Goal: Task Accomplishment & Management: Manage account settings

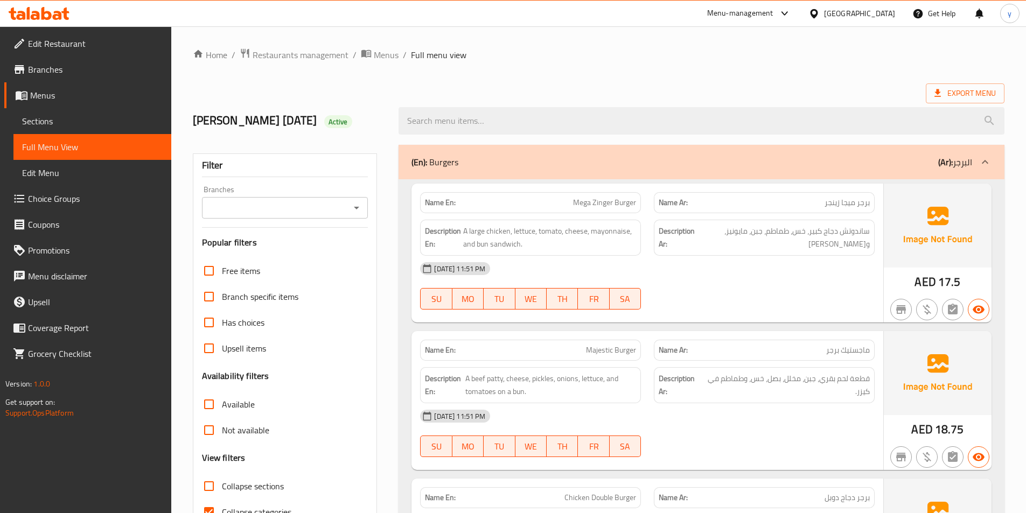
click at [78, 43] on span "Edit Restaurant" at bounding box center [95, 43] width 135 height 13
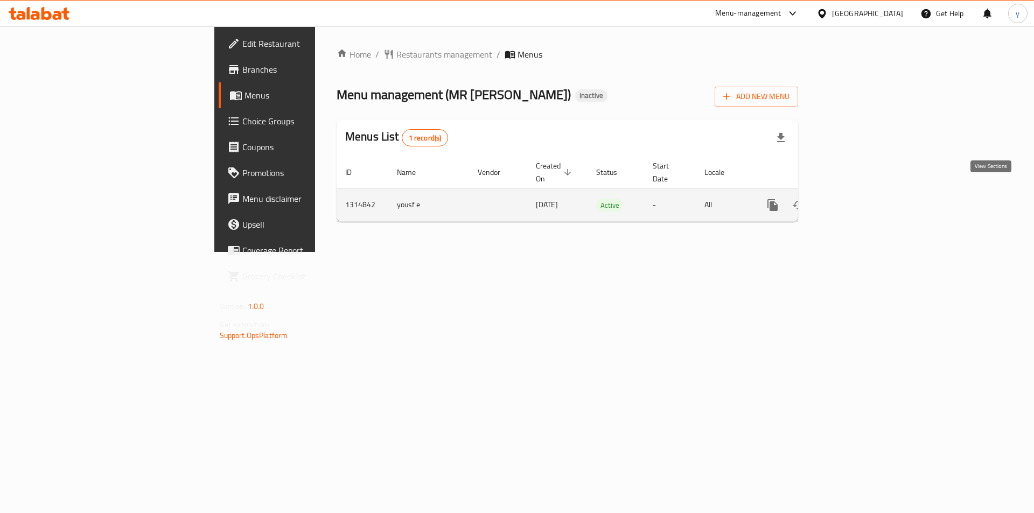
click at [855, 200] on icon "enhanced table" at bounding box center [851, 205] width 10 height 10
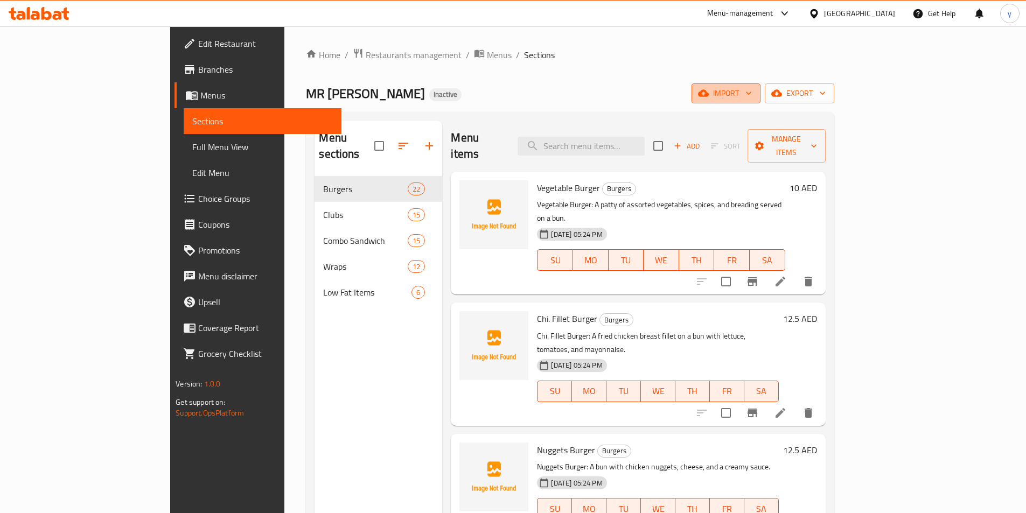
click at [754, 92] on icon "button" at bounding box center [748, 93] width 11 height 11
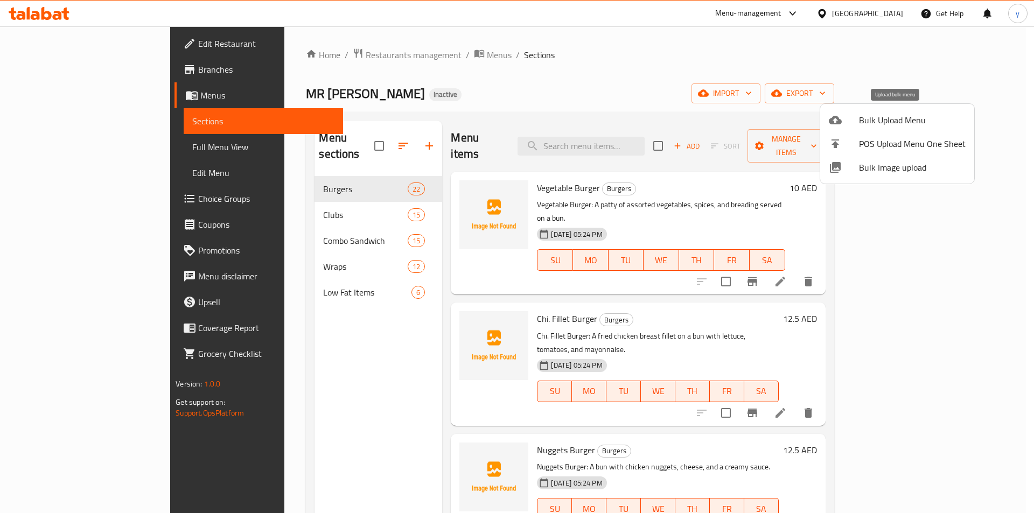
click at [900, 118] on span "Bulk Upload Menu" at bounding box center [912, 120] width 107 height 13
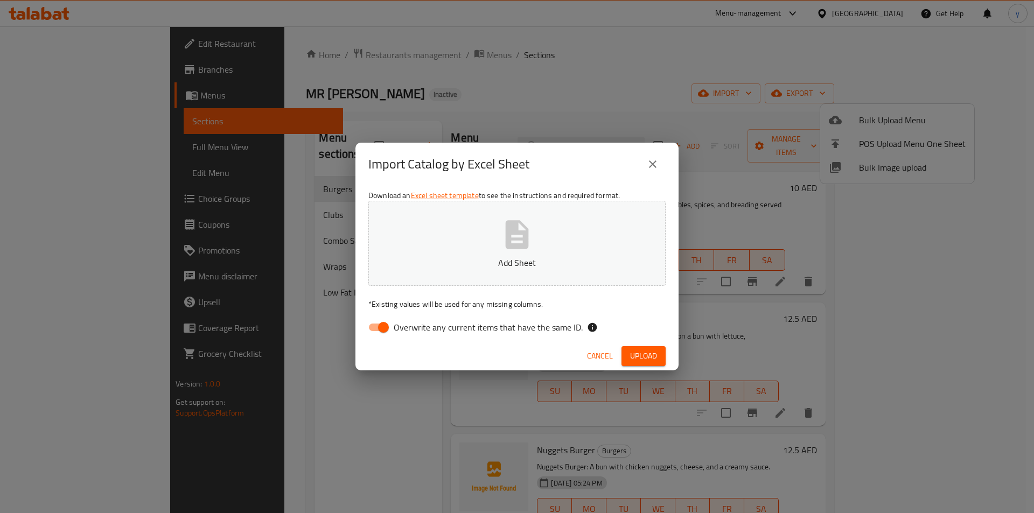
click at [387, 323] on input "Overwrite any current items that have the same ID." at bounding box center [383, 327] width 61 height 20
checkbox input "false"
click at [475, 232] on button "Add Sheet" at bounding box center [516, 243] width 297 height 85
click at [645, 353] on span "Upload" at bounding box center [643, 356] width 27 height 13
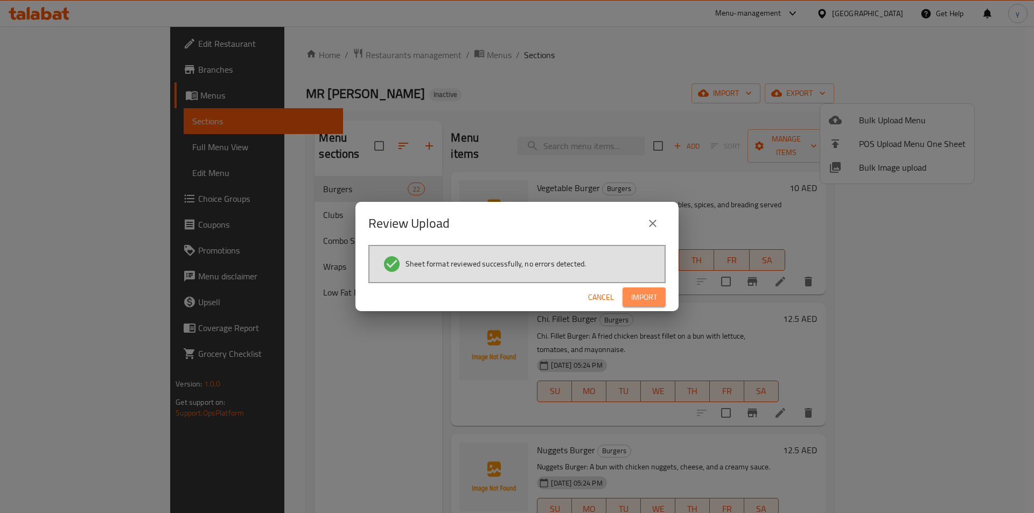
click at [646, 296] on span "Import" at bounding box center [644, 297] width 26 height 13
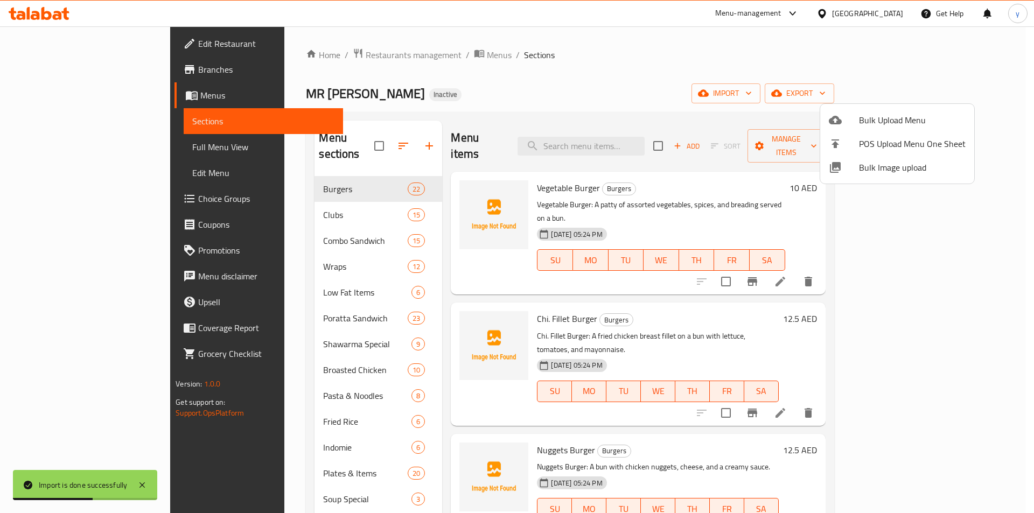
click at [80, 149] on div at bounding box center [517, 256] width 1034 height 513
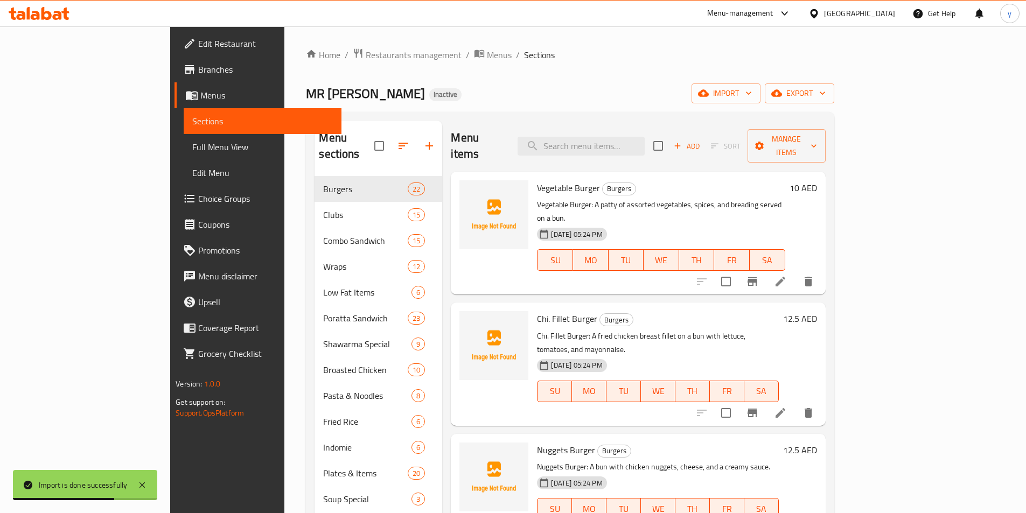
click at [192, 149] on span "Full Menu View" at bounding box center [262, 147] width 141 height 13
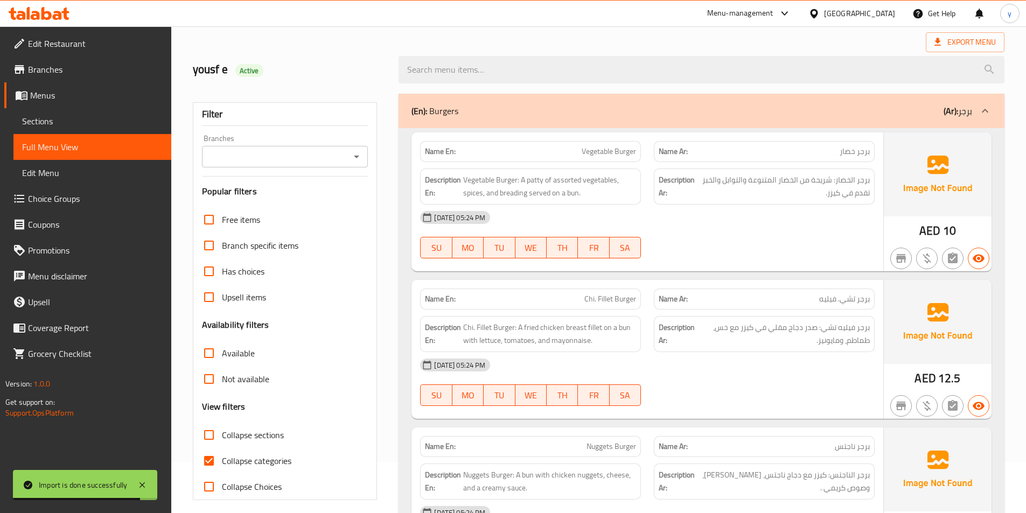
scroll to position [54, 0]
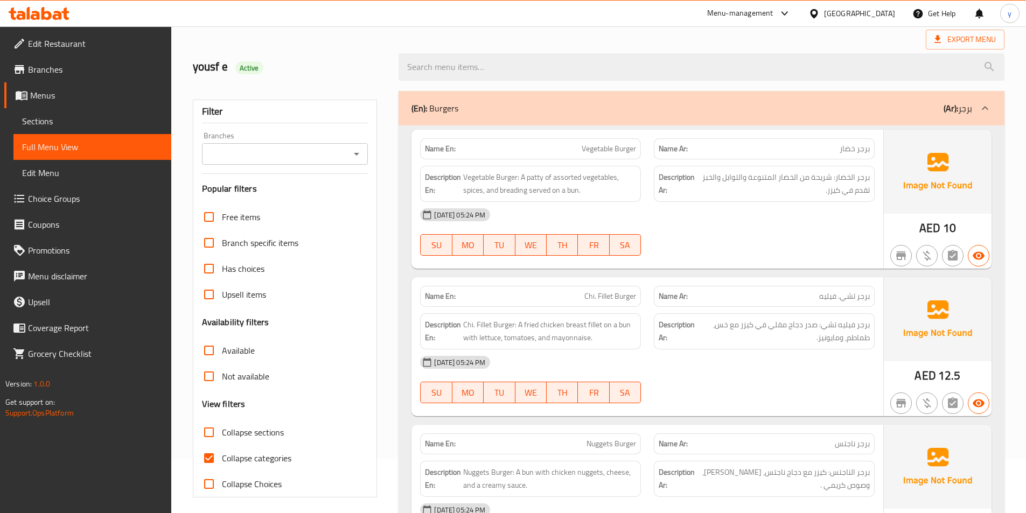
click at [261, 452] on span "Collapse categories" at bounding box center [256, 458] width 69 height 13
click at [222, 451] on input "Collapse categories" at bounding box center [209, 458] width 26 height 26
checkbox input "false"
click at [637, 108] on div "(En): Burgers (Ar): برجر" at bounding box center [692, 108] width 561 height 13
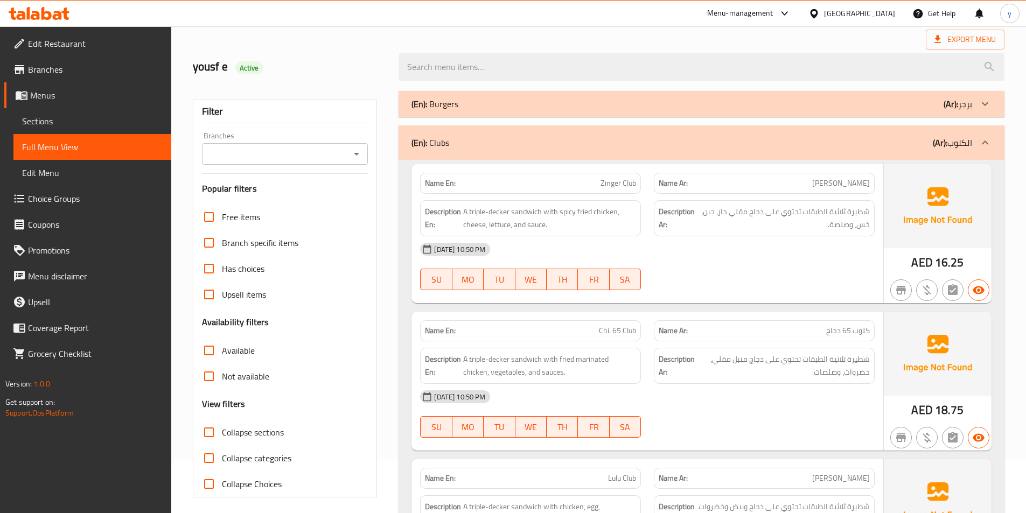
click at [587, 154] on div "(En): Clubs (Ar): الكلوب" at bounding box center [702, 143] width 606 height 34
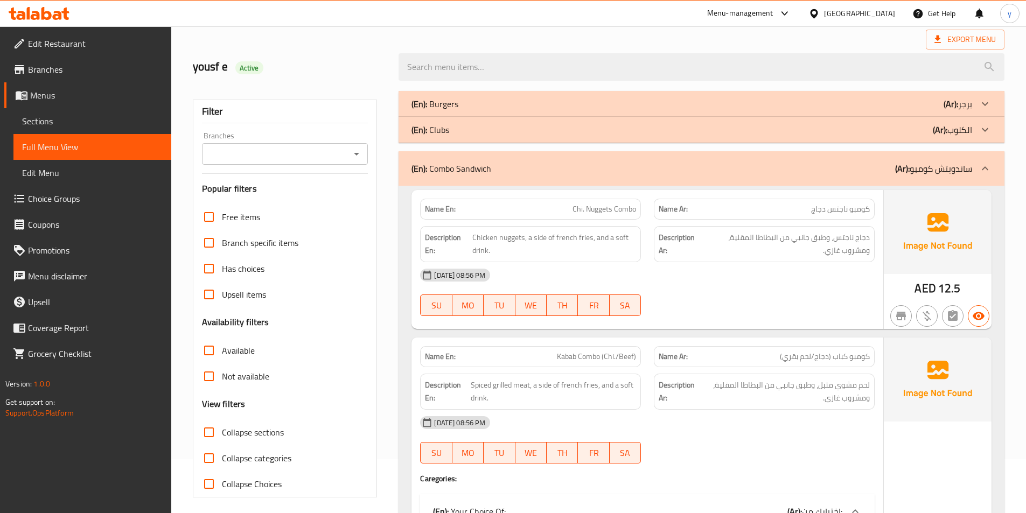
click at [584, 168] on div "(En): Combo Sandwich (Ar): ساندويتش كومبو" at bounding box center [692, 168] width 561 height 13
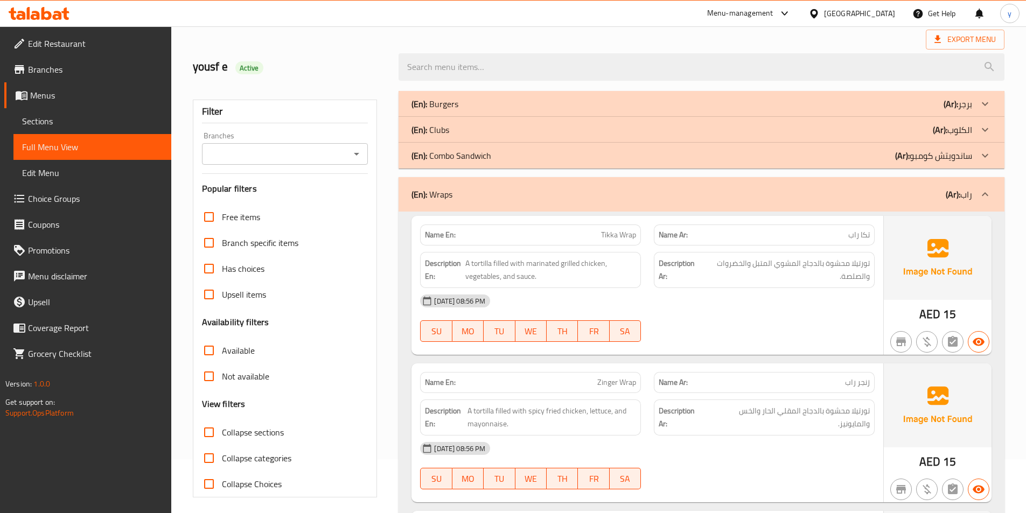
click at [583, 189] on div "(En): Wraps (Ar): راب" at bounding box center [692, 194] width 561 height 13
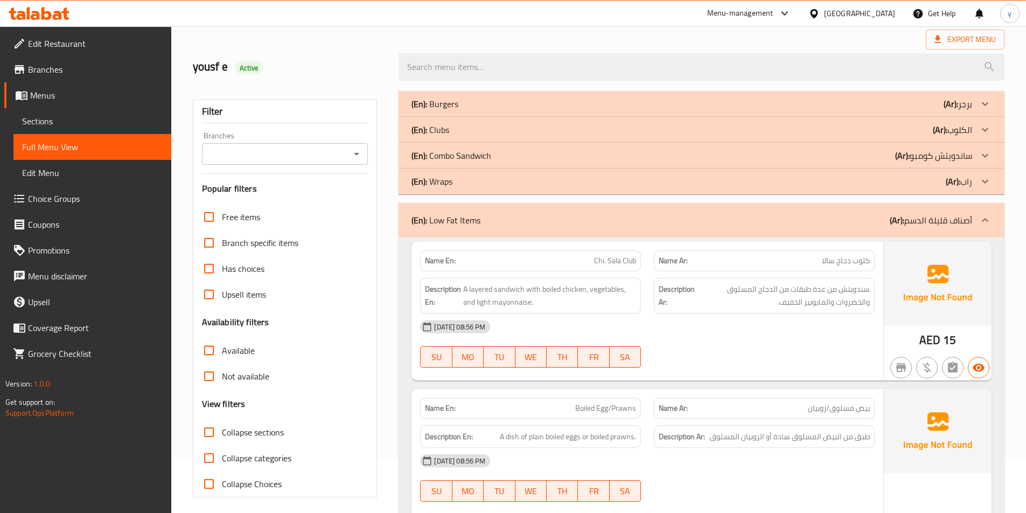
click at [576, 214] on div "(En): Low Fat Items (Ar): أصناف قليلة الدسم" at bounding box center [692, 220] width 561 height 13
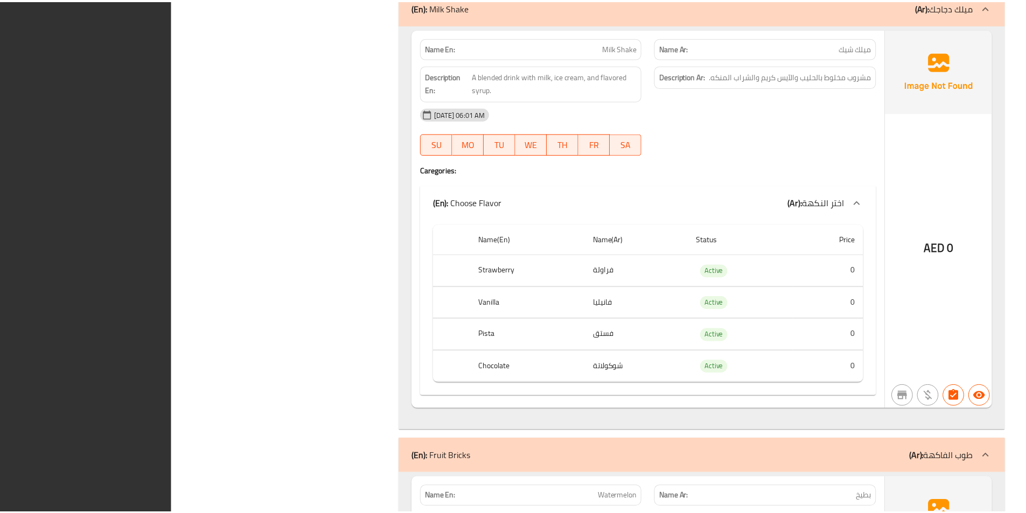
scroll to position [33718, 0]
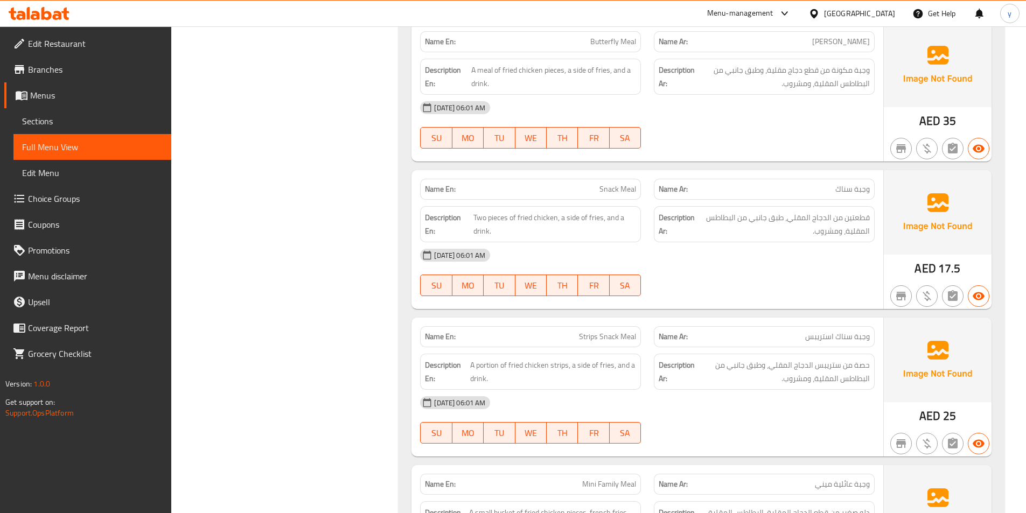
scroll to position [0, 0]
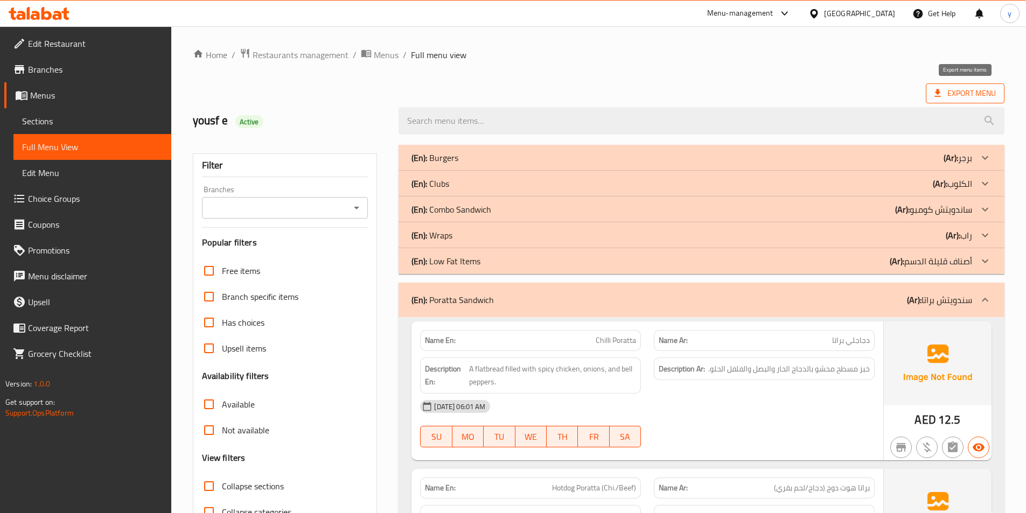
click at [963, 89] on span "Export Menu" at bounding box center [965, 93] width 61 height 13
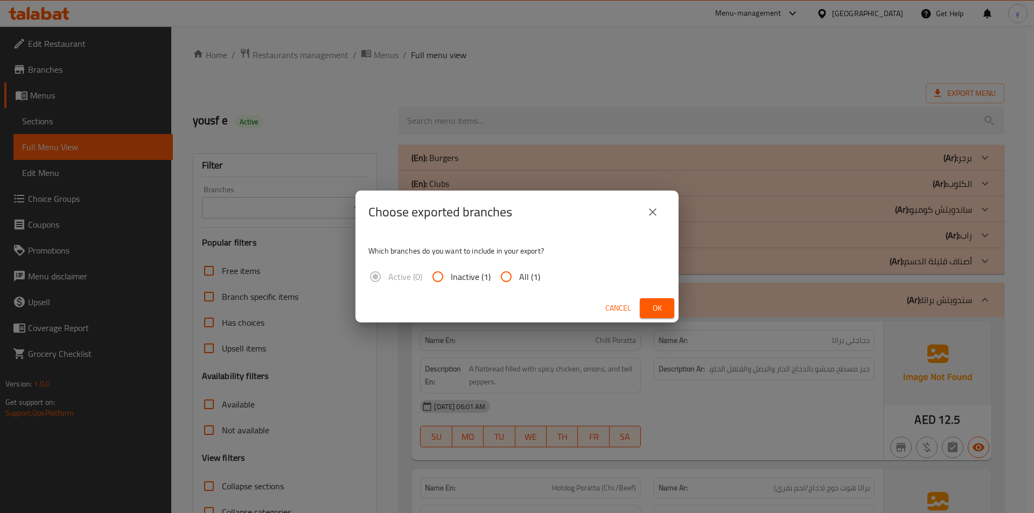
click at [505, 280] on input "All (1)" at bounding box center [506, 277] width 26 height 26
radio input "true"
click at [670, 311] on button "Ok" at bounding box center [657, 308] width 34 height 20
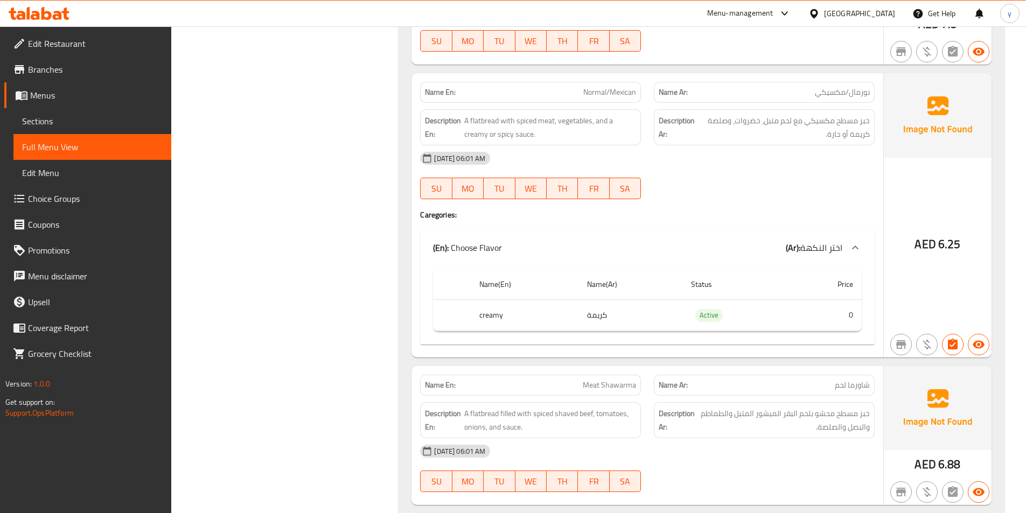
scroll to position [4579, 0]
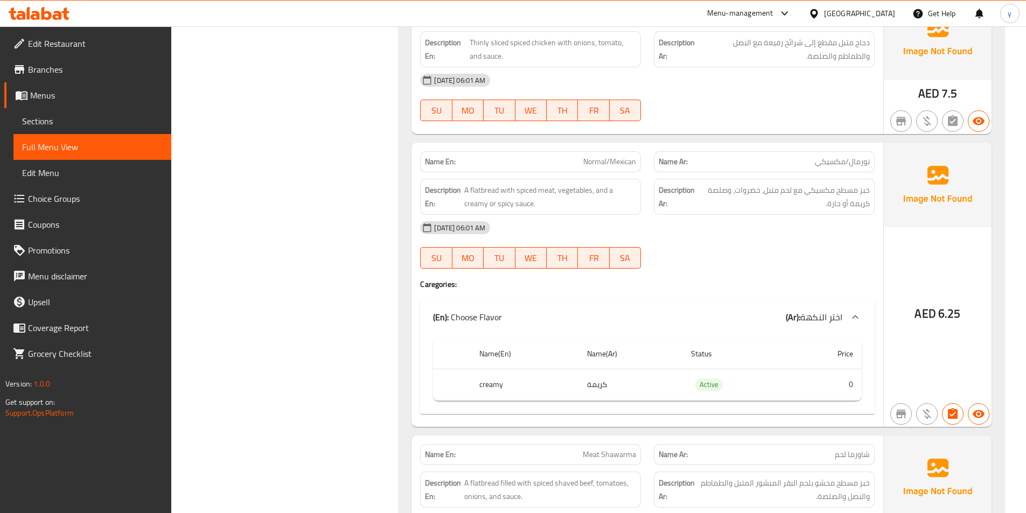
click at [822, 317] on span "اختر النكهة" at bounding box center [821, 317] width 42 height 16
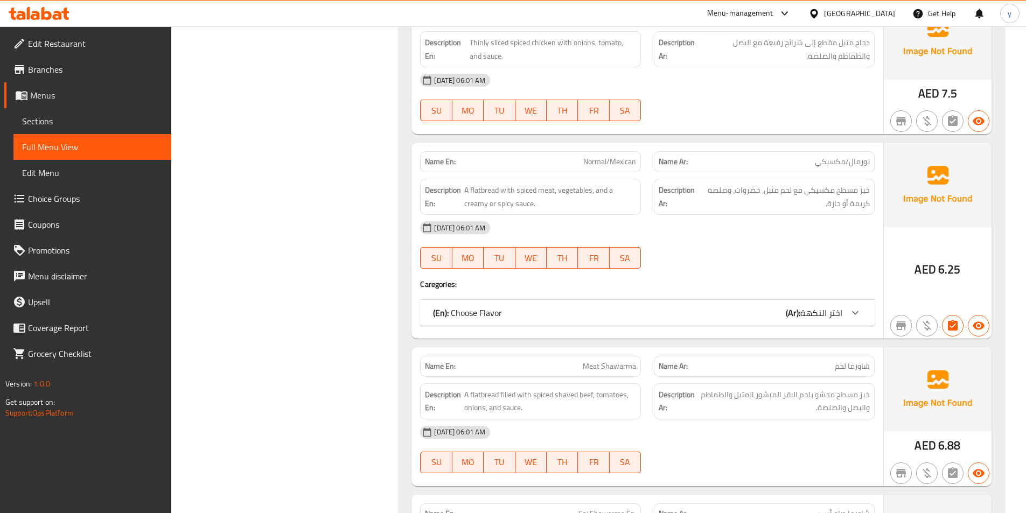
click at [861, 317] on icon at bounding box center [855, 313] width 13 height 13
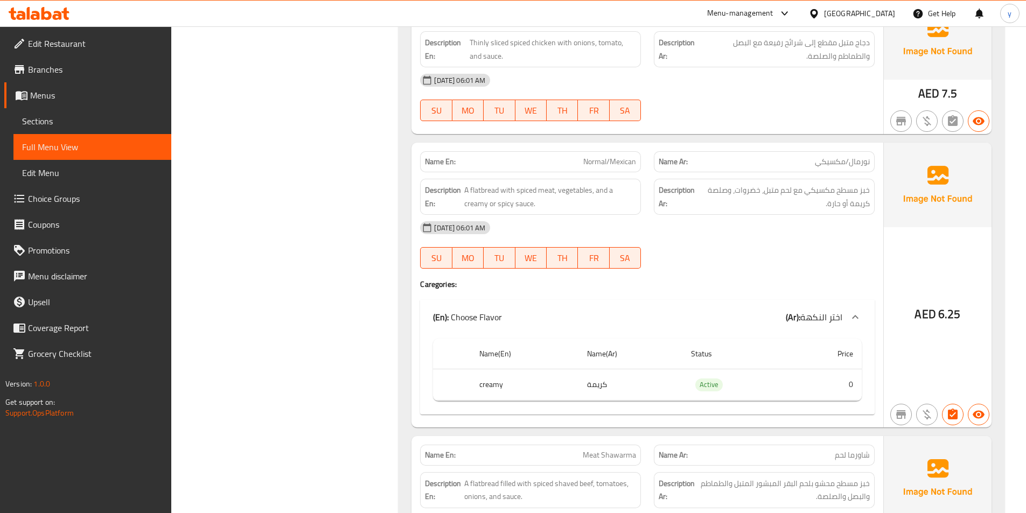
click at [861, 318] on icon at bounding box center [855, 317] width 13 height 13
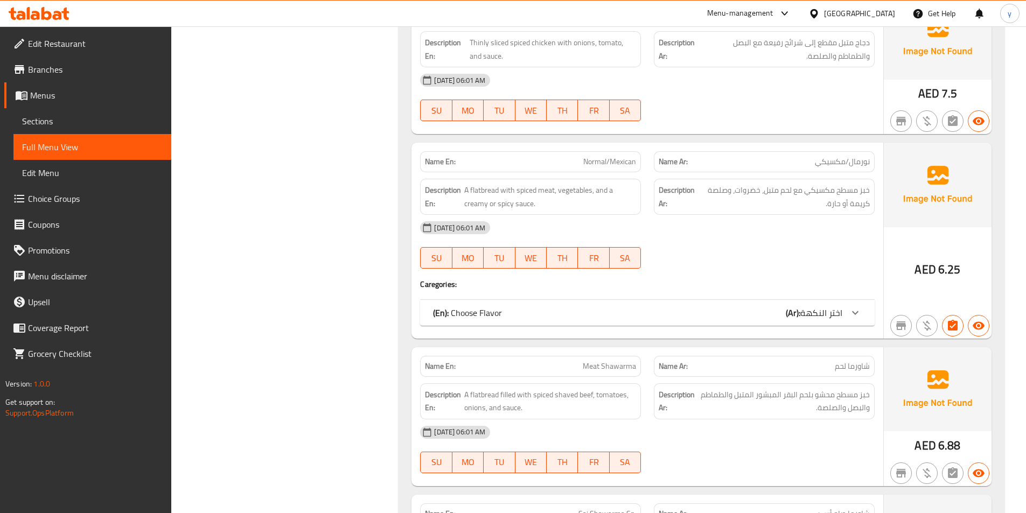
click at [860, 312] on icon at bounding box center [855, 313] width 13 height 13
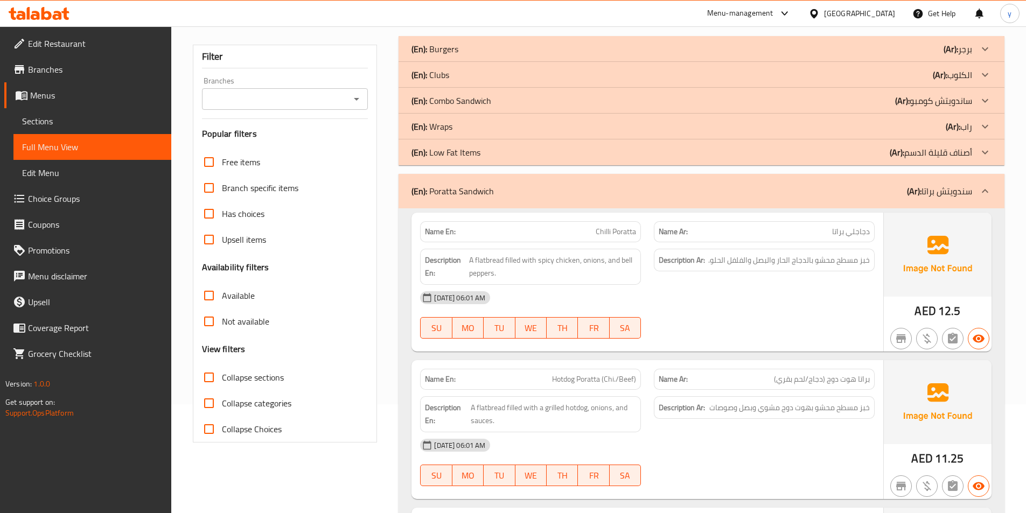
scroll to position [0, 0]
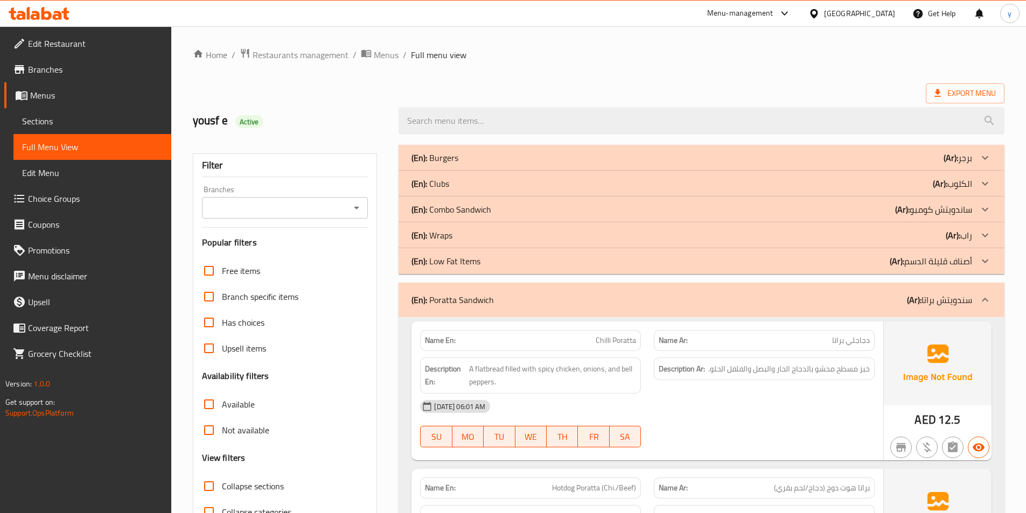
click at [82, 124] on span "Sections" at bounding box center [92, 121] width 141 height 13
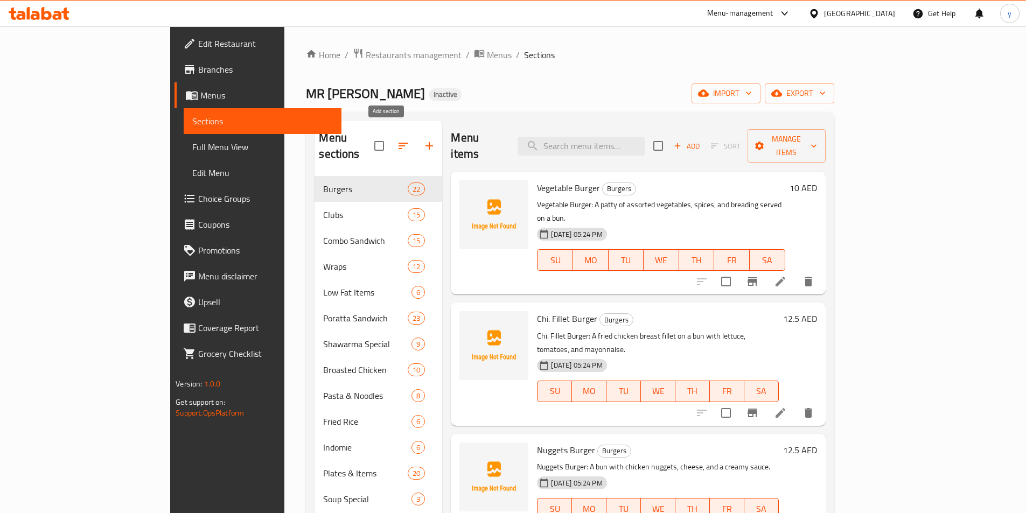
click at [423, 140] on icon "button" at bounding box center [429, 146] width 13 height 13
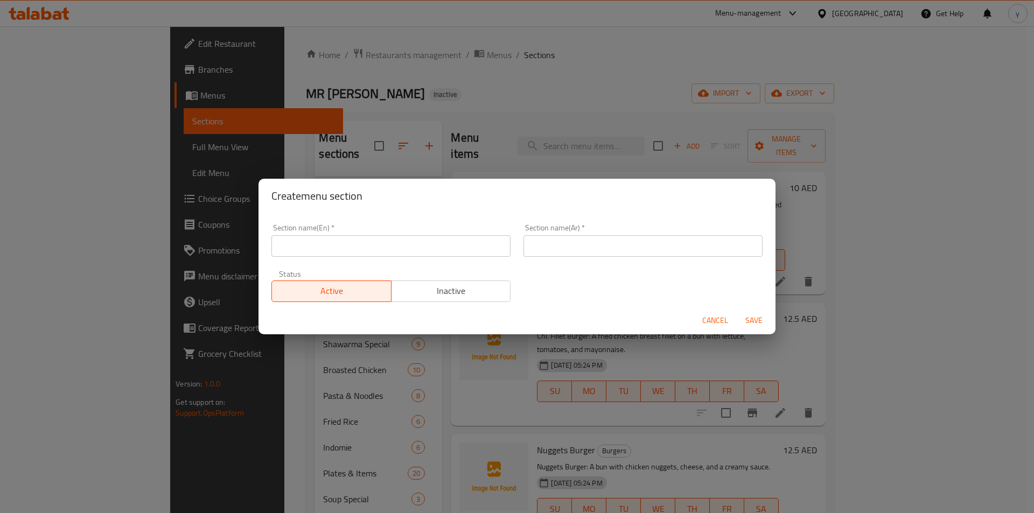
click at [371, 252] on input "text" at bounding box center [390, 246] width 239 height 22
click at [288, 115] on div "Create menu section Section name(En)   * Section name(En) * Section name(Ar)   …" at bounding box center [517, 256] width 1034 height 513
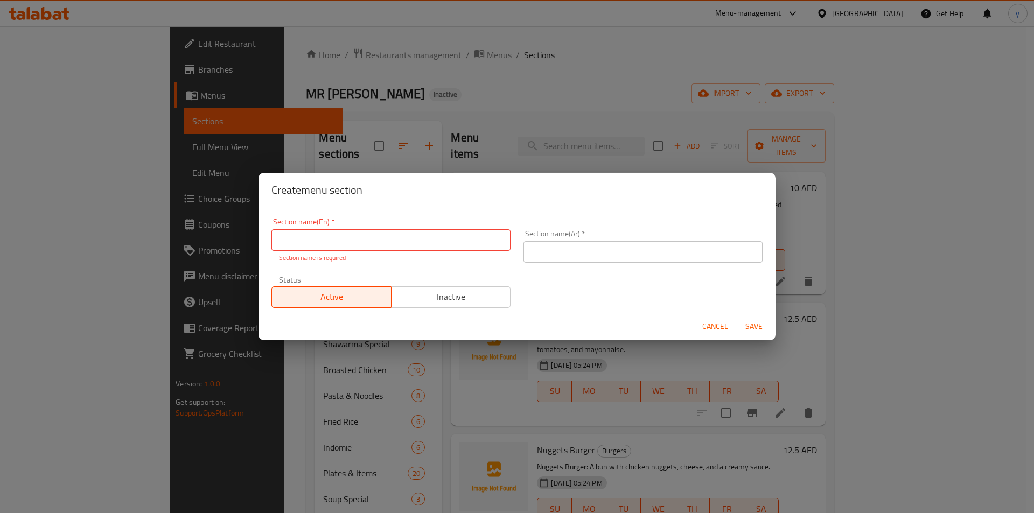
click at [714, 327] on span "Cancel" at bounding box center [715, 326] width 26 height 13
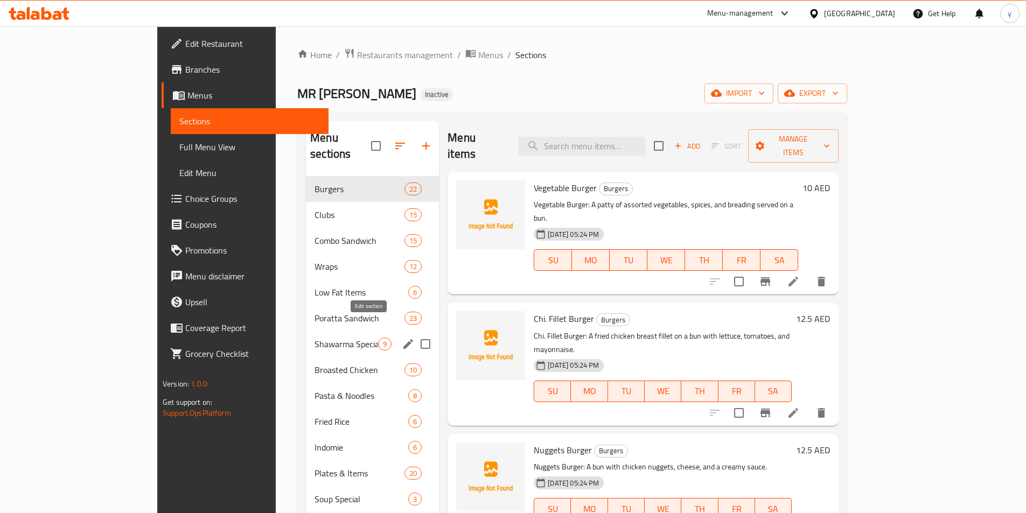
click at [402, 338] on icon "edit" at bounding box center [408, 344] width 13 height 13
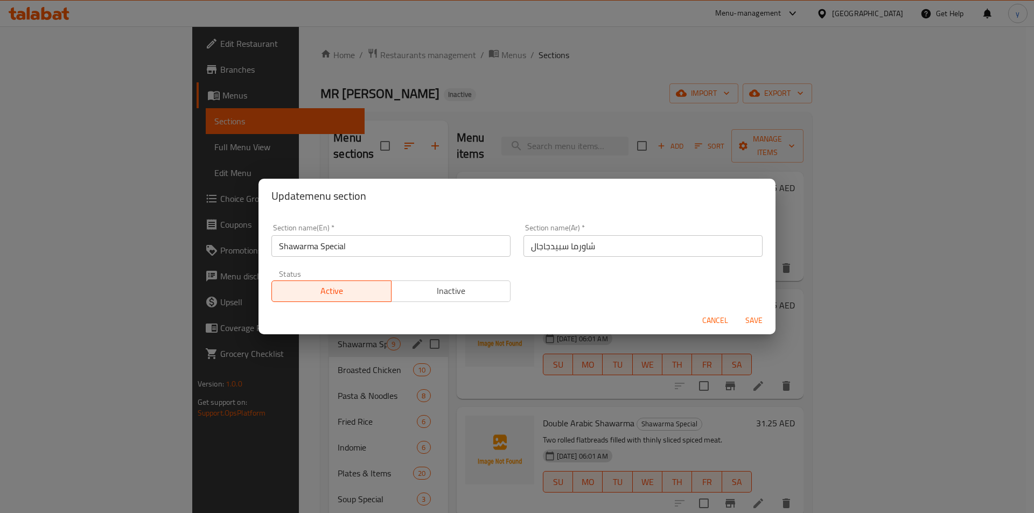
click at [705, 318] on span "Cancel" at bounding box center [715, 320] width 26 height 13
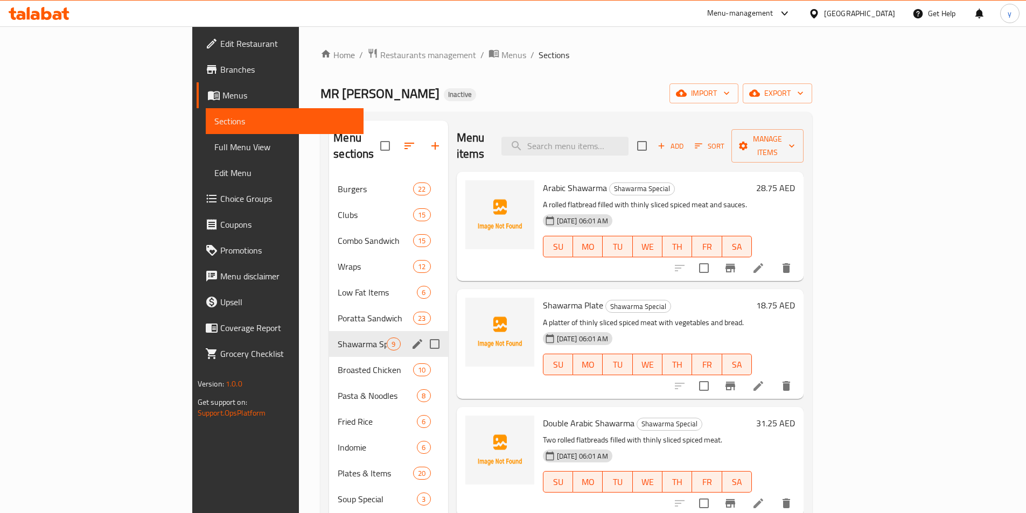
click at [423, 333] on input "Menu sections" at bounding box center [434, 344] width 23 height 23
checkbox input "false"
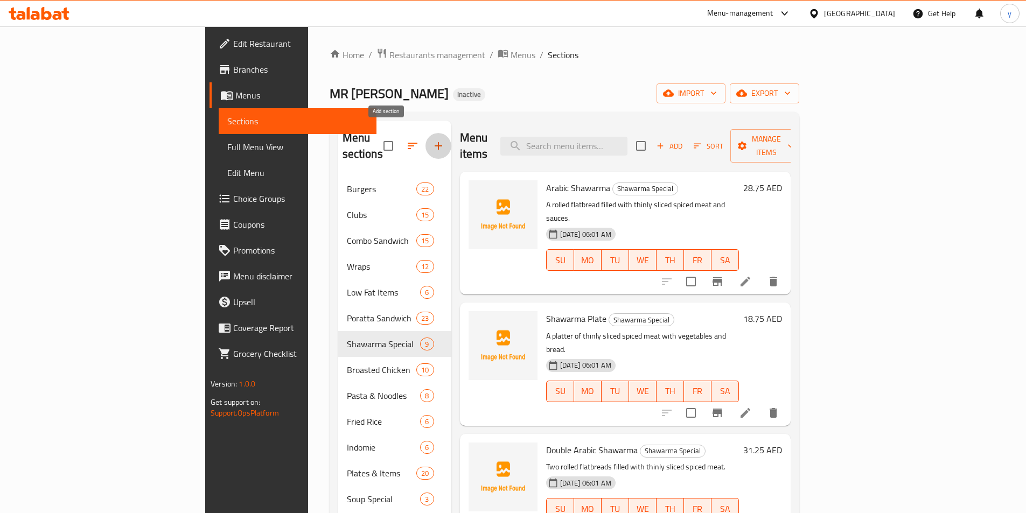
click at [432, 140] on icon "button" at bounding box center [438, 146] width 13 height 13
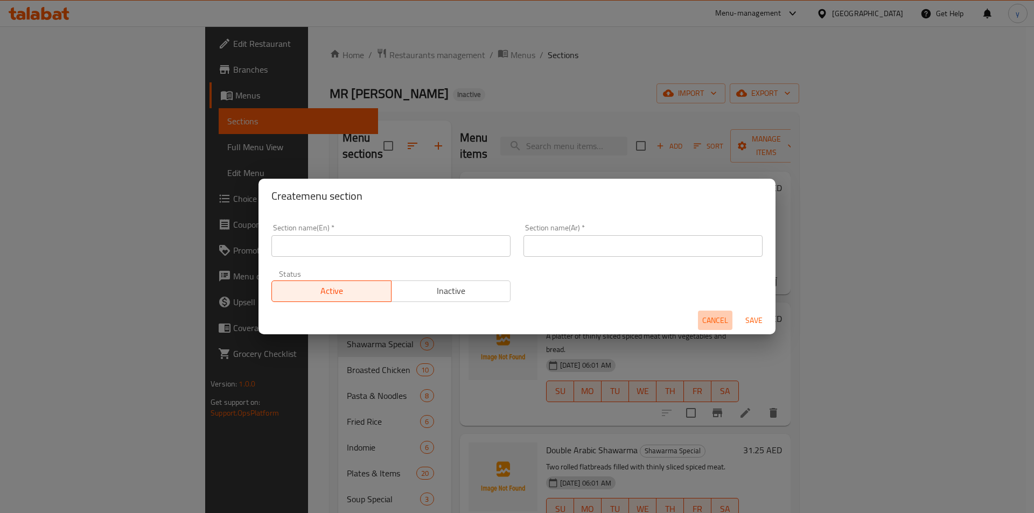
click at [720, 323] on span "Cancel" at bounding box center [715, 320] width 26 height 13
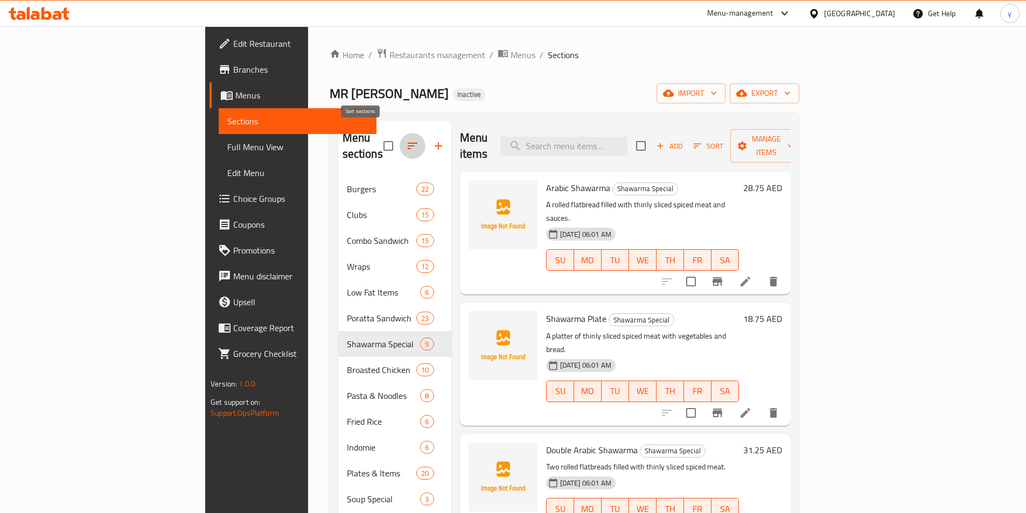
click at [406, 140] on icon "button" at bounding box center [412, 146] width 13 height 13
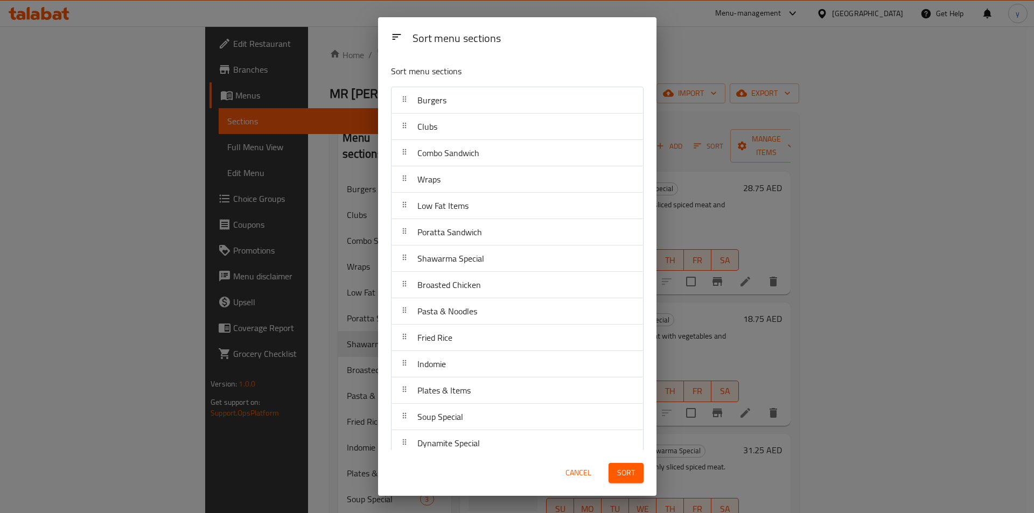
click at [355, 150] on div "Sort menu sections Sort menu sections Burgers Clubs Combo Sandwich Wraps Low Fa…" at bounding box center [517, 256] width 1034 height 513
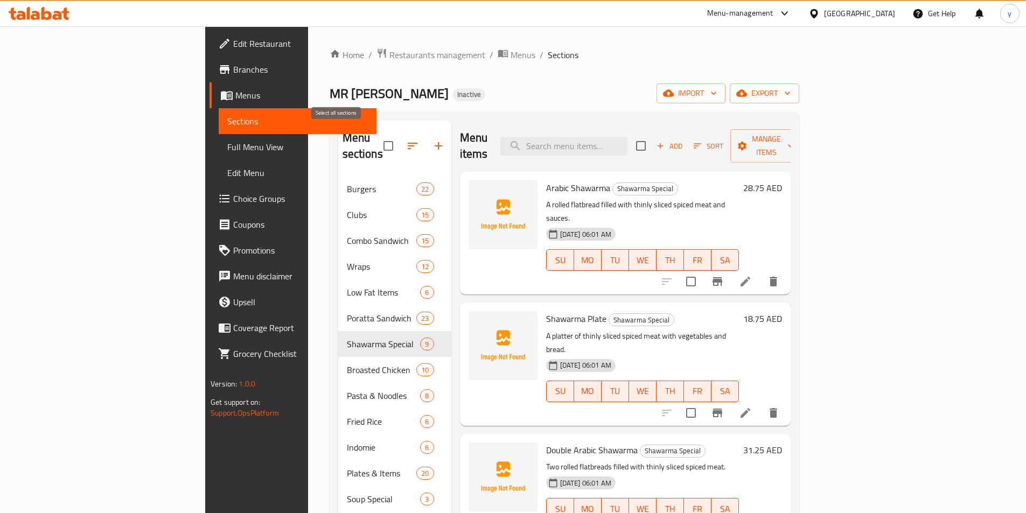
click at [377, 140] on input "checkbox" at bounding box center [388, 146] width 23 height 23
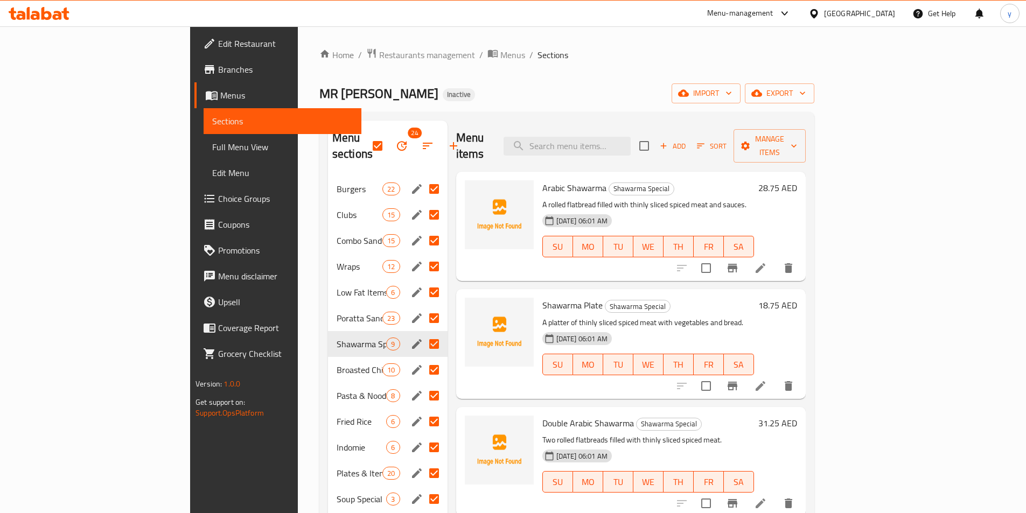
click at [375, 98] on div "MR [PERSON_NAME] Inactive import export" at bounding box center [566, 93] width 495 height 20
click at [366, 138] on input "checkbox" at bounding box center [377, 146] width 23 height 23
checkbox input "false"
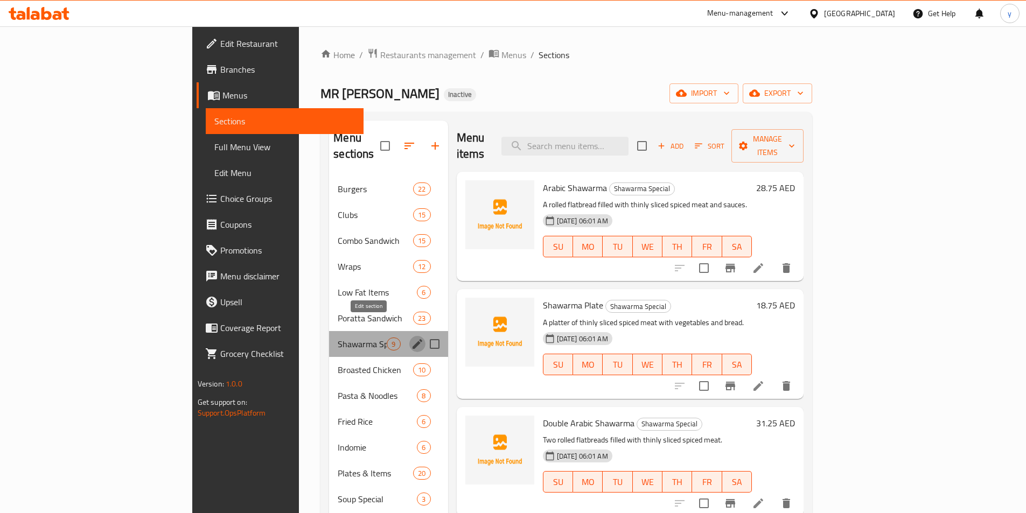
click at [413, 339] on icon "edit" at bounding box center [418, 344] width 10 height 10
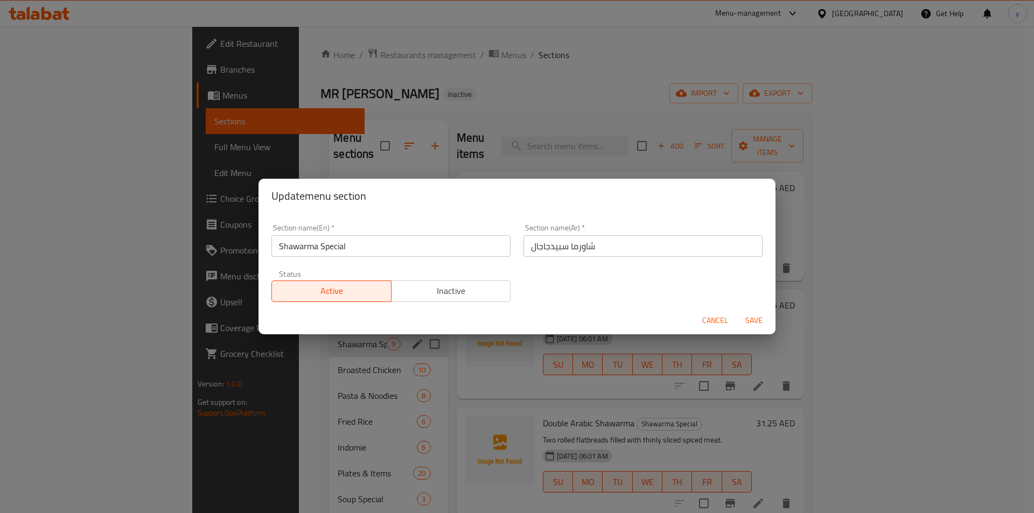
click at [719, 317] on span "Cancel" at bounding box center [715, 320] width 26 height 13
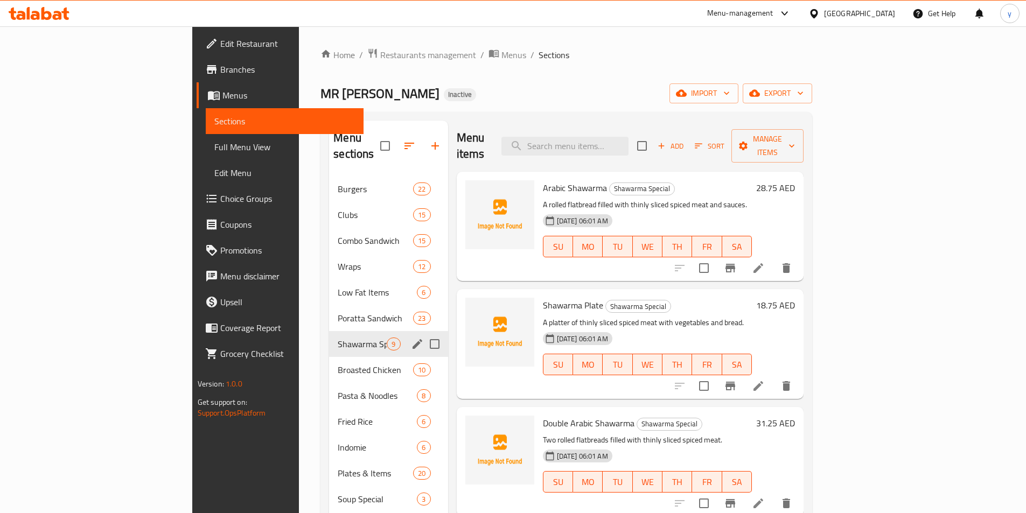
click at [222, 89] on span "Menus" at bounding box center [288, 95] width 133 height 13
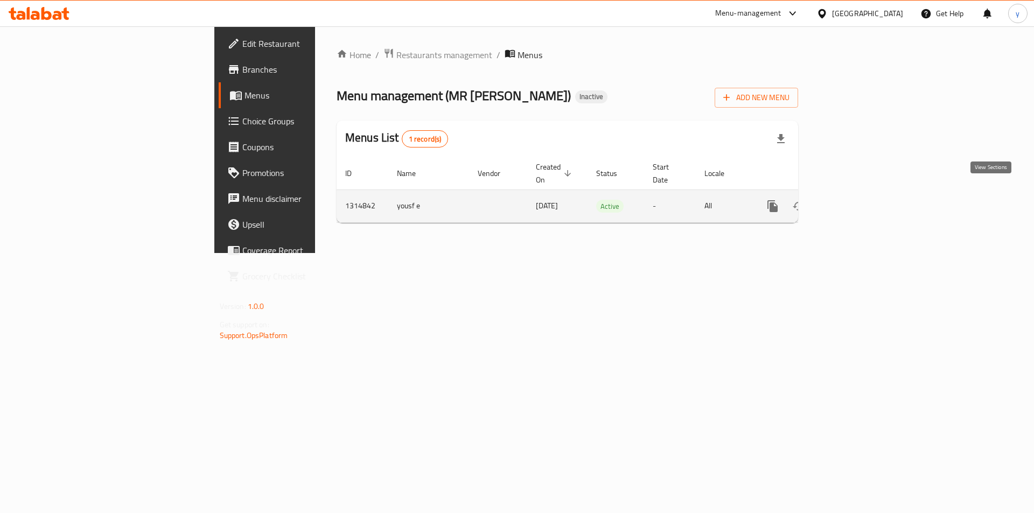
click at [855, 201] on icon "enhanced table" at bounding box center [851, 206] width 10 height 10
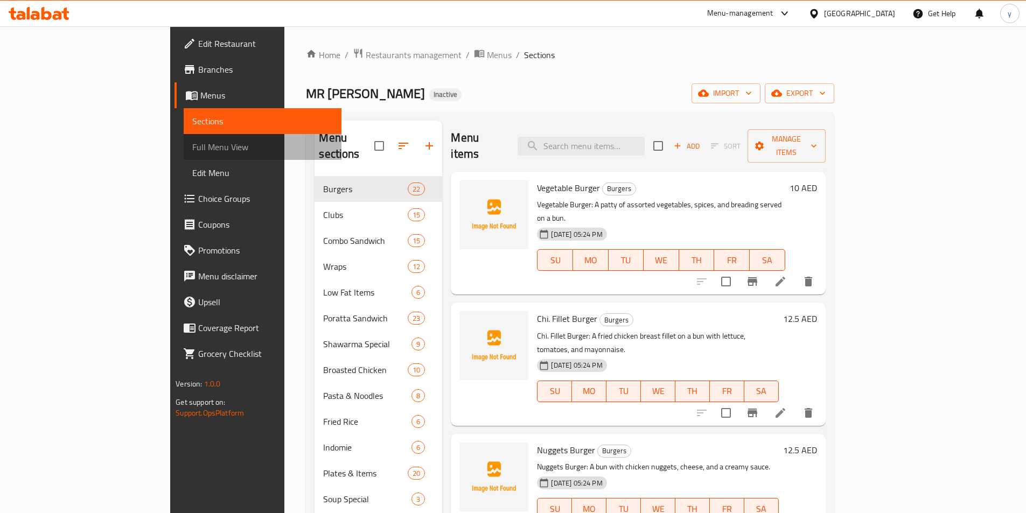
click at [192, 149] on span "Full Menu View" at bounding box center [262, 147] width 141 height 13
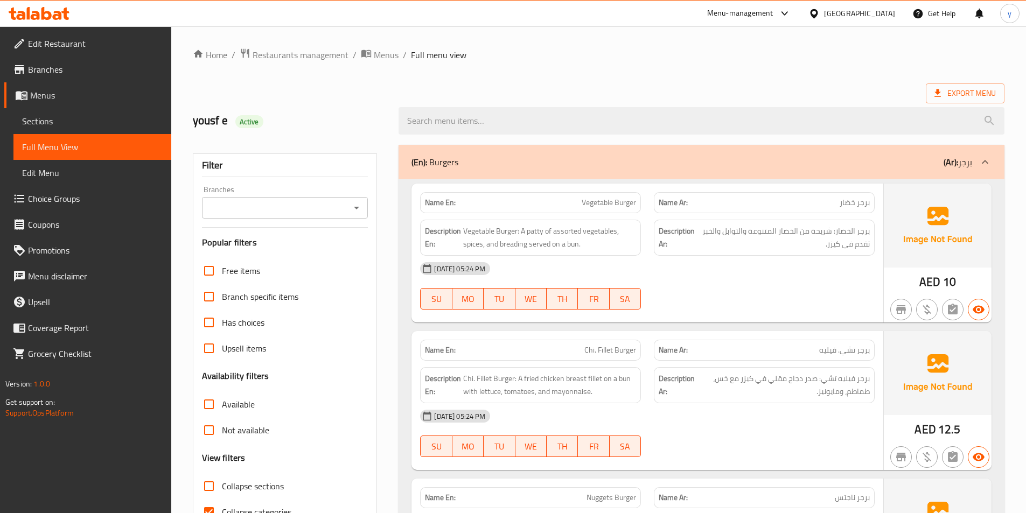
click at [274, 320] on div "Has choices" at bounding box center [285, 323] width 166 height 26
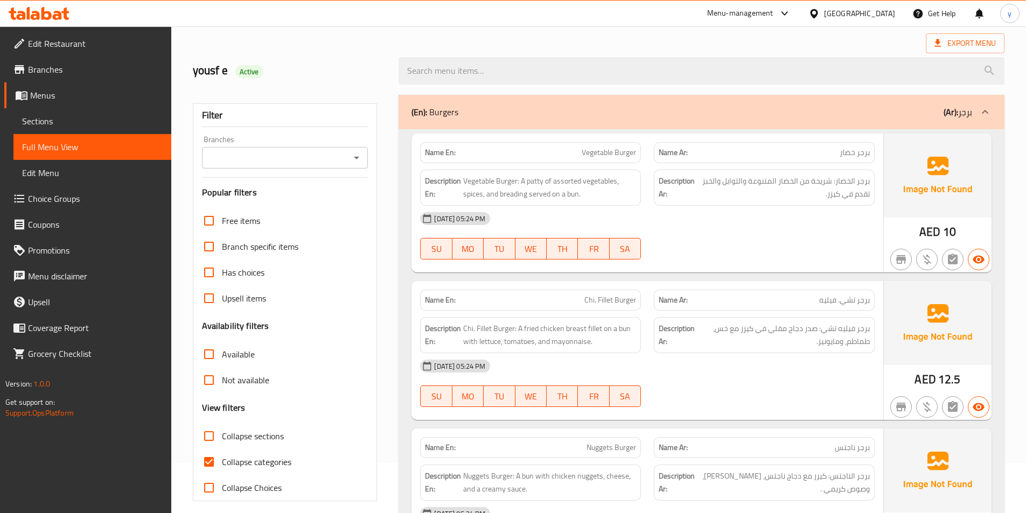
scroll to position [108, 0]
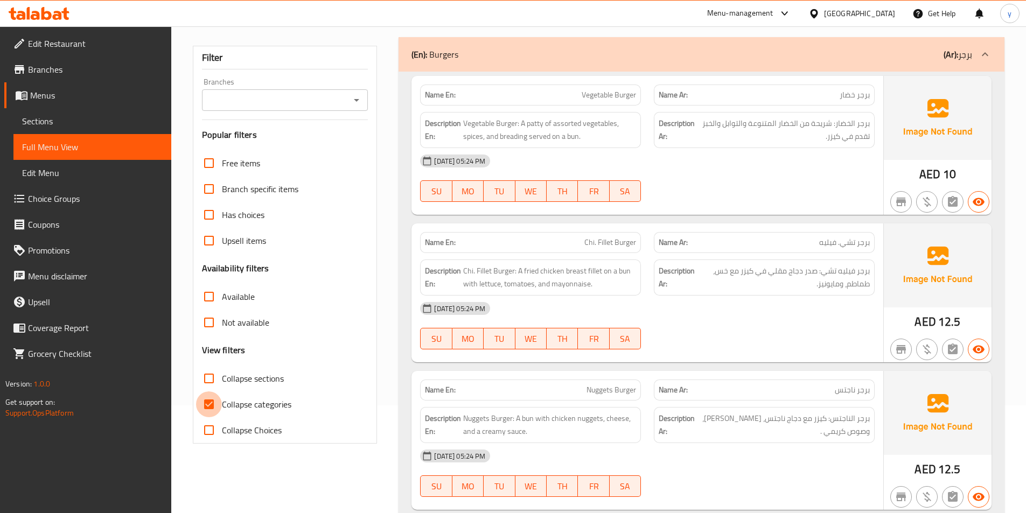
click at [201, 401] on input "Collapse categories" at bounding box center [209, 405] width 26 height 26
checkbox input "false"
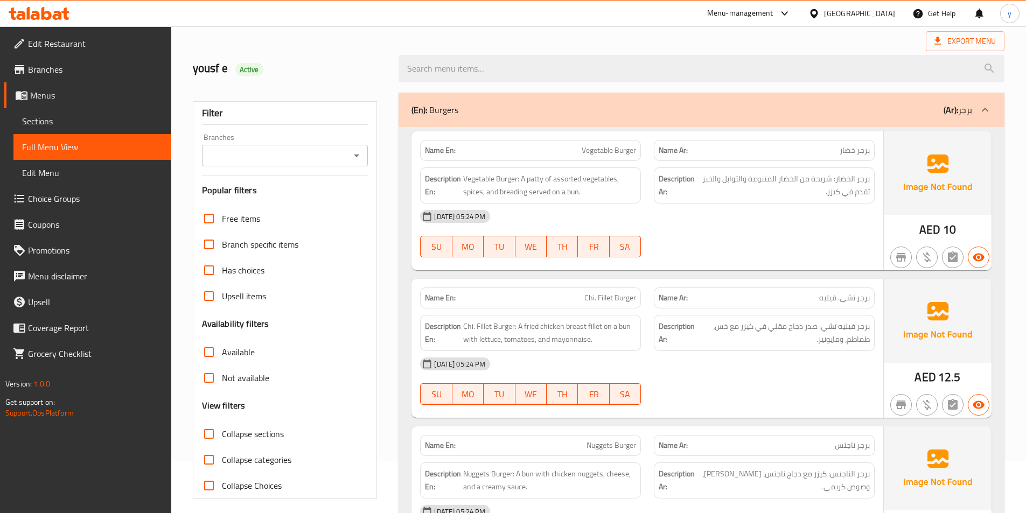
scroll to position [0, 0]
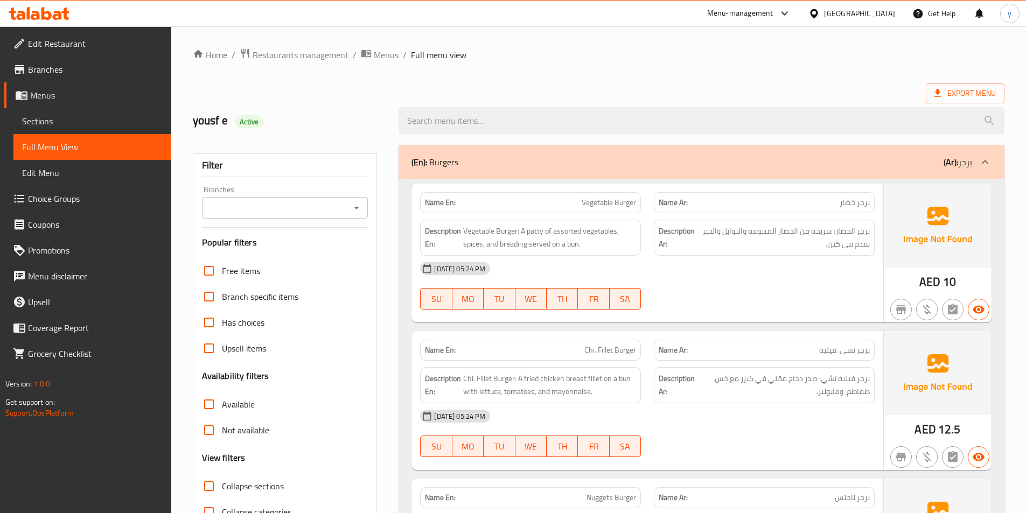
click at [75, 125] on span "Sections" at bounding box center [92, 121] width 141 height 13
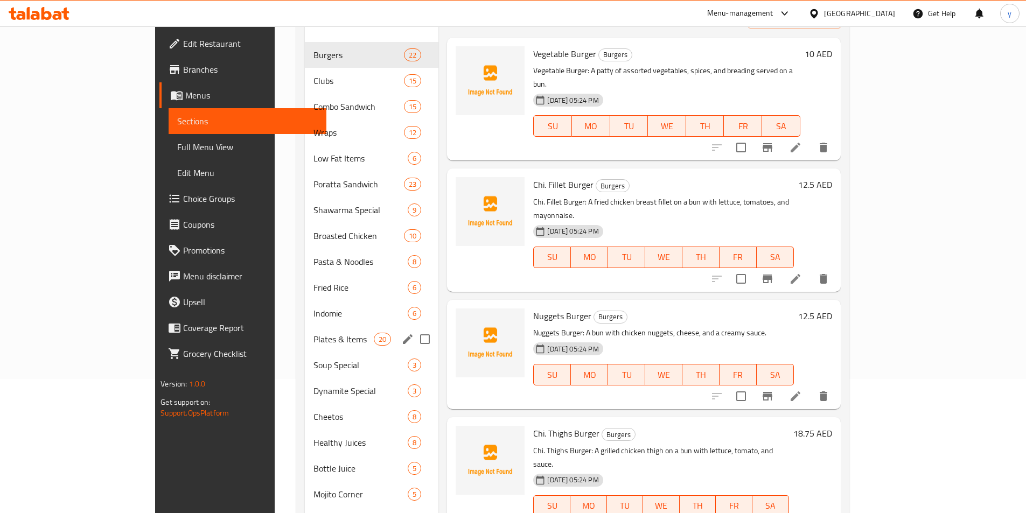
scroll to position [86, 0]
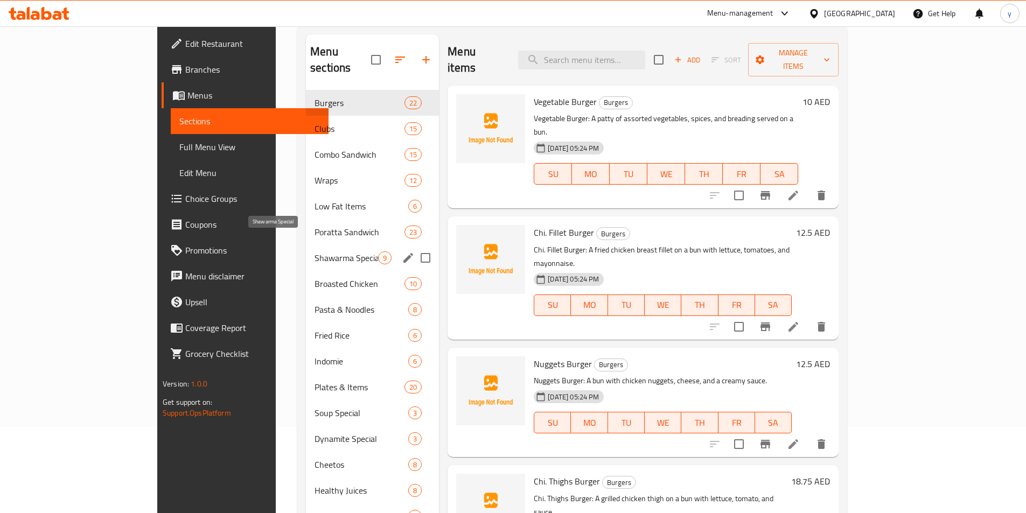
click at [315, 252] on span "Shawarma Special" at bounding box center [347, 258] width 64 height 13
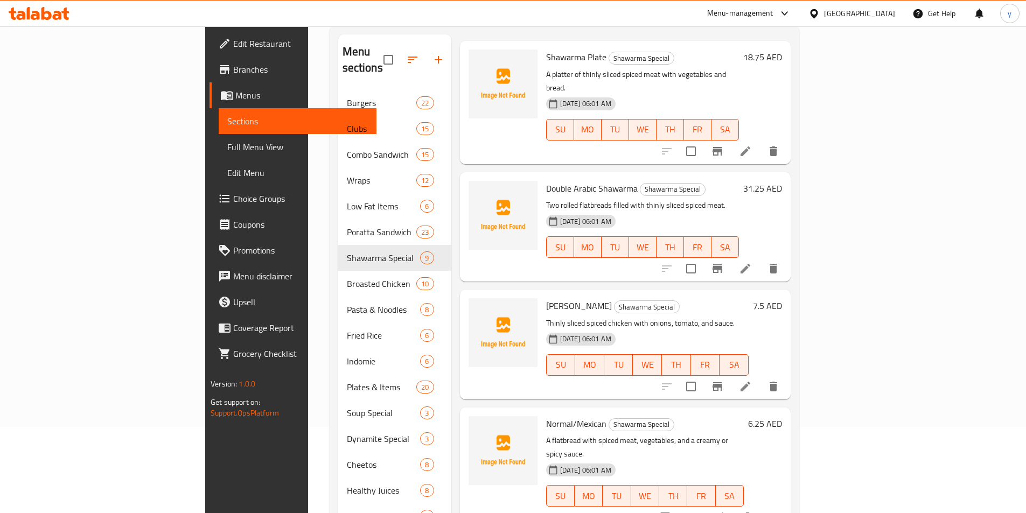
scroll to position [269, 0]
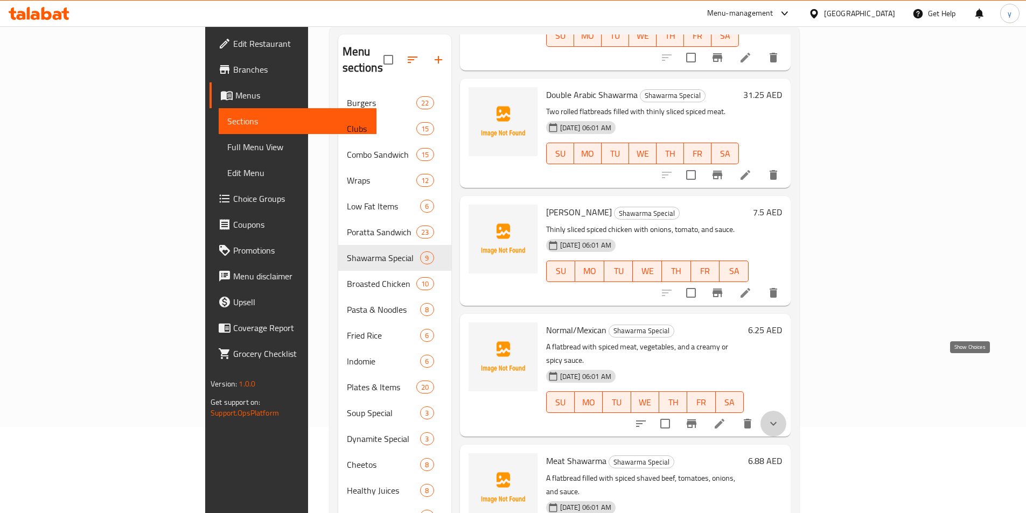
click at [780, 417] on icon "show more" at bounding box center [773, 423] width 13 height 13
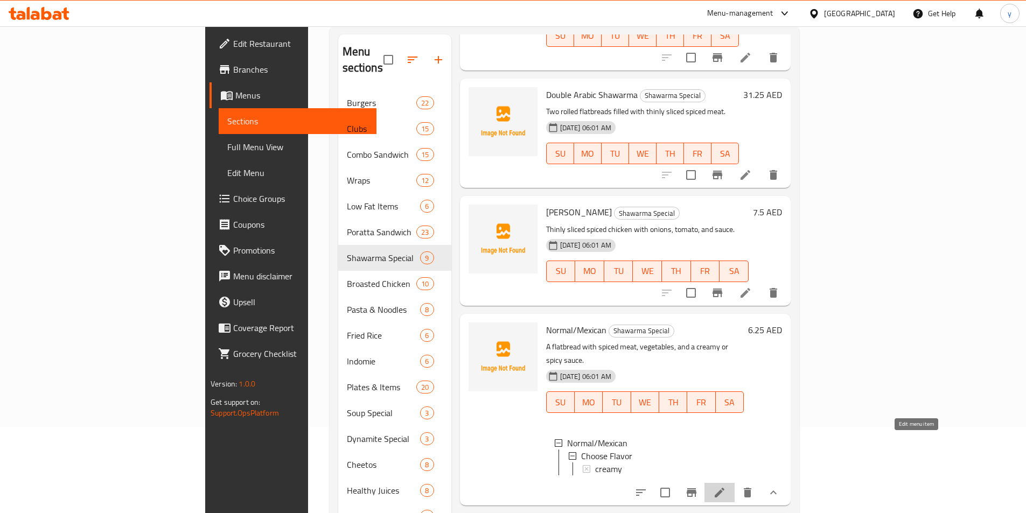
click at [726, 486] on icon at bounding box center [719, 492] width 13 height 13
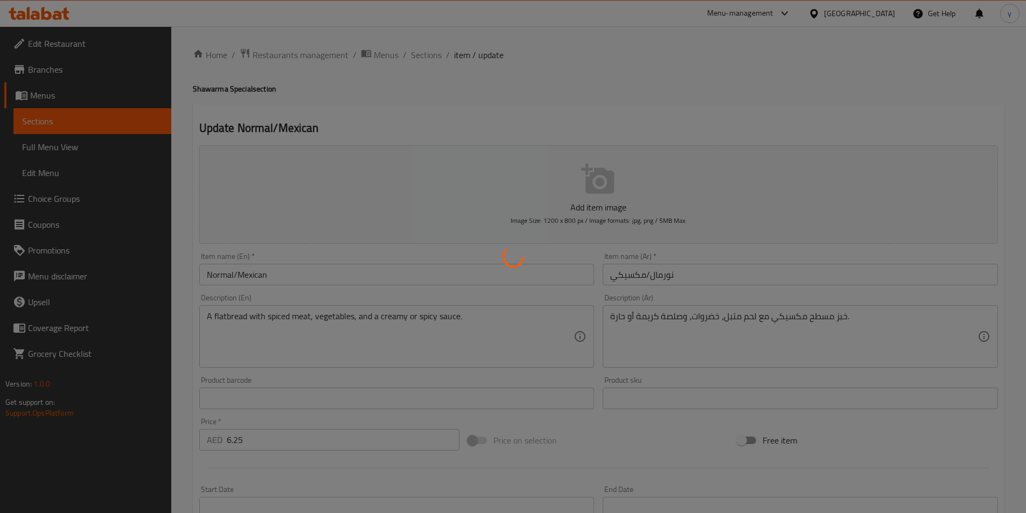
type input "اختر النكهة"
type input "1"
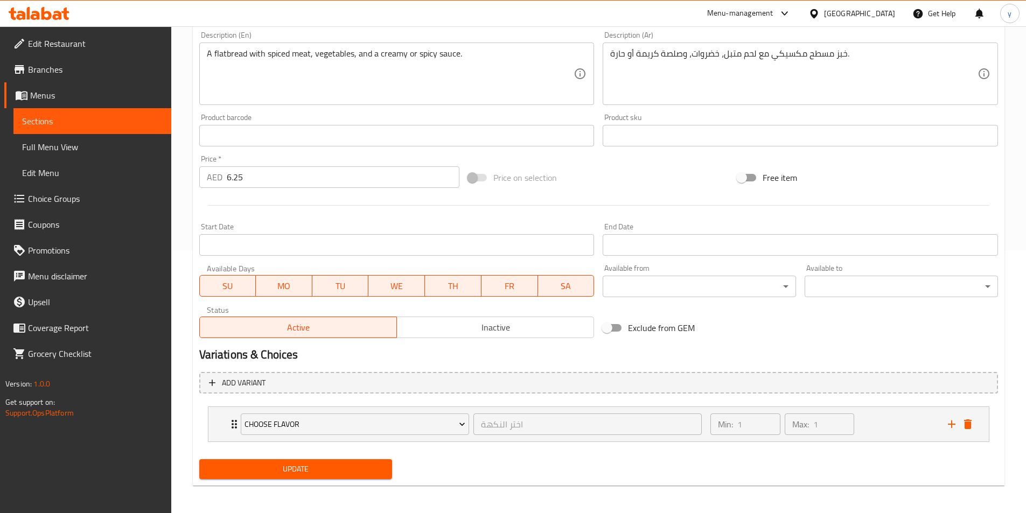
scroll to position [266, 0]
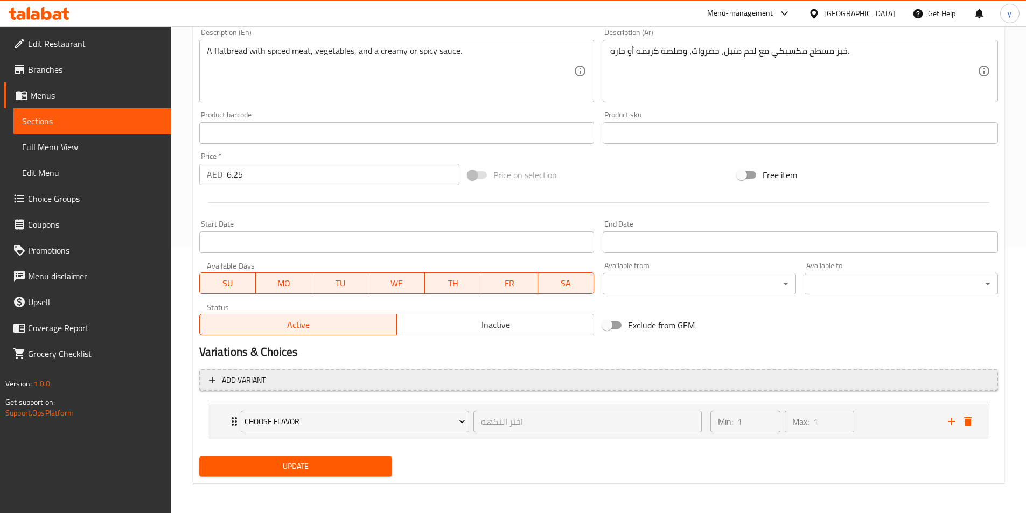
click at [322, 375] on span "Add variant" at bounding box center [598, 380] width 779 height 13
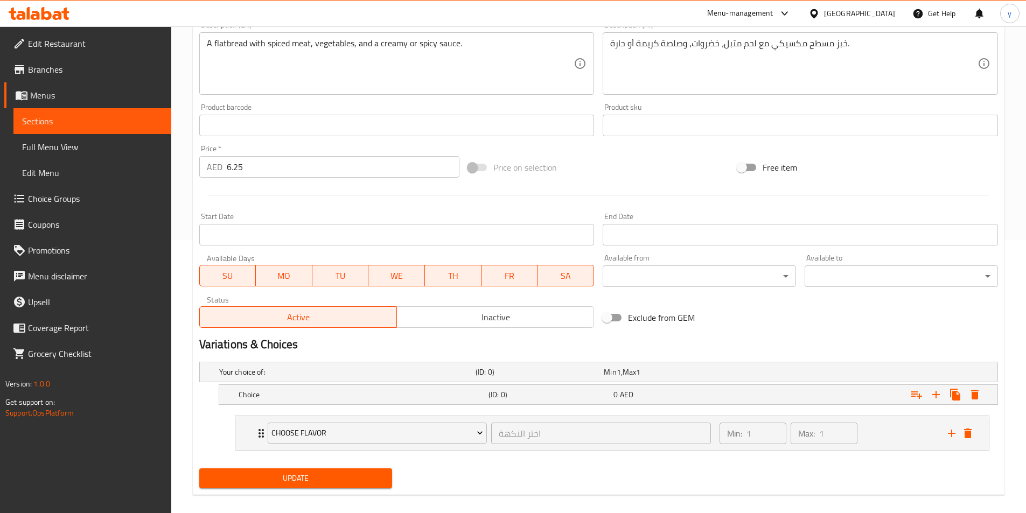
scroll to position [285, 0]
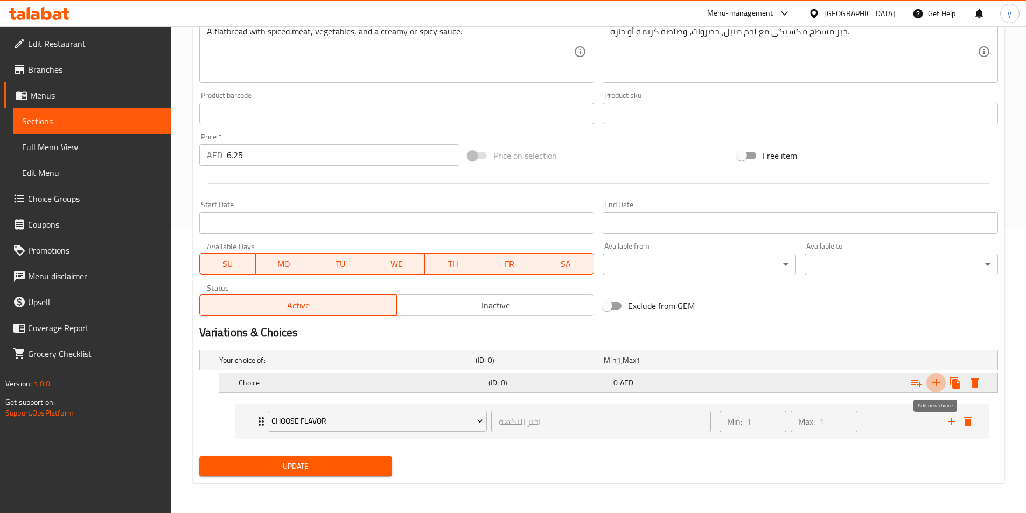
click at [940, 385] on icon "Expand" at bounding box center [936, 383] width 13 height 13
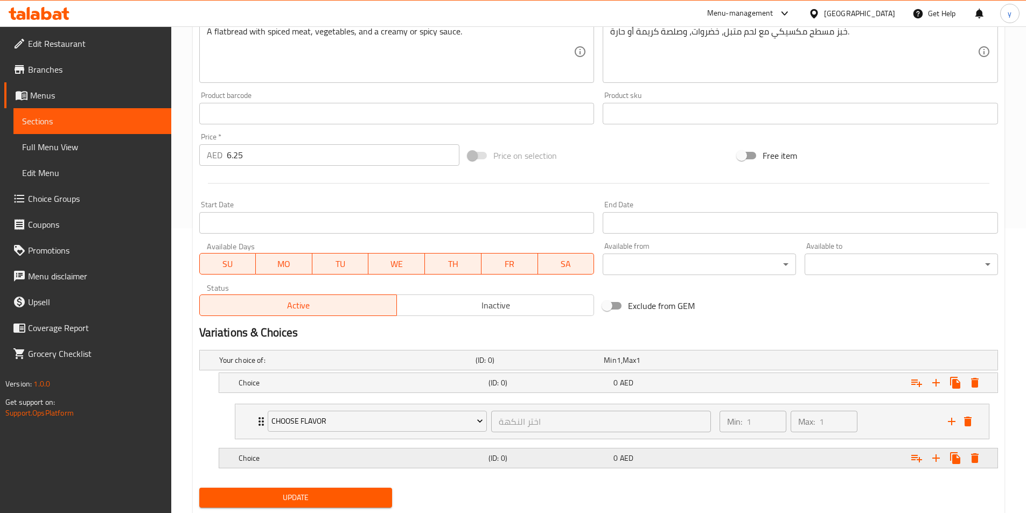
click at [622, 457] on span "AED" at bounding box center [626, 458] width 13 height 14
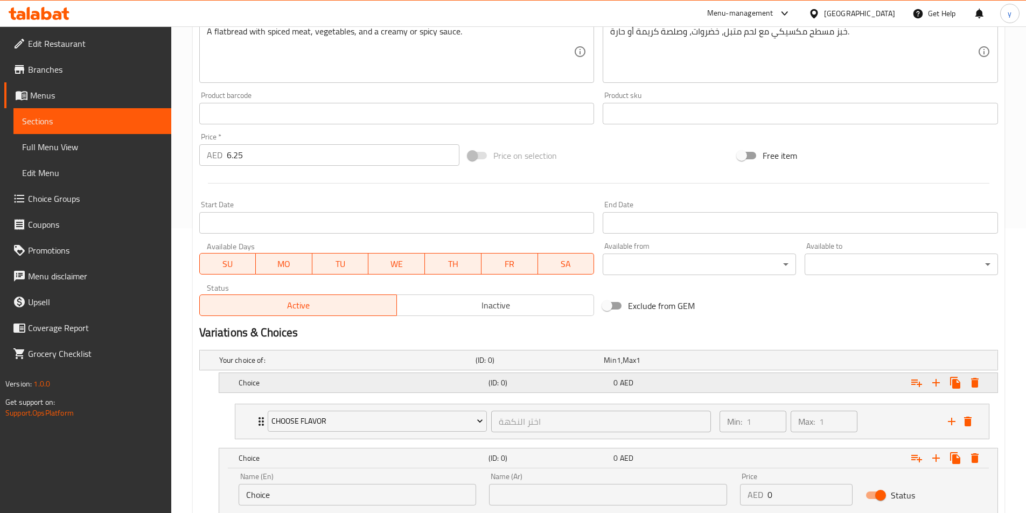
click at [591, 388] on div "(ID: 0)" at bounding box center [548, 382] width 125 height 15
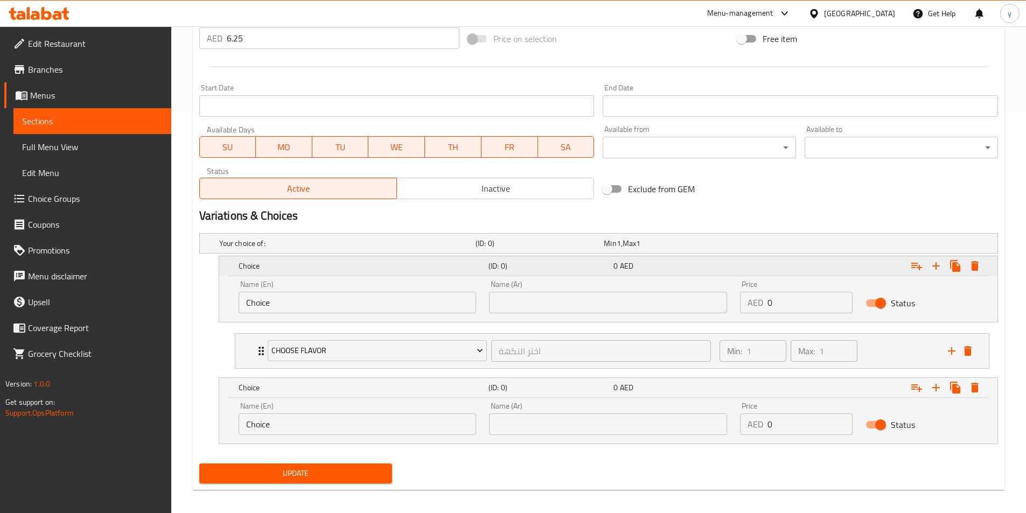
scroll to position [409, 0]
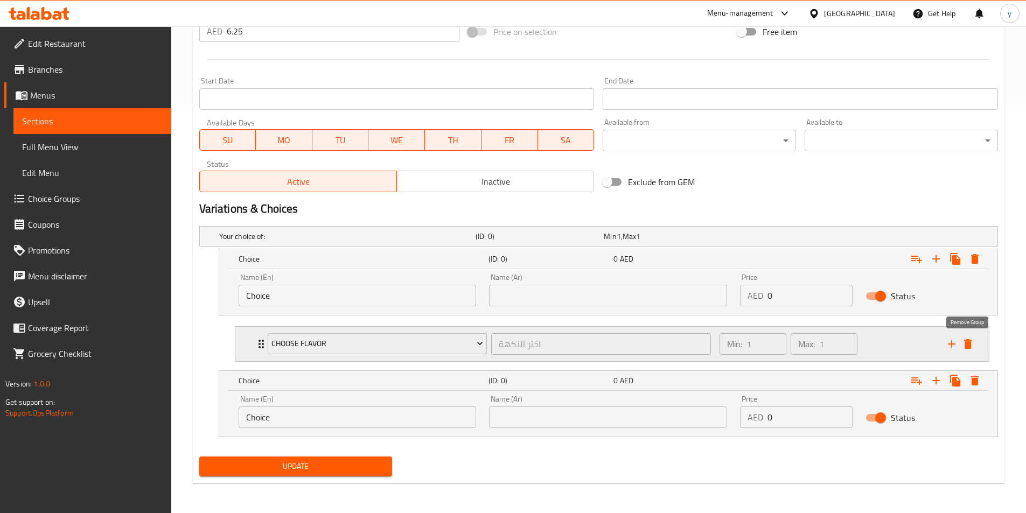
click at [964, 340] on icon "delete" at bounding box center [968, 344] width 8 height 10
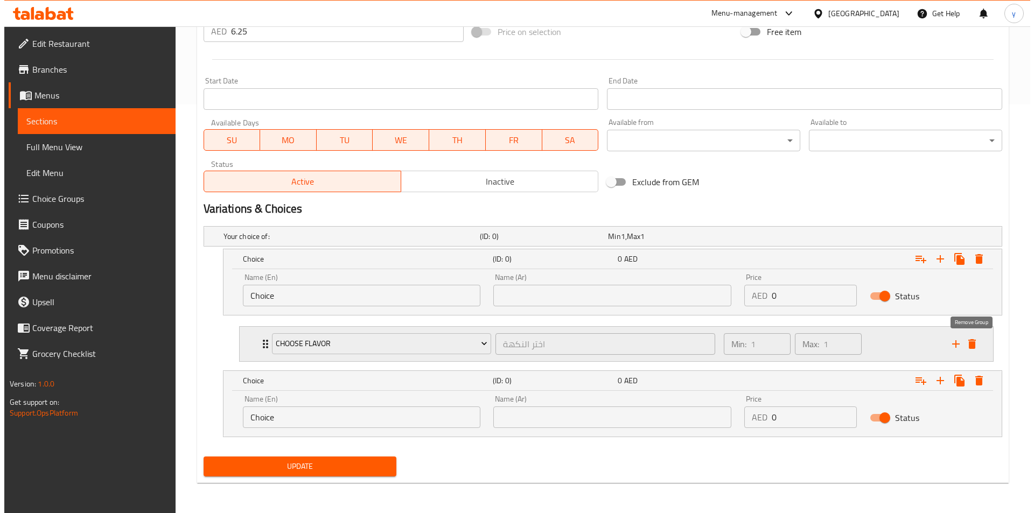
scroll to position [365, 0]
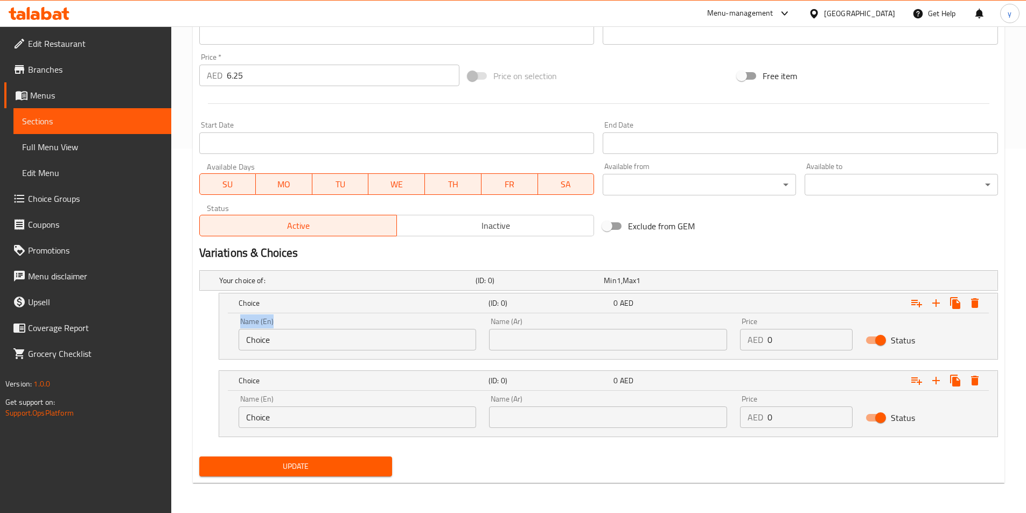
drag, startPoint x: 369, startPoint y: 351, endPoint x: 212, endPoint y: 350, distance: 156.8
click at [212, 350] on div "Choice (ID: 0) 0 AED Name (En) Choice Name (En) Name (Ar) Name (Ar) Price AED 0…" at bounding box center [598, 326] width 799 height 67
click at [305, 350] on input "Choice" at bounding box center [358, 340] width 238 height 22
drag, startPoint x: 233, startPoint y: 344, endPoint x: 194, endPoint y: 343, distance: 38.8
click at [194, 343] on div "Update Normal/Mexican Add item image Image Size: 1200 x 800 px / Image formats:…" at bounding box center [599, 111] width 812 height 743
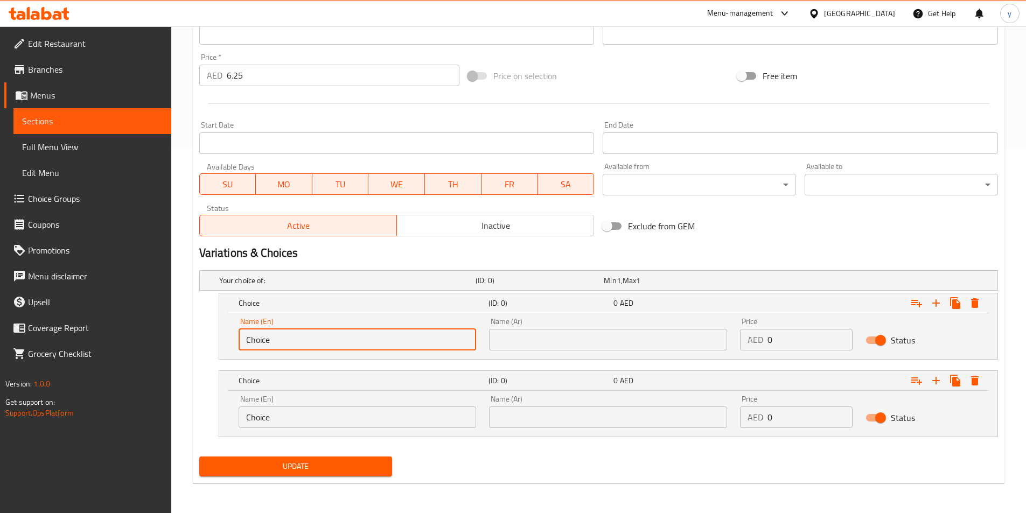
paste input "creamy"
type input "creamy"
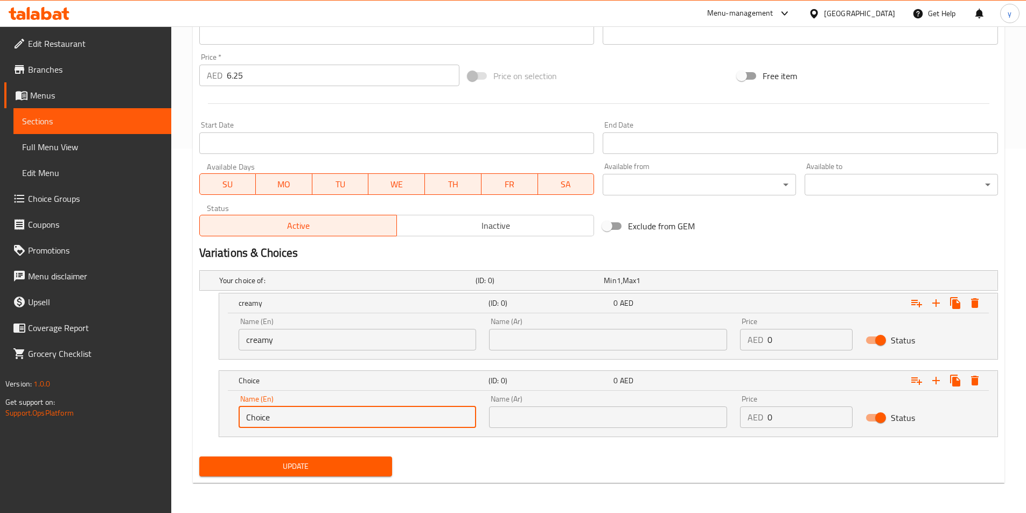
drag, startPoint x: 277, startPoint y: 420, endPoint x: 202, endPoint y: 420, distance: 74.9
click at [202, 420] on div "Choice (ID: 0) 0 AED Name (En) Choice Name (En) Name (Ar) Name (Ar) Price AED 0…" at bounding box center [598, 404] width 799 height 67
paste input "spicy"
type input "spicy"
click at [621, 351] on div "Name (Ar) Name (Ar)" at bounding box center [608, 334] width 251 height 46
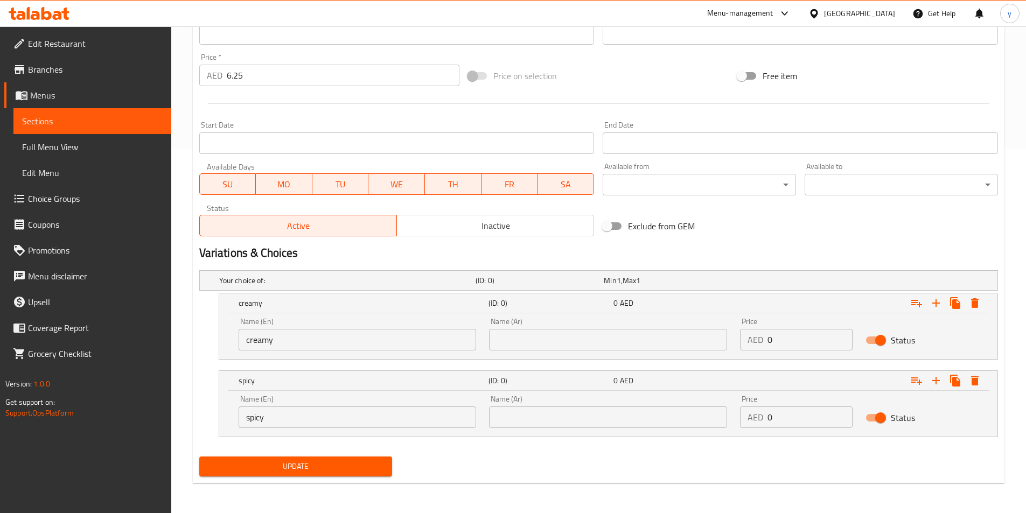
click at [621, 351] on div "Name (Ar) Name (Ar)" at bounding box center [608, 334] width 251 height 46
click at [629, 345] on input "text" at bounding box center [608, 340] width 238 height 22
paste input "كريمة"
type input "كريمة"
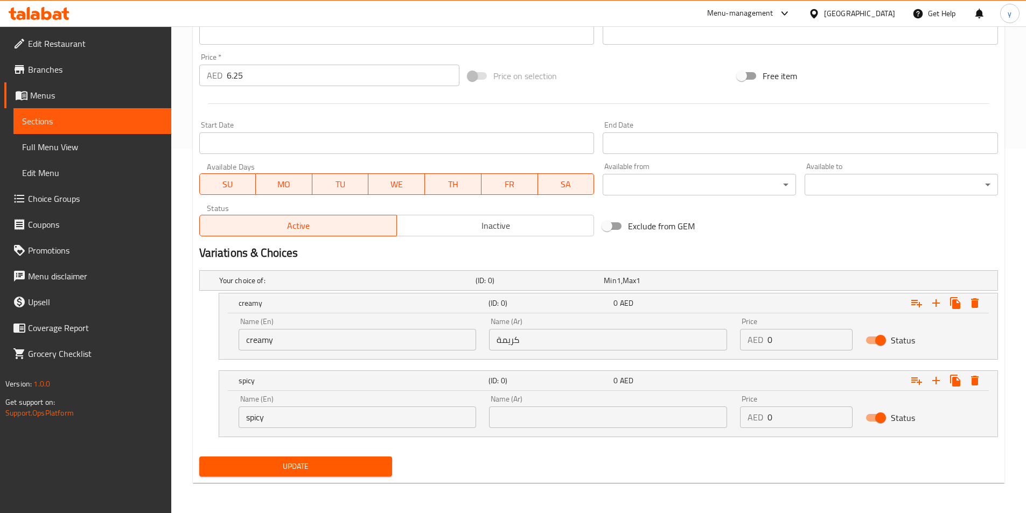
click at [649, 423] on input "text" at bounding box center [608, 418] width 238 height 22
paste input "حارة"
type input "حارة"
click at [347, 466] on span "Update" at bounding box center [296, 466] width 176 height 13
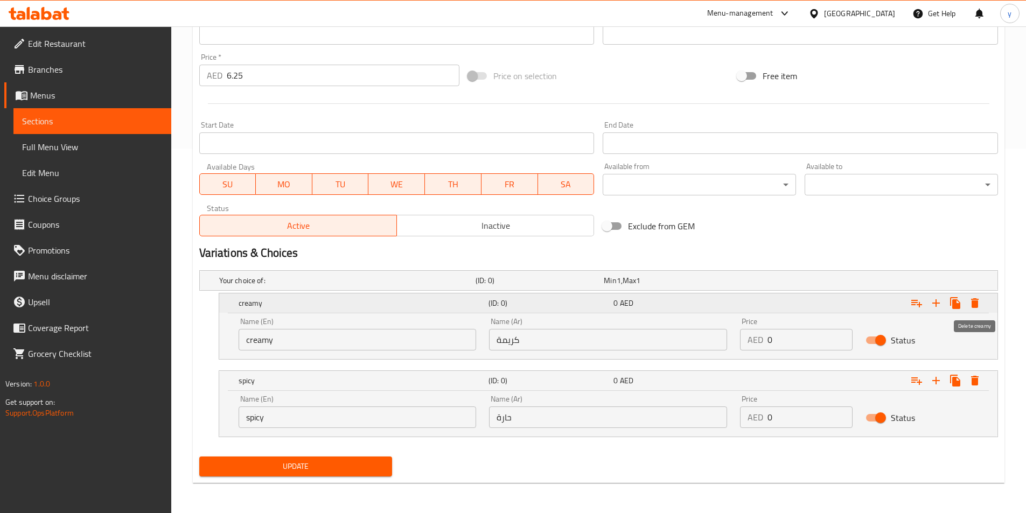
click at [977, 303] on icon "Expand" at bounding box center [975, 303] width 8 height 10
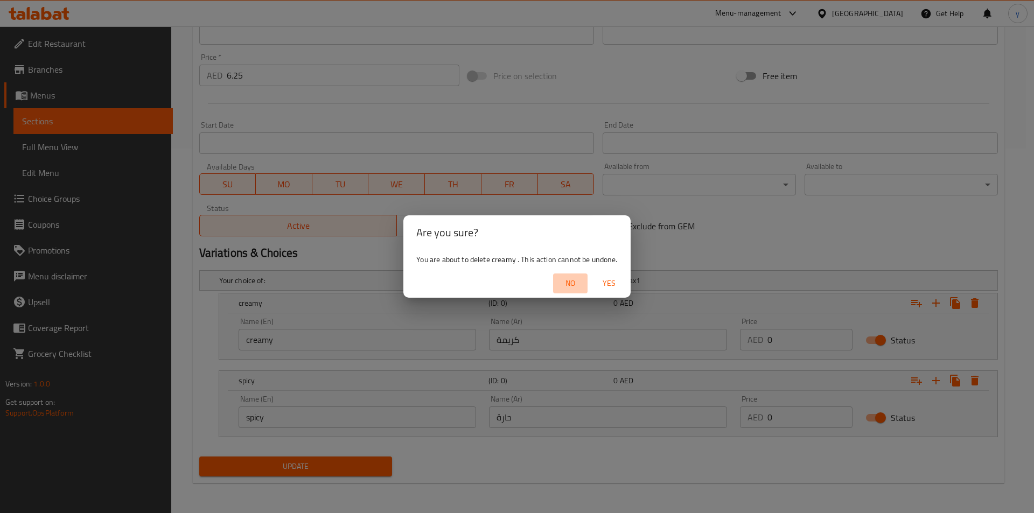
click at [565, 282] on span "No" at bounding box center [571, 283] width 26 height 13
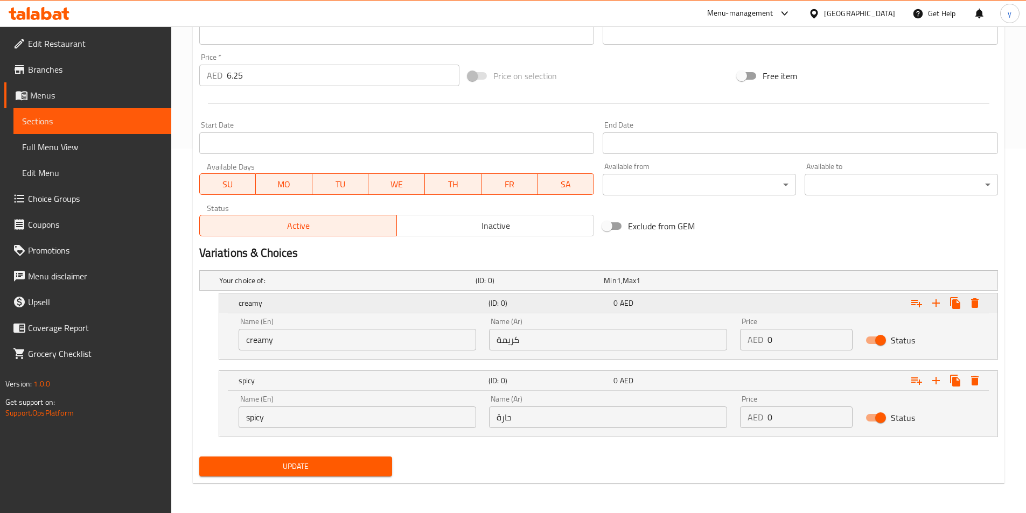
click at [970, 304] on icon "Expand" at bounding box center [975, 303] width 13 height 13
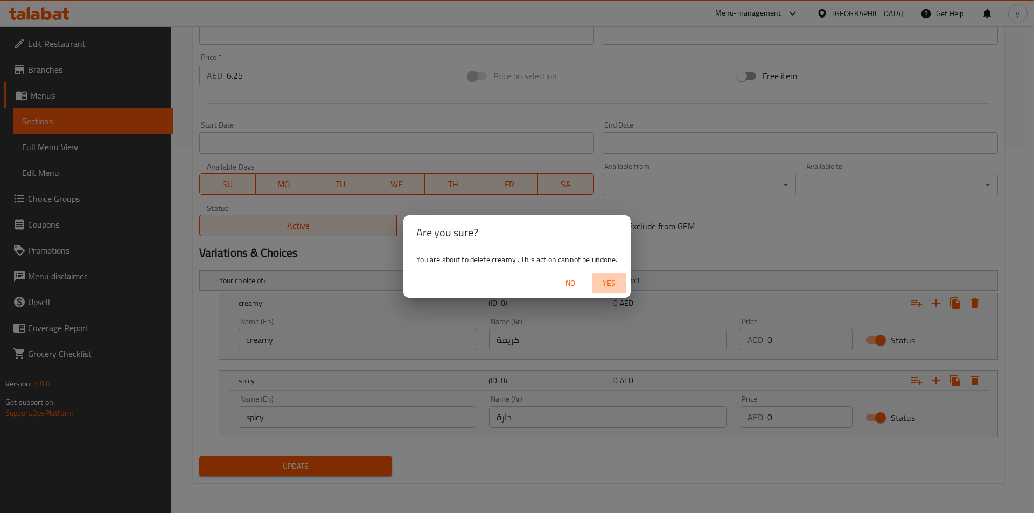
click at [608, 281] on span "Yes" at bounding box center [609, 283] width 26 height 13
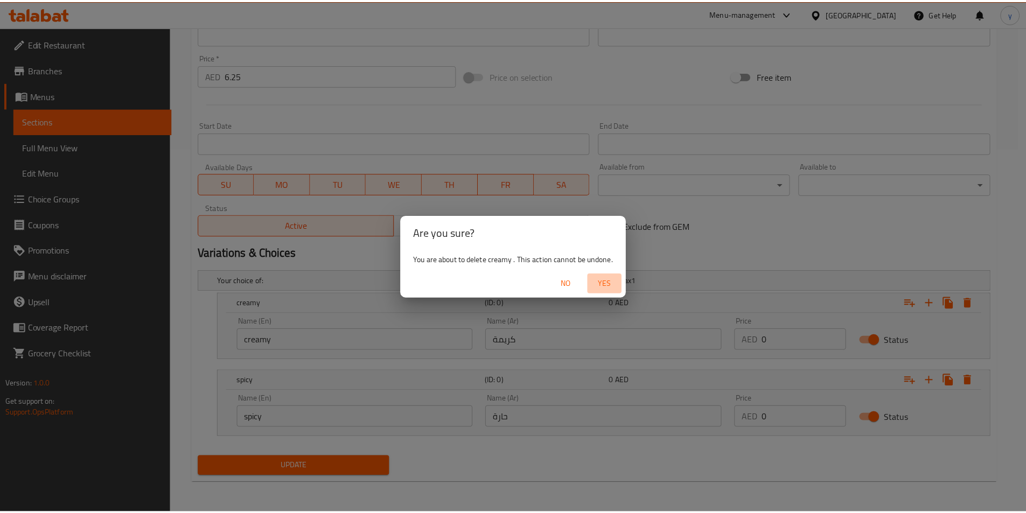
scroll to position [287, 0]
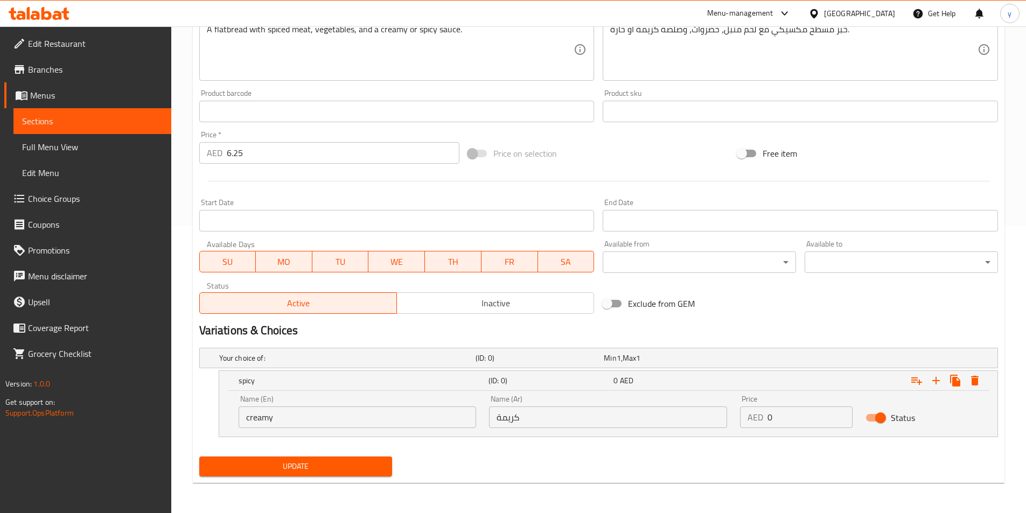
click at [357, 462] on span "Update" at bounding box center [296, 466] width 176 height 13
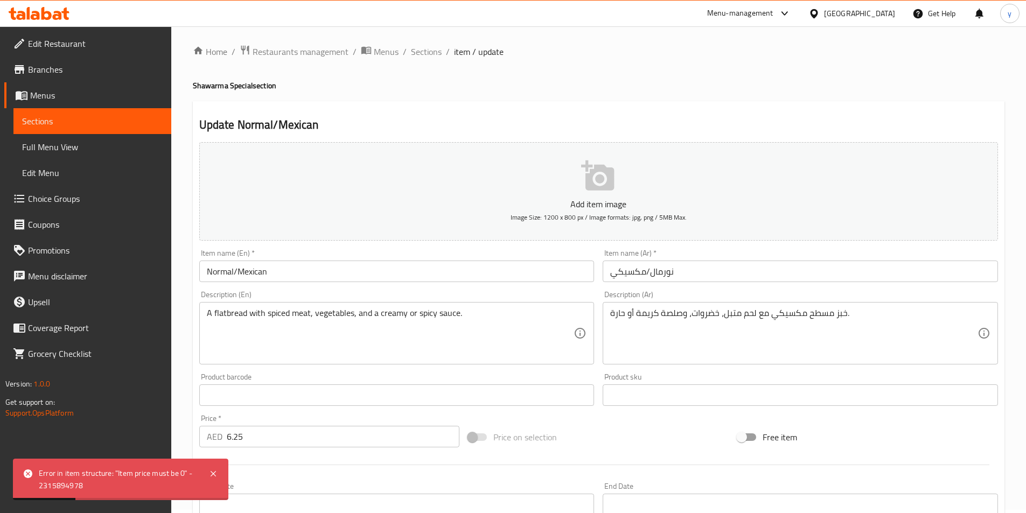
scroll to position [0, 0]
click at [136, 124] on span "Sections" at bounding box center [92, 121] width 141 height 13
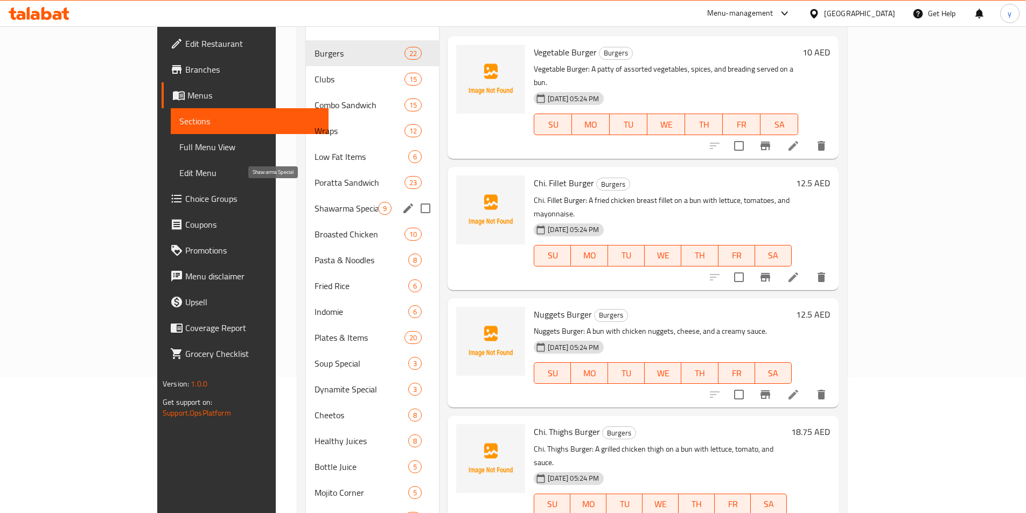
scroll to position [162, 0]
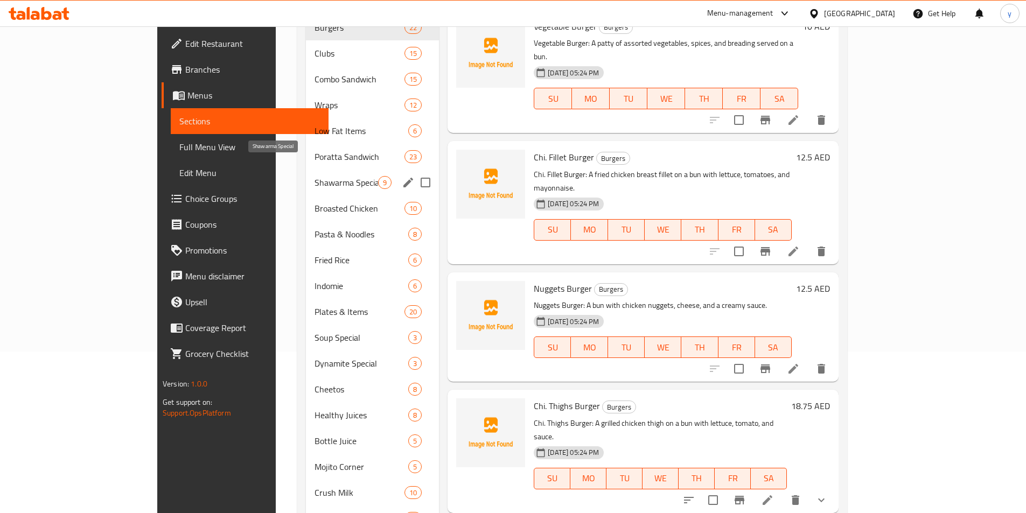
click at [315, 176] on span "Shawarma Special" at bounding box center [347, 182] width 64 height 13
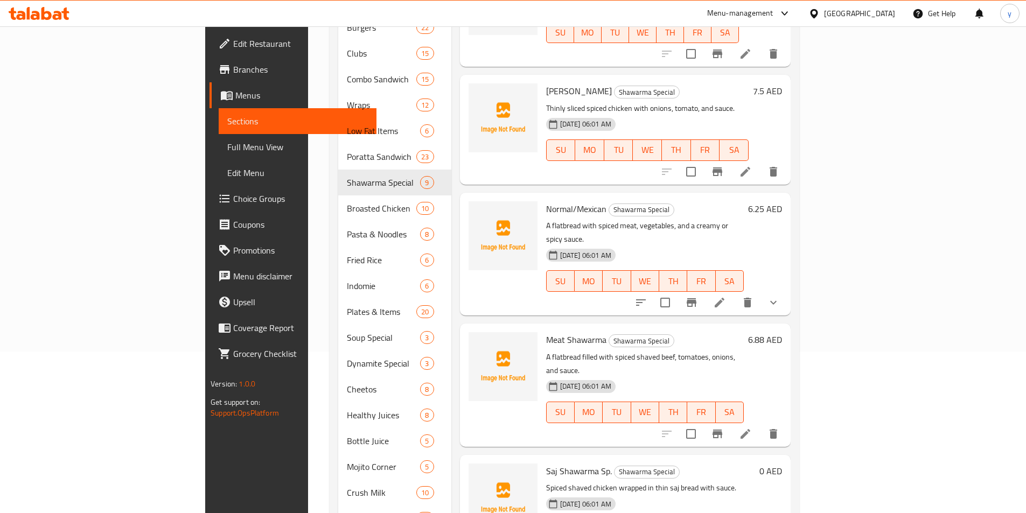
scroll to position [314, 0]
click at [786, 291] on button "show more" at bounding box center [774, 304] width 26 height 26
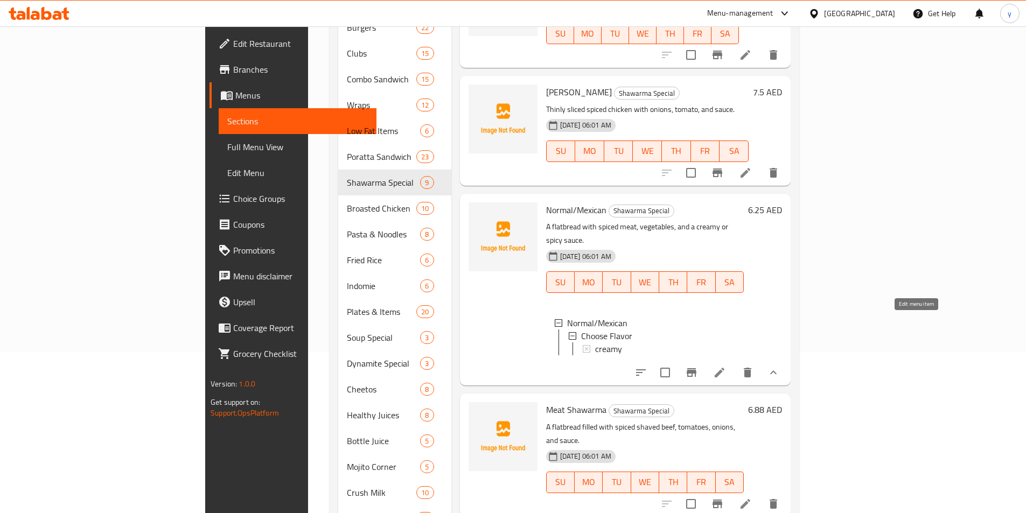
click at [726, 366] on icon at bounding box center [719, 372] width 13 height 13
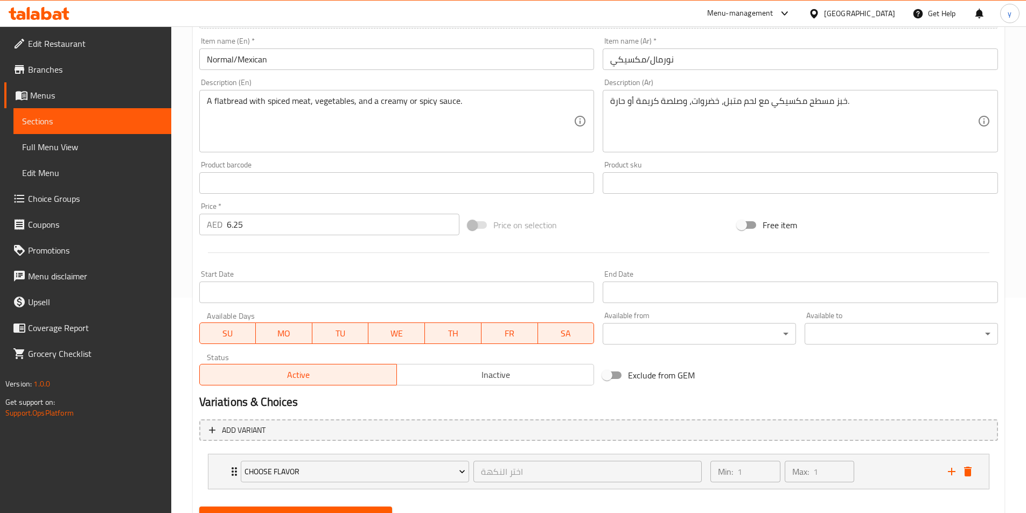
scroll to position [266, 0]
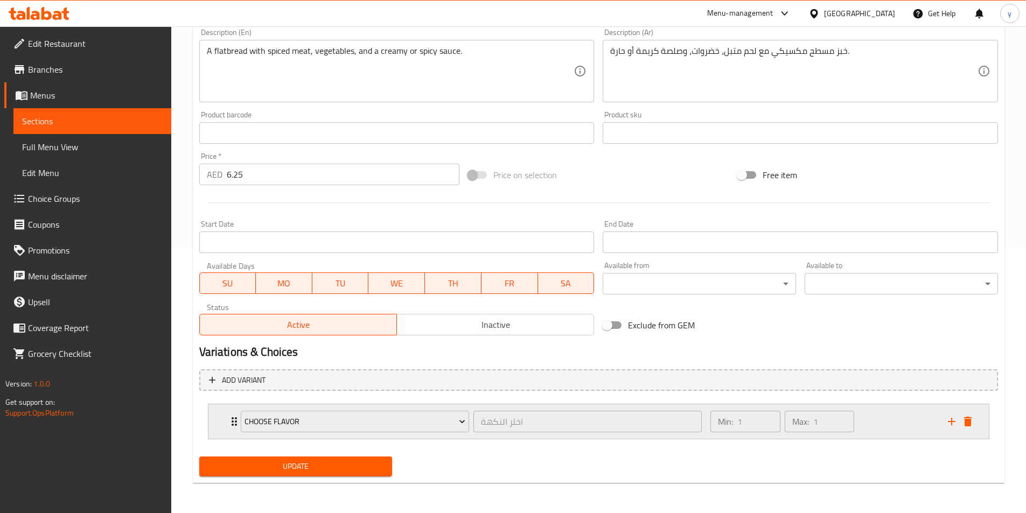
click at [879, 427] on div "Min: 1 ​ Max: 1 ​" at bounding box center [822, 422] width 237 height 34
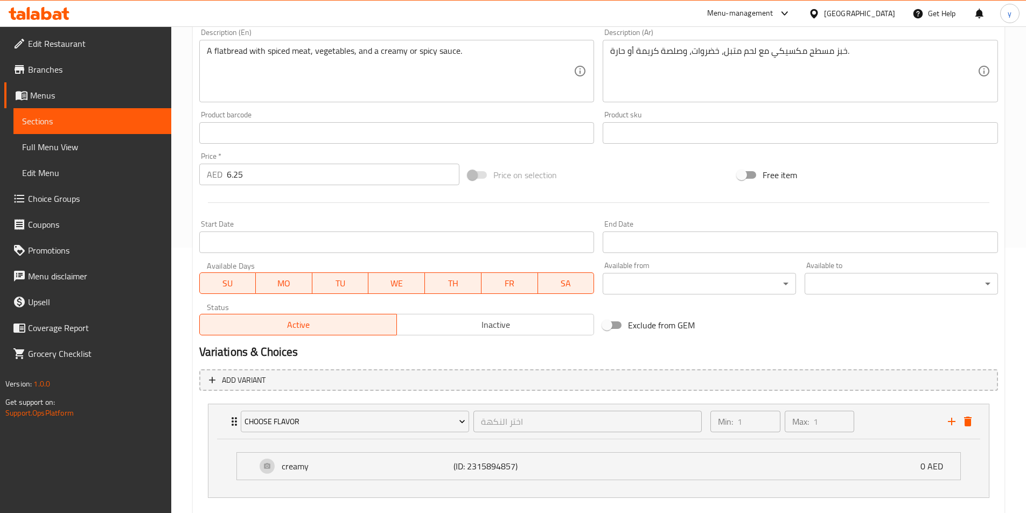
scroll to position [324, 0]
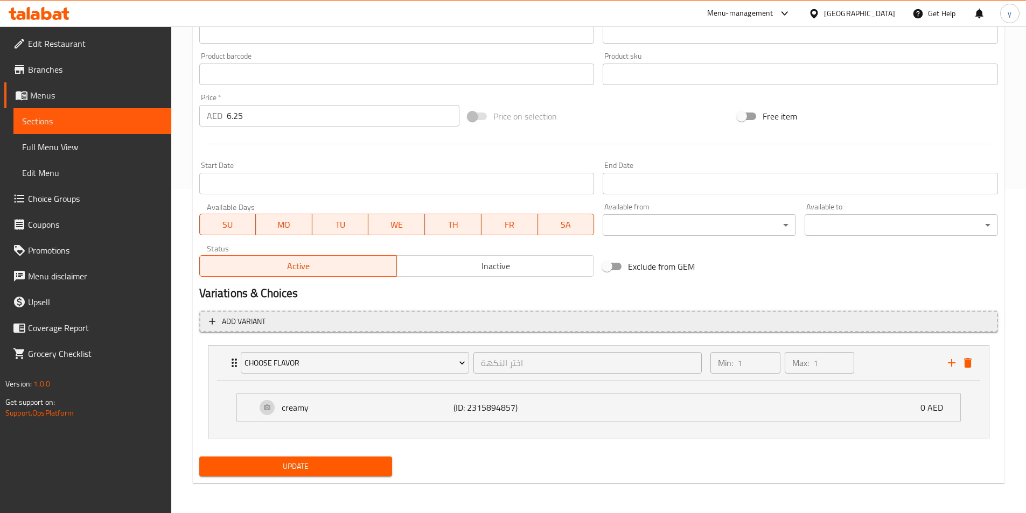
click at [484, 321] on span "Add variant" at bounding box center [598, 321] width 779 height 13
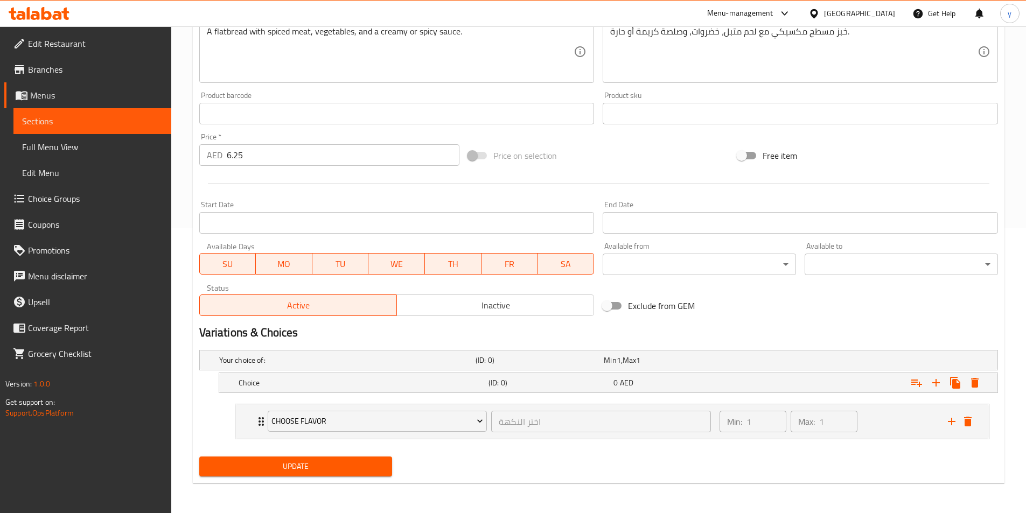
scroll to position [285, 0]
click at [556, 382] on h5 "(ID: 0)" at bounding box center [549, 383] width 121 height 11
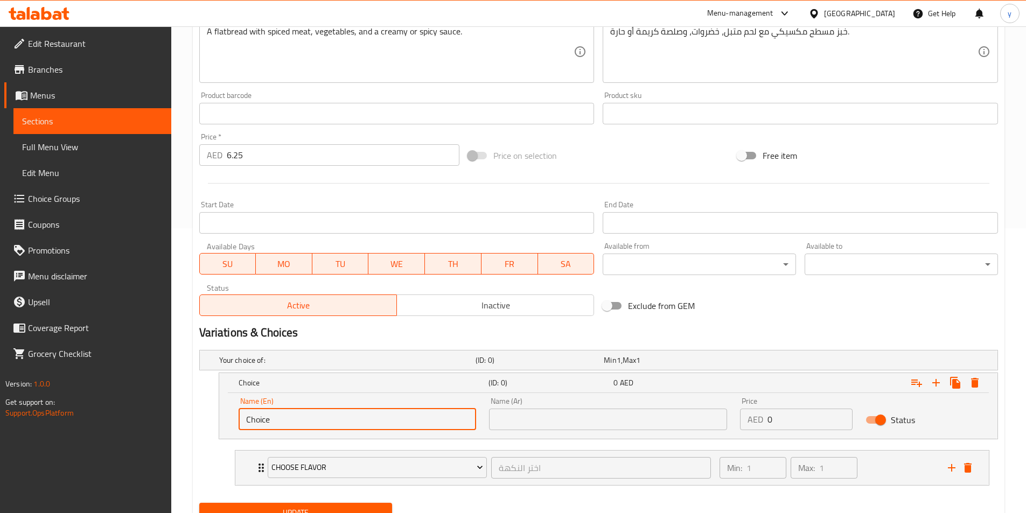
drag, startPoint x: 321, startPoint y: 422, endPoint x: 154, endPoint y: 427, distance: 167.1
click at [154, 427] on div "Edit Restaurant Branches Menus Sections Full Menu View Edit Menu Choice Groups …" at bounding box center [513, 150] width 1026 height 818
click at [303, 422] on input "text" at bounding box center [358, 420] width 238 height 22
paste input "spicy"
type input "spicy"
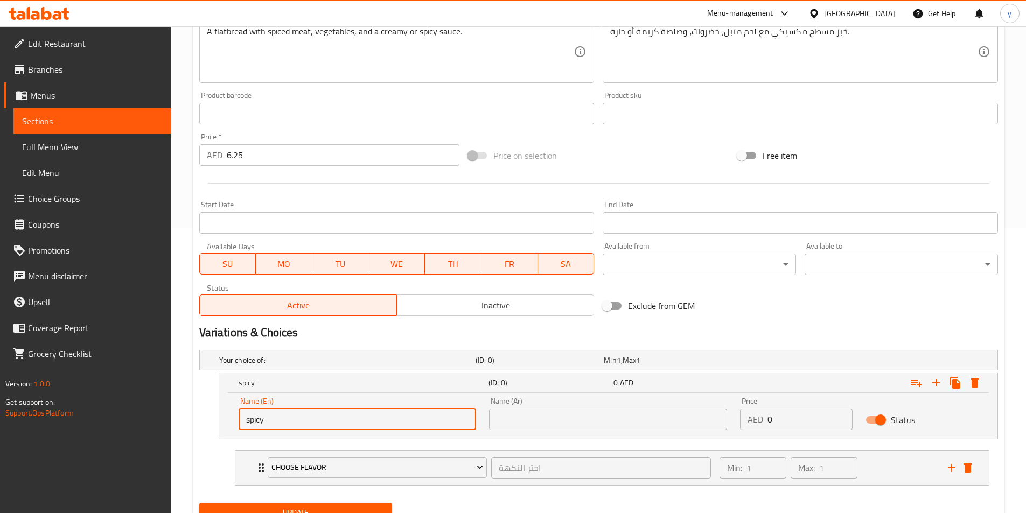
click at [512, 412] on input "text" at bounding box center [608, 420] width 238 height 22
click at [530, 430] on input "text" at bounding box center [608, 420] width 238 height 22
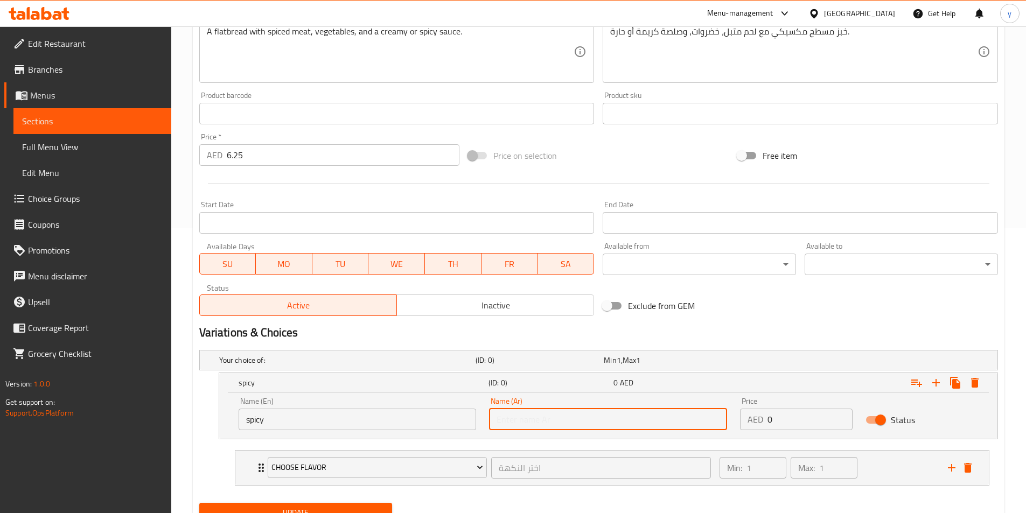
paste input "حارة"
click at [498, 424] on input "حارة" at bounding box center [608, 420] width 238 height 22
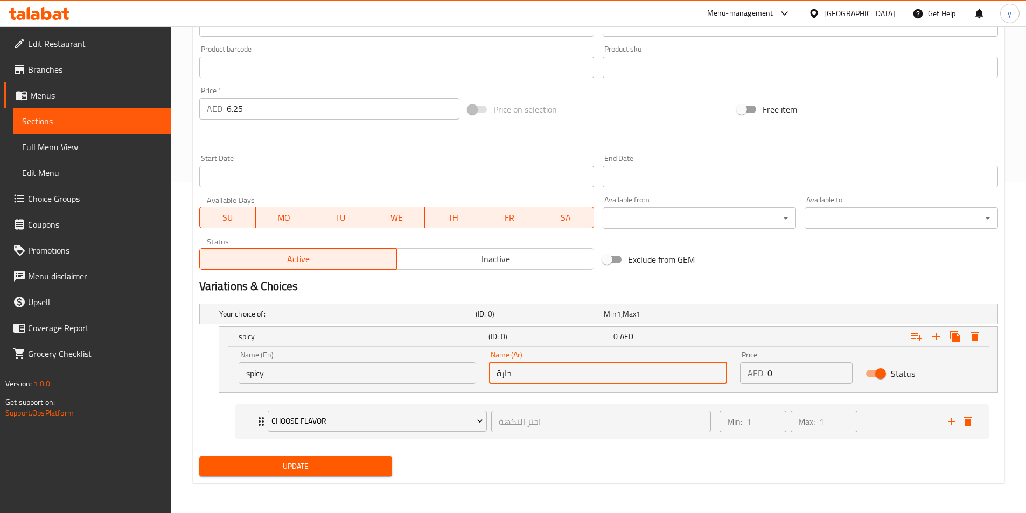
type input "حارة"
click at [353, 466] on span "Update" at bounding box center [296, 466] width 176 height 13
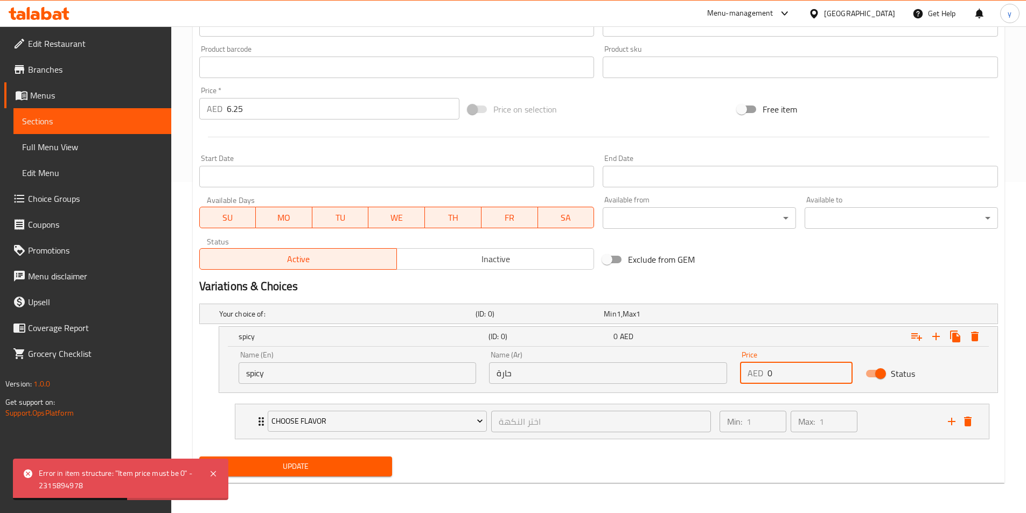
click at [791, 373] on input "0" at bounding box center [810, 374] width 85 height 22
type input "0"
click at [316, 467] on span "Update" at bounding box center [296, 466] width 176 height 13
click at [937, 424] on div "Min: 1 ​ Max: 1 ​" at bounding box center [827, 422] width 228 height 34
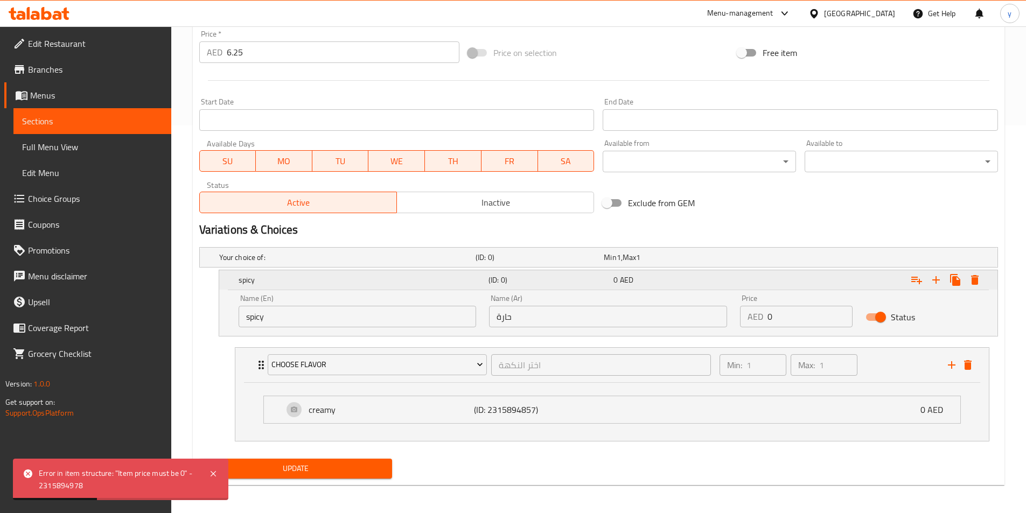
scroll to position [390, 0]
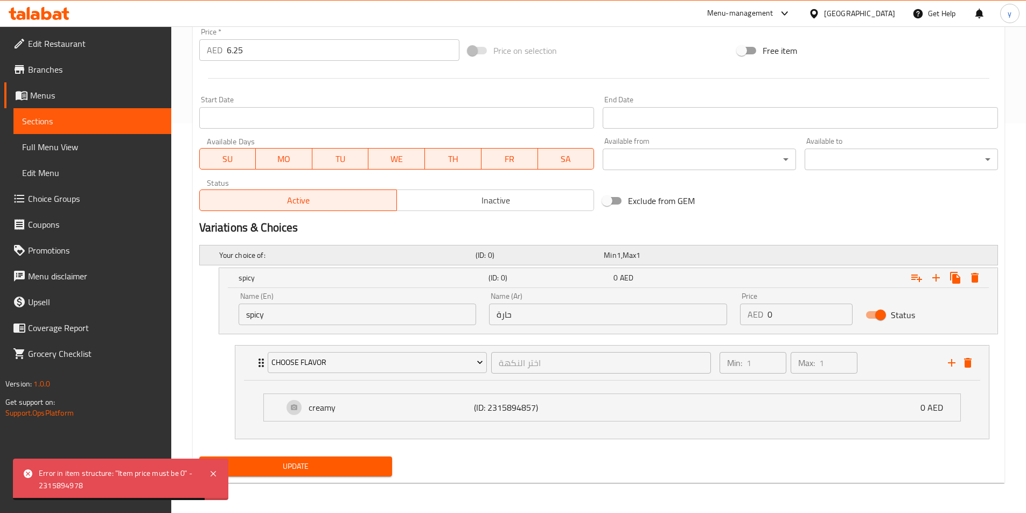
click at [618, 252] on span "1" at bounding box center [619, 255] width 4 height 14
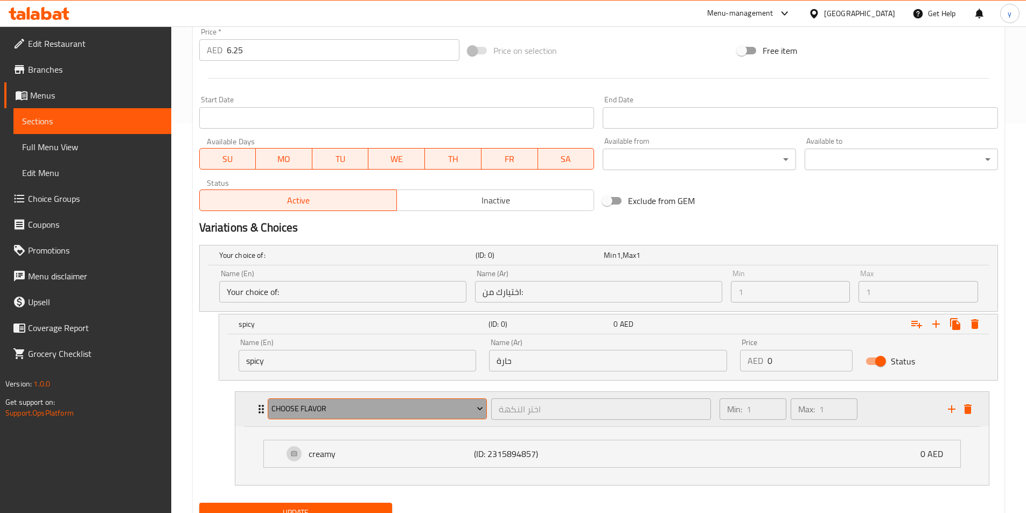
click at [338, 407] on span "Choose Flavor" at bounding box center [377, 408] width 212 height 13
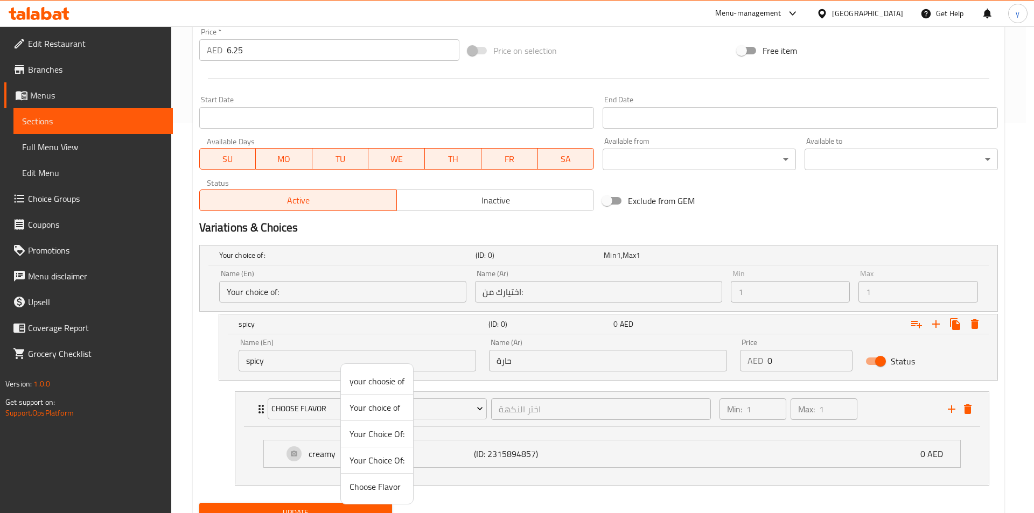
click at [287, 295] on div at bounding box center [517, 256] width 1034 height 513
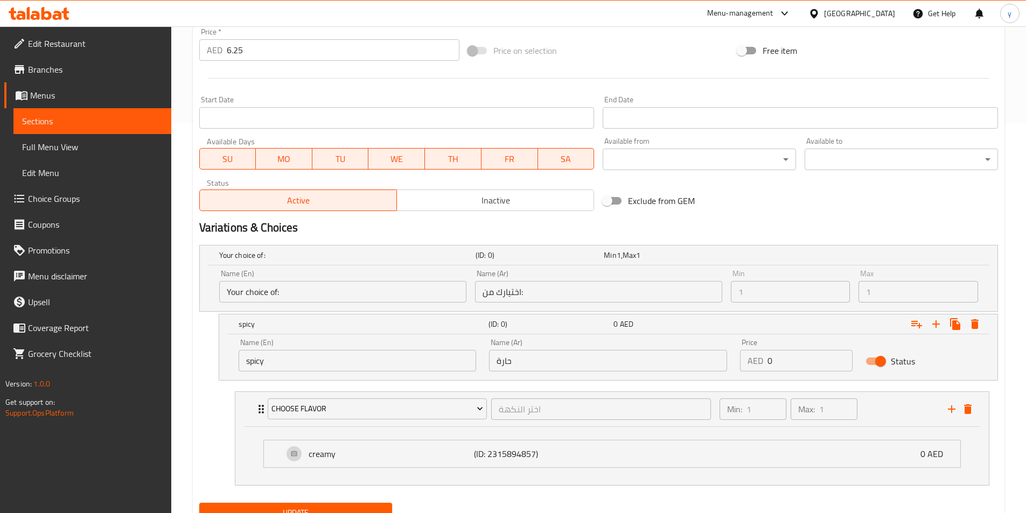
click at [294, 291] on input "Your choice of:" at bounding box center [342, 292] width 247 height 22
drag, startPoint x: 301, startPoint y: 291, endPoint x: 183, endPoint y: 297, distance: 118.6
click at [183, 297] on div "Home / Restaurants management / Menus / Sections / item / update Shawarma Speci…" at bounding box center [598, 97] width 855 height 923
click at [558, 294] on input "اختيارك من:" at bounding box center [598, 292] width 247 height 22
drag, startPoint x: 558, startPoint y: 294, endPoint x: 366, endPoint y: 277, distance: 191.9
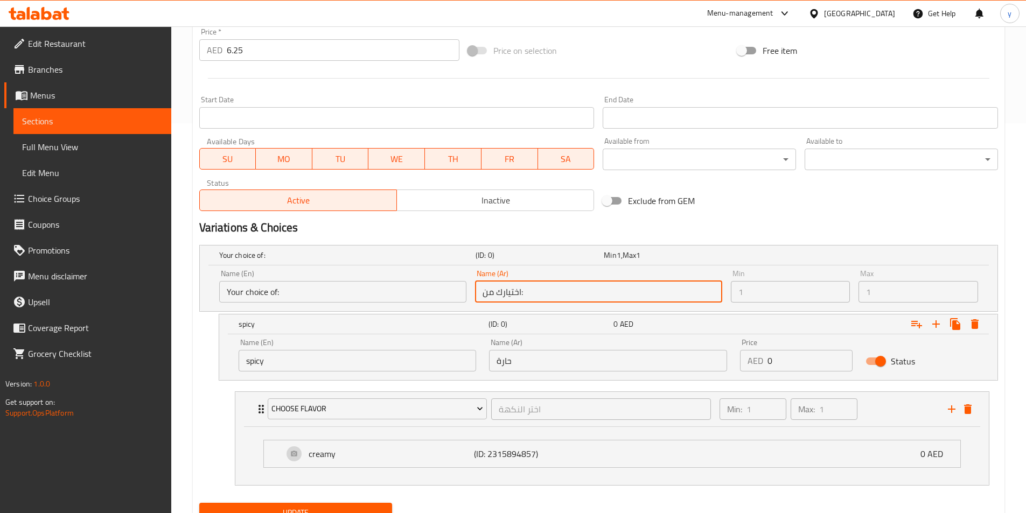
click at [366, 277] on div "Name (En) Your choice of: Name (En) Name (Ar) اختيارك من: Name (Ar) Min 1 Min M…" at bounding box center [599, 286] width 768 height 41
drag, startPoint x: 548, startPoint y: 293, endPoint x: 407, endPoint y: 291, distance: 141.1
click at [413, 292] on div "Name (En) Your choice of: Name (En) Name (Ar) اختيارك من: Name (Ar) Min 1 Min M…" at bounding box center [599, 286] width 768 height 41
click at [535, 291] on input "اختيارك من:" at bounding box center [598, 292] width 247 height 22
drag, startPoint x: 535, startPoint y: 291, endPoint x: 439, endPoint y: 301, distance: 96.9
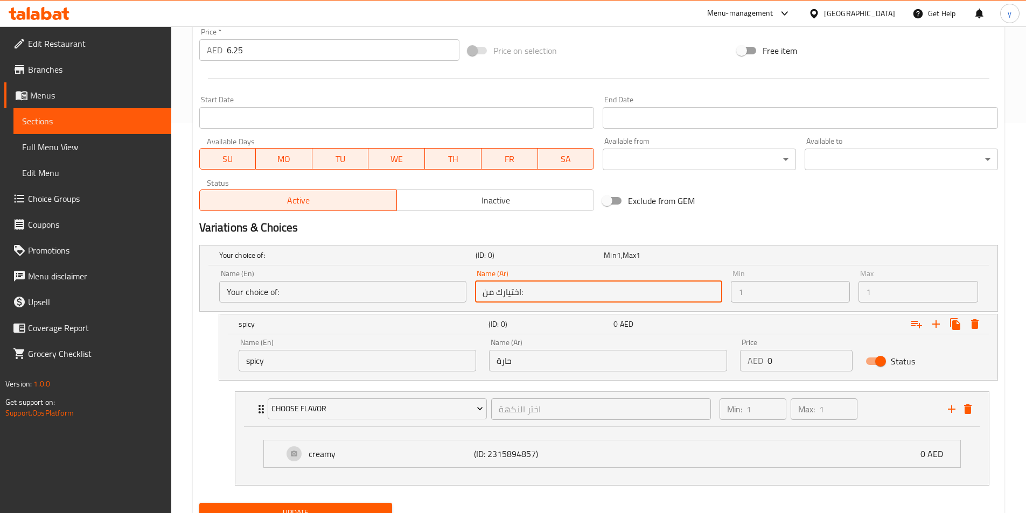
click at [439, 301] on div "Name (En) Your choice of: Name (En) Name (Ar) اختيارك من: Name (Ar) Min 1 Min M…" at bounding box center [599, 286] width 768 height 41
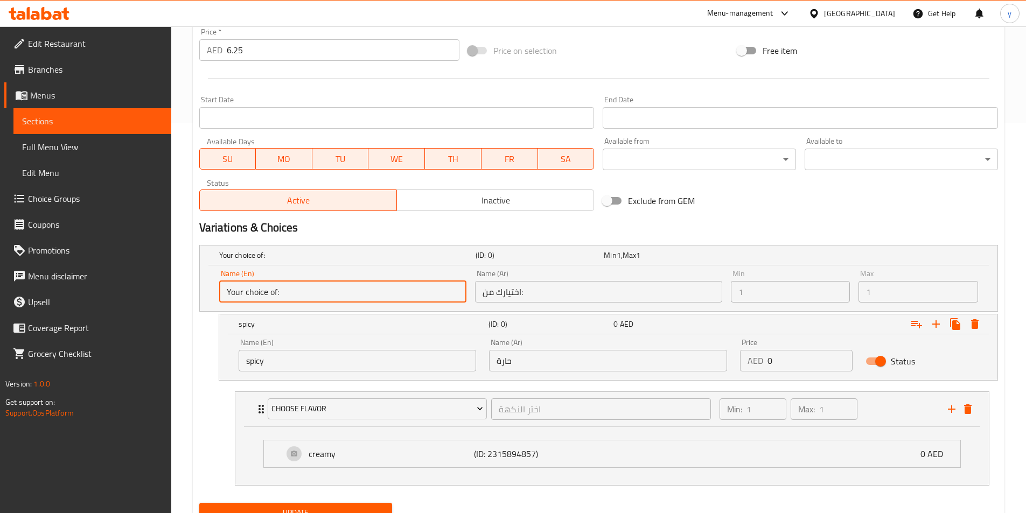
drag, startPoint x: 308, startPoint y: 295, endPoint x: 127, endPoint y: 302, distance: 180.6
click at [127, 302] on div "Edit Restaurant Branches Menus Sections Full Menu View Edit Menu Choice Groups …" at bounding box center [513, 97] width 1026 height 923
click at [305, 291] on input "Your choice of:" at bounding box center [342, 292] width 247 height 22
drag, startPoint x: 294, startPoint y: 293, endPoint x: 174, endPoint y: 300, distance: 120.4
click at [171, 302] on div "Edit Restaurant Branches Menus Sections Full Menu View Edit Menu Choice Groups …" at bounding box center [513, 97] width 1026 height 923
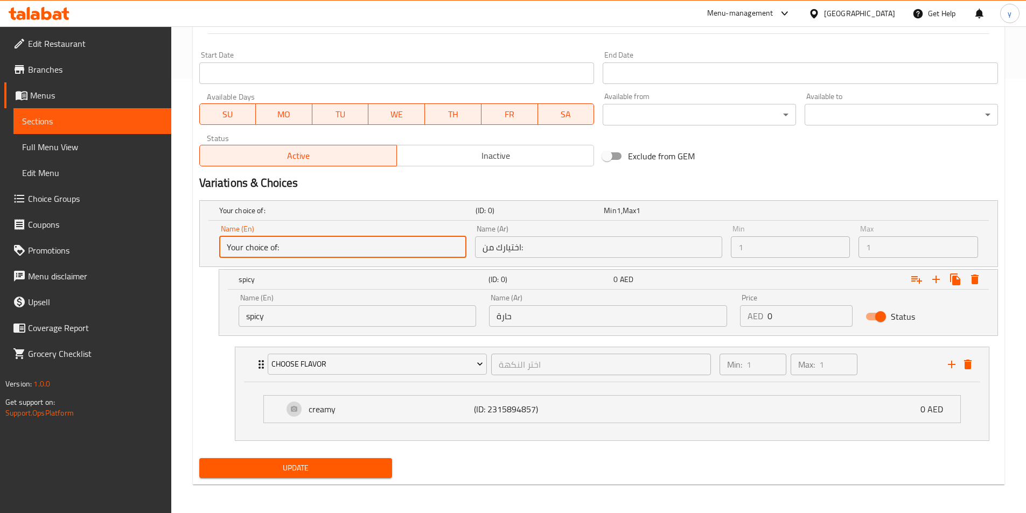
scroll to position [436, 0]
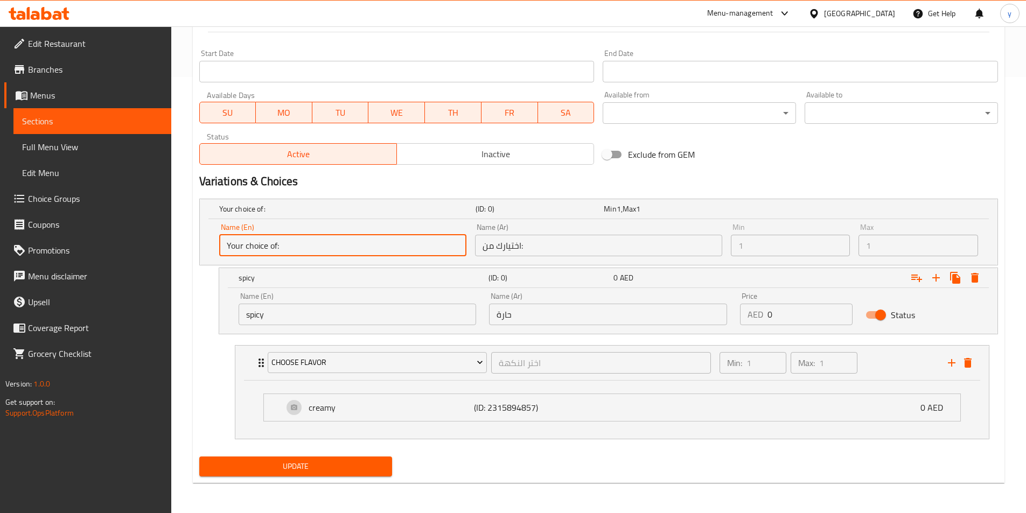
click at [371, 247] on input "Your choice of:" at bounding box center [342, 246] width 247 height 22
click at [370, 246] on input "Your choice of:" at bounding box center [342, 246] width 247 height 22
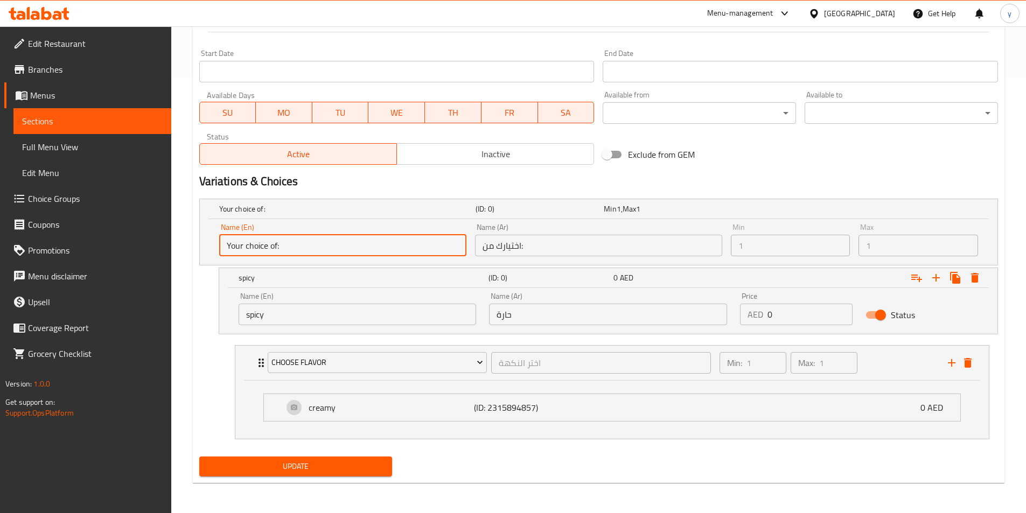
click at [324, 249] on input "Your choice of:" at bounding box center [342, 246] width 247 height 22
click at [376, 248] on input "Your choice of:" at bounding box center [342, 246] width 247 height 22
click at [681, 226] on div "Name (Ar) اختيارك من: Name (Ar)" at bounding box center [598, 240] width 247 height 33
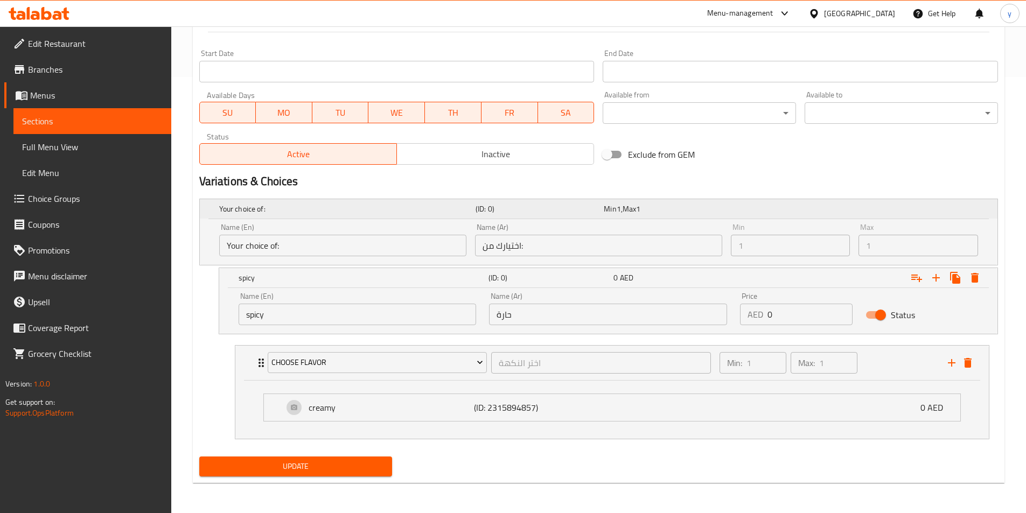
click at [729, 214] on div "Min 1 , Max 1" at bounding box center [666, 208] width 128 height 15
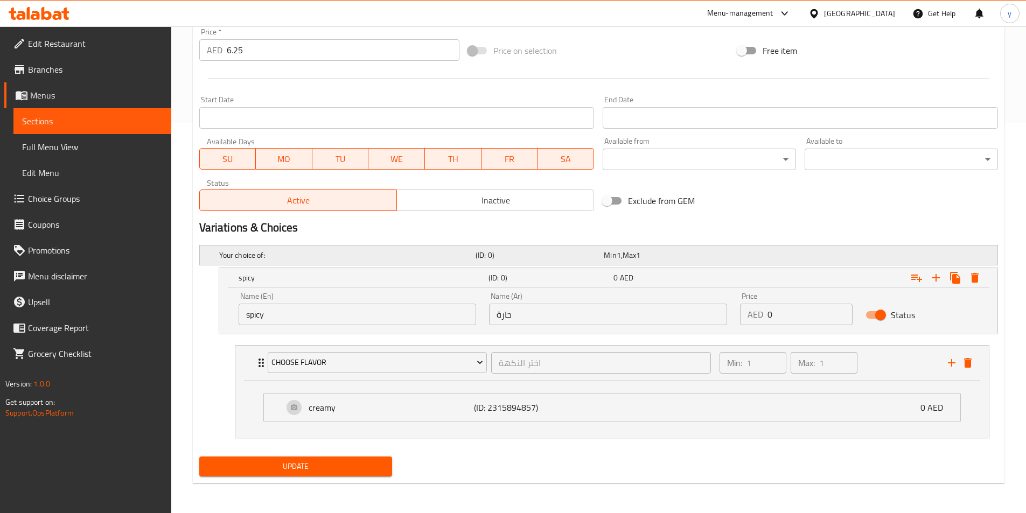
scroll to position [390, 0]
click at [746, 274] on div "Expand" at bounding box center [861, 278] width 250 height 24
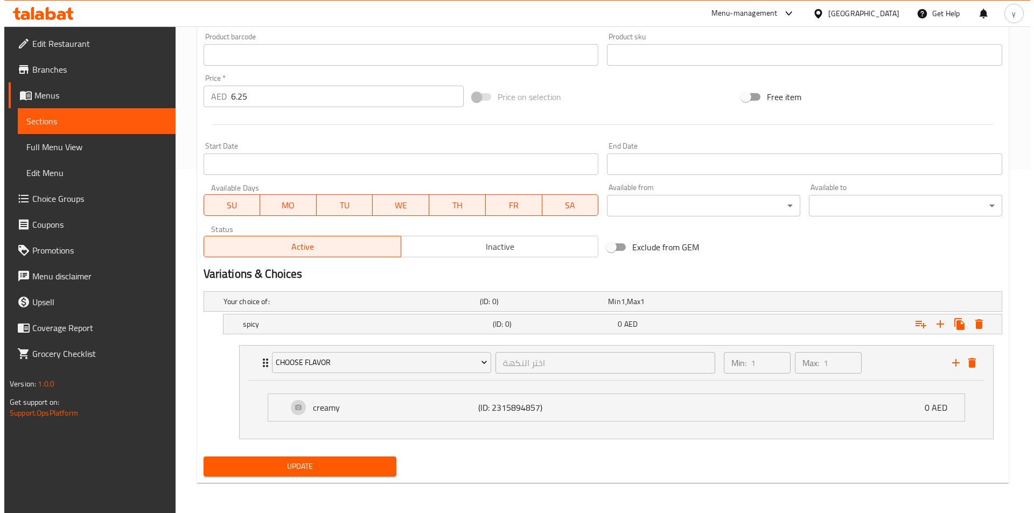
scroll to position [344, 0]
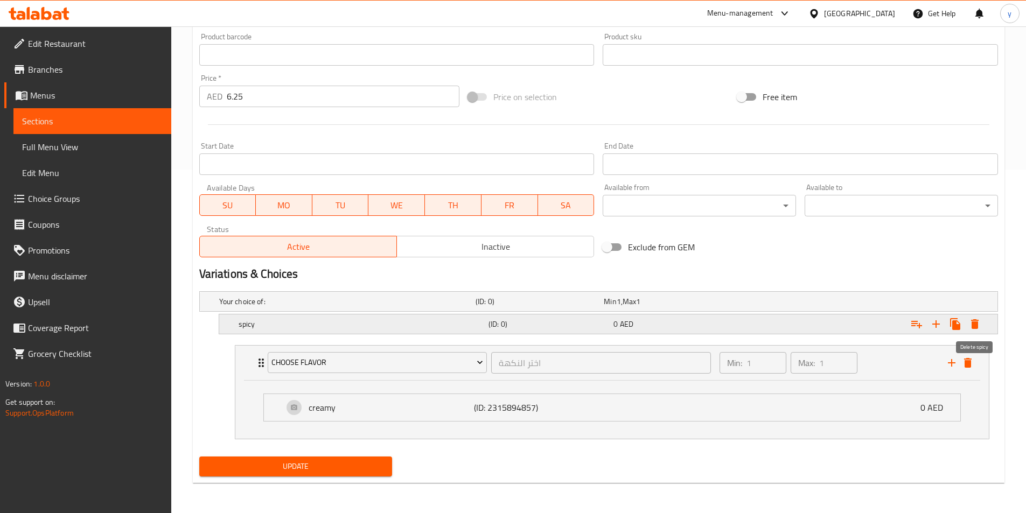
click at [981, 325] on icon "Expand" at bounding box center [975, 324] width 13 height 13
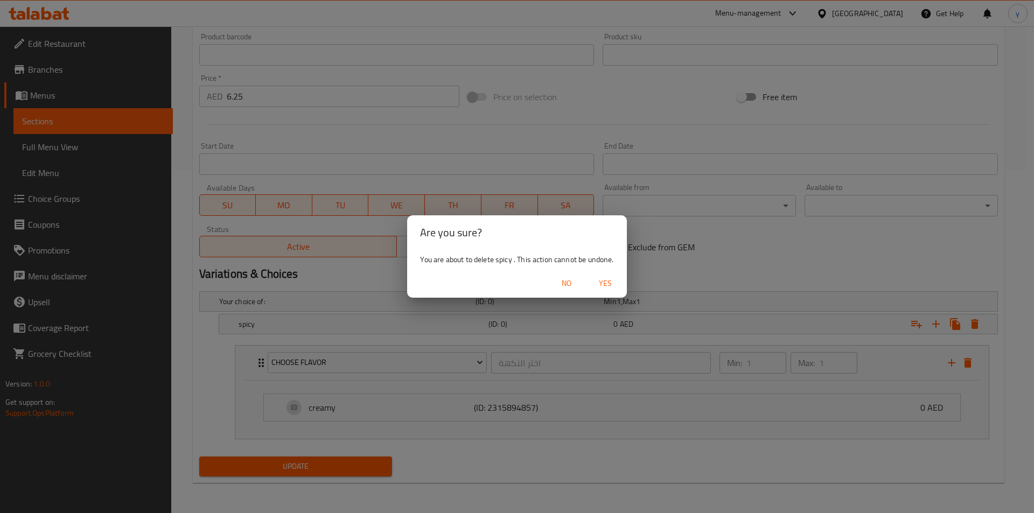
click at [608, 282] on span "Yes" at bounding box center [606, 283] width 26 height 13
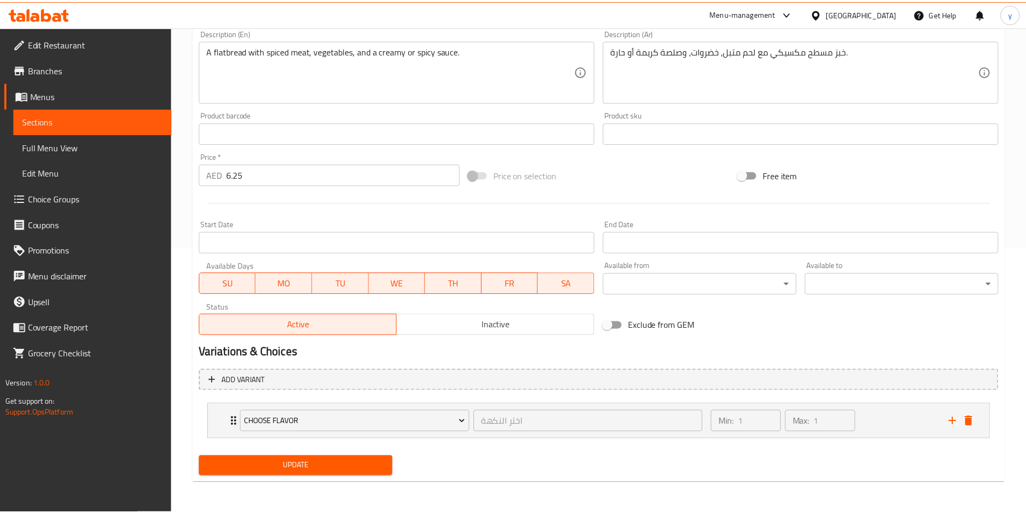
scroll to position [266, 0]
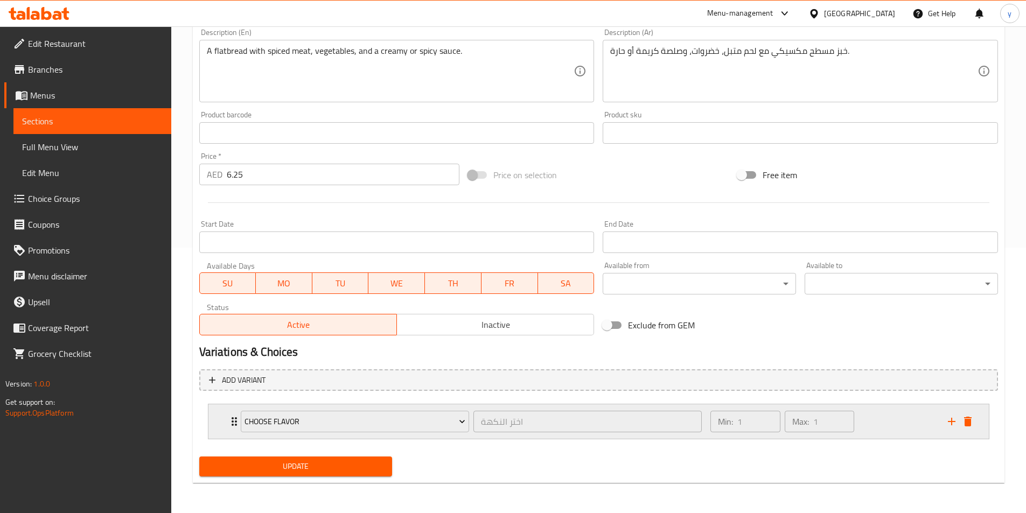
click at [893, 422] on div "Min: 1 ​ Max: 1 ​" at bounding box center [822, 422] width 237 height 34
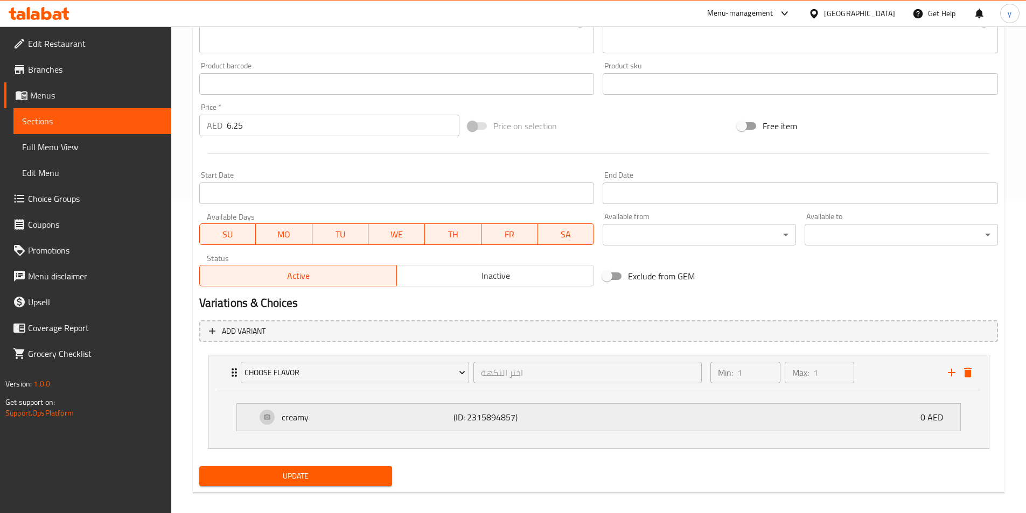
scroll to position [321, 0]
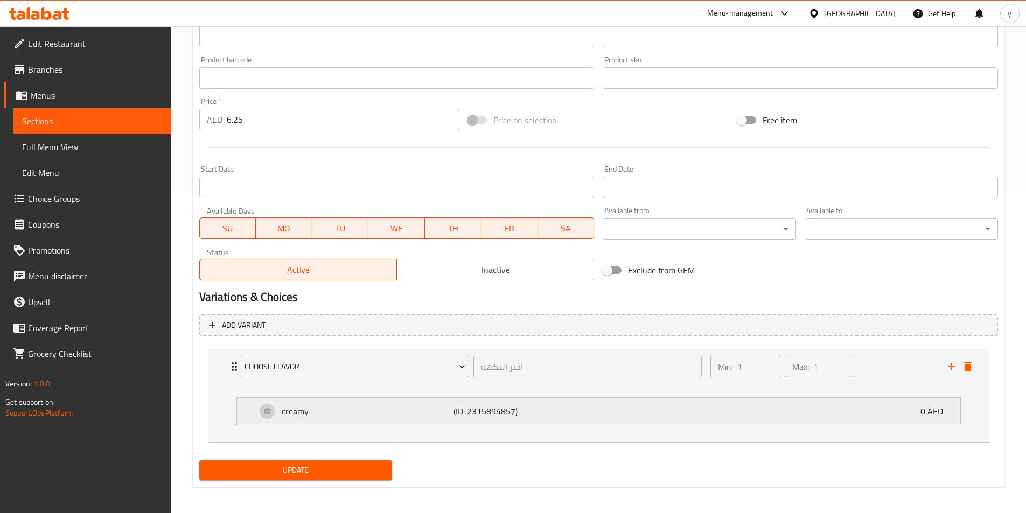
click at [864, 413] on div "creamy (ID: 2315894857) 0 AED" at bounding box center [601, 411] width 691 height 27
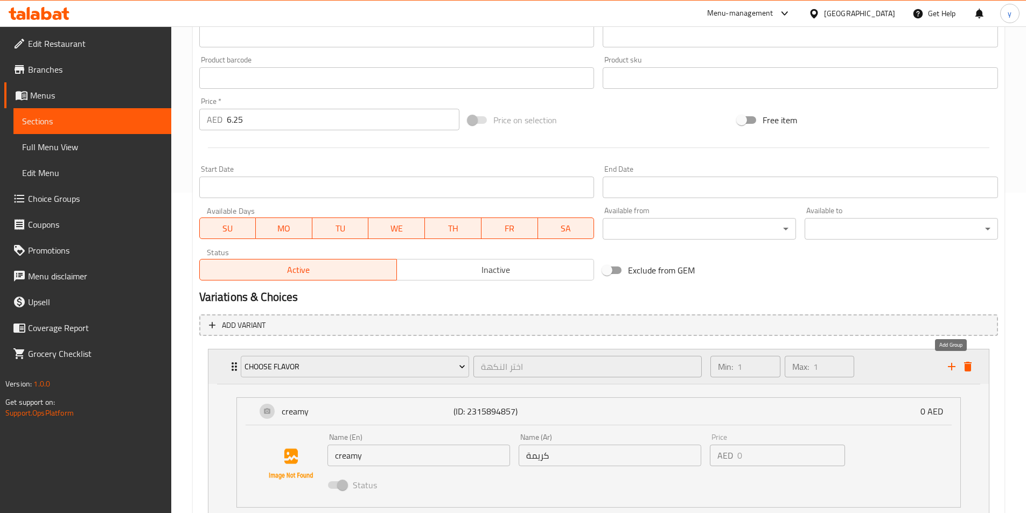
click at [950, 369] on icon "add" at bounding box center [951, 366] width 13 height 13
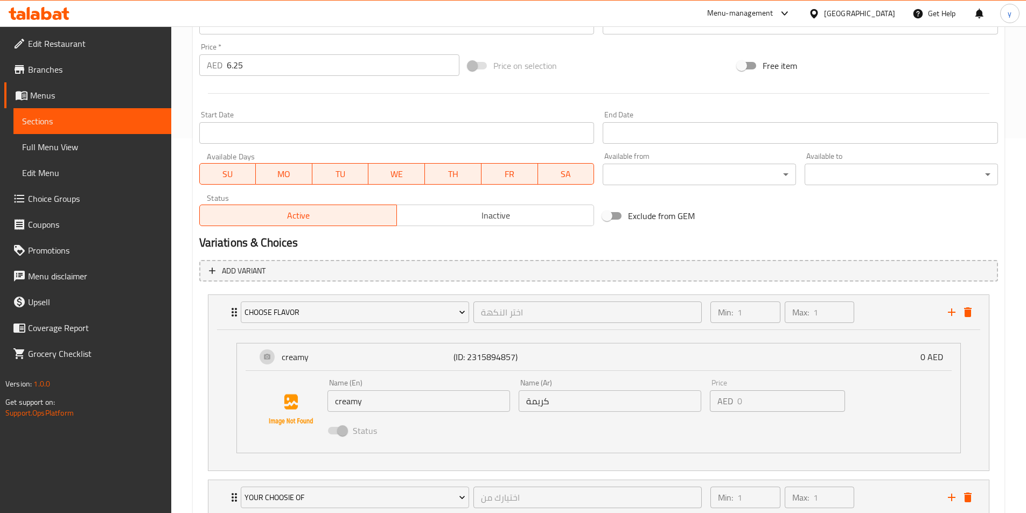
scroll to position [451, 0]
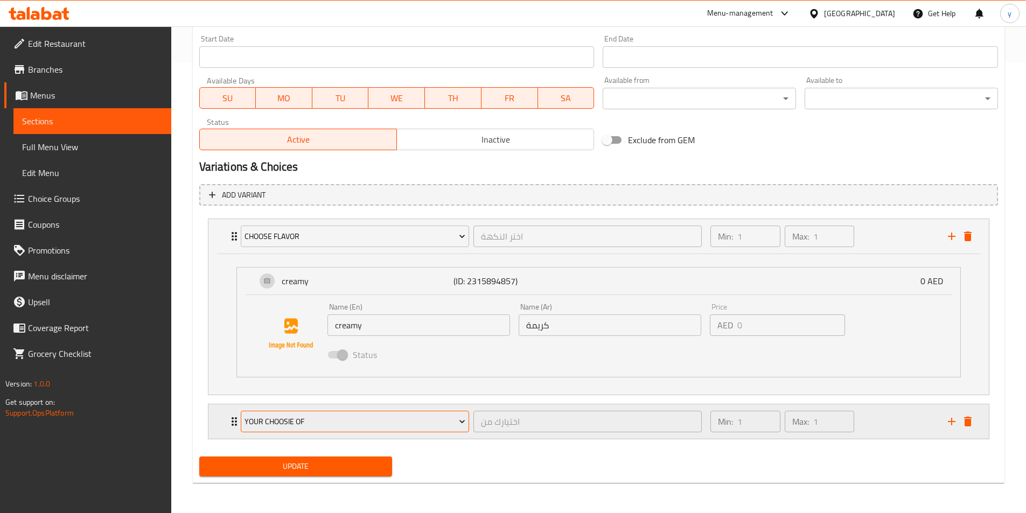
click at [452, 422] on span "your choosie of" at bounding box center [355, 421] width 221 height 13
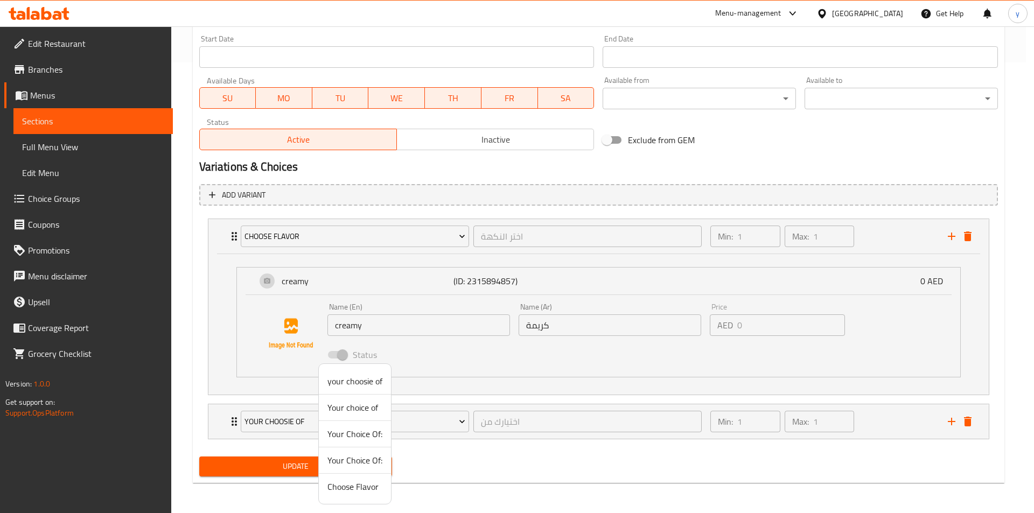
click at [354, 490] on span "Choose Flavor" at bounding box center [355, 487] width 55 height 13
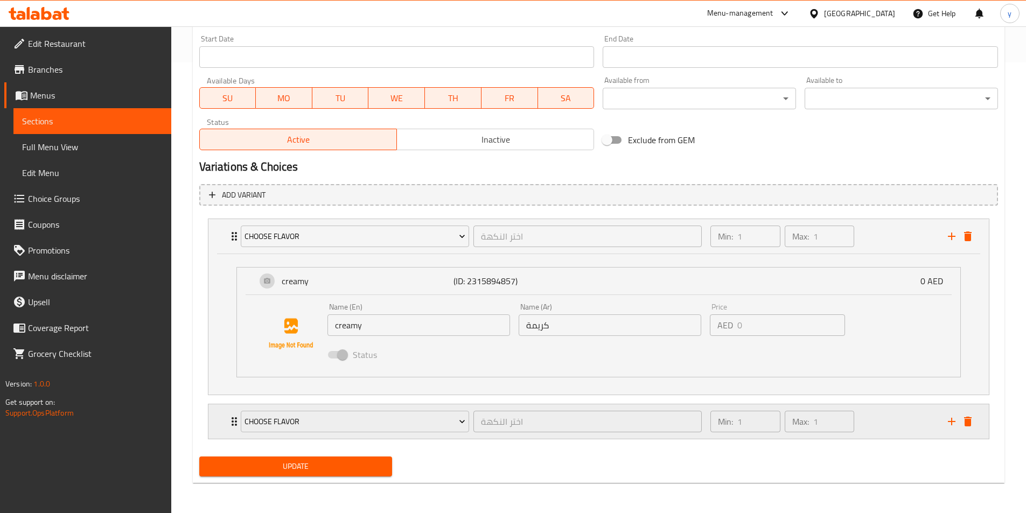
click at [877, 425] on div "Min: 1 ​ Max: 1 ​" at bounding box center [822, 422] width 237 height 34
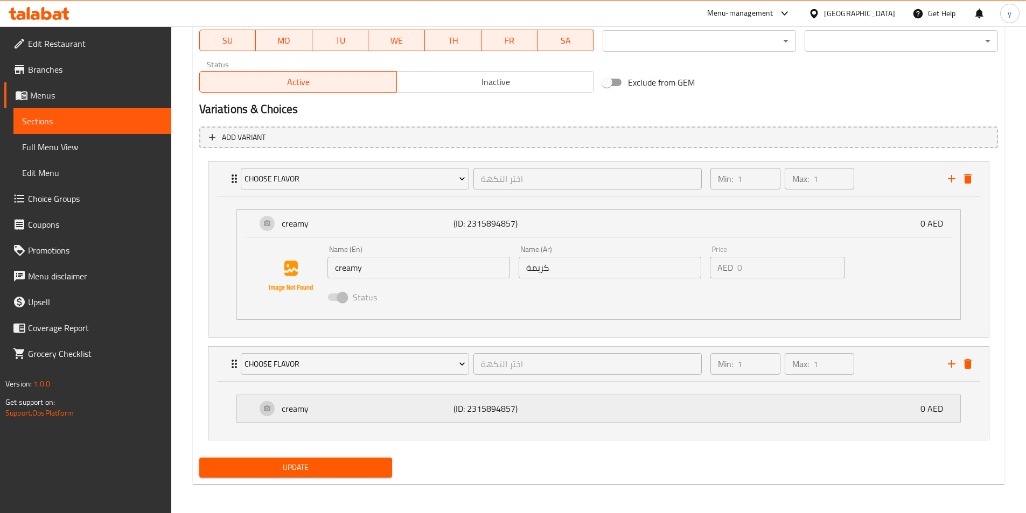
scroll to position [510, 0]
click at [838, 414] on div "creamy (ID: 2315894857) 0 AED" at bounding box center [601, 407] width 691 height 27
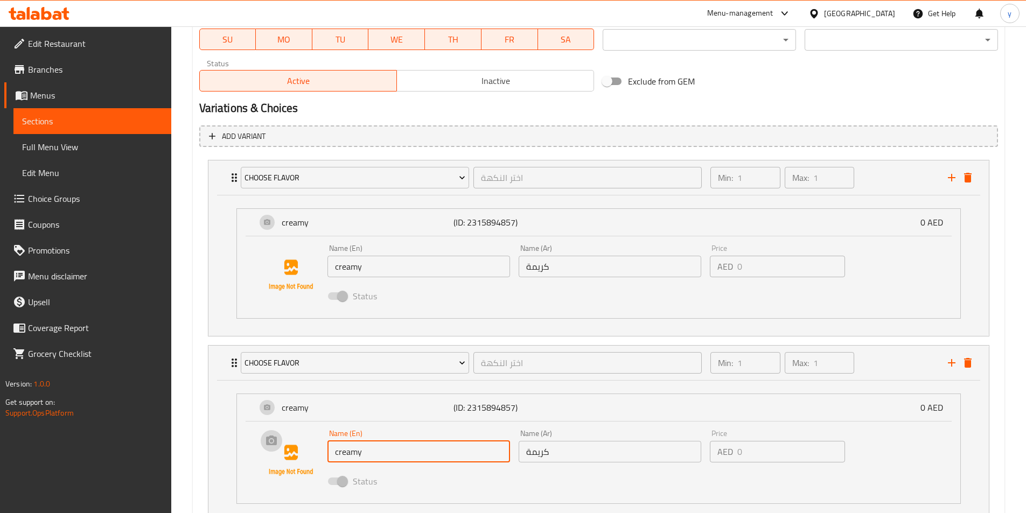
drag, startPoint x: 424, startPoint y: 451, endPoint x: 241, endPoint y: 445, distance: 183.2
click at [231, 453] on li "creamy (ID: 2315894857) 0 AED Name (En) creamy Name (En) Name (Ar) كريمة Name (…" at bounding box center [599, 448] width 742 height 119
click at [409, 457] on input "creamy" at bounding box center [419, 452] width 183 height 22
drag, startPoint x: 409, startPoint y: 457, endPoint x: 256, endPoint y: 452, distance: 153.6
click at [256, 452] on div "Name (En) creamy Name (En) Name (Ar) كريمة Name (Ar) Price AED 0 Price Status" at bounding box center [598, 460] width 689 height 73
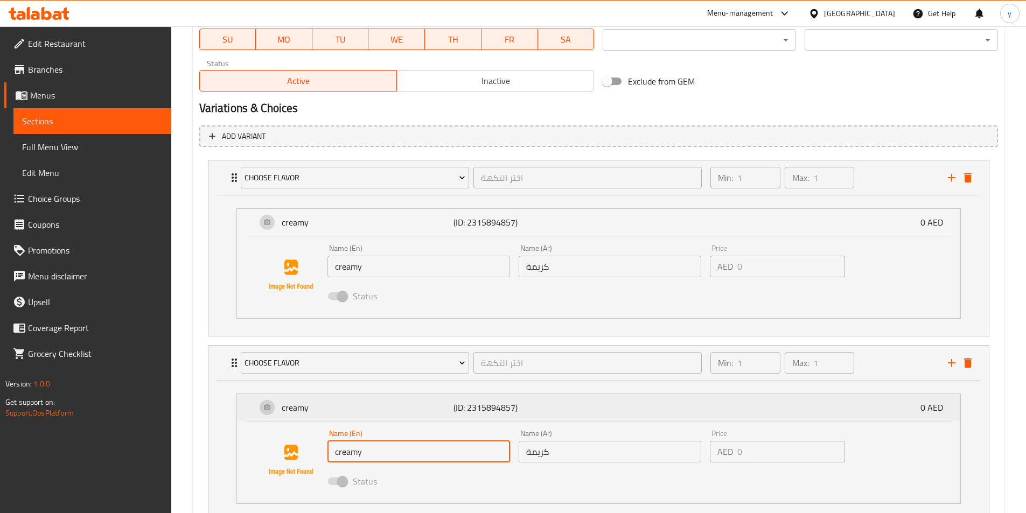
scroll to position [592, 0]
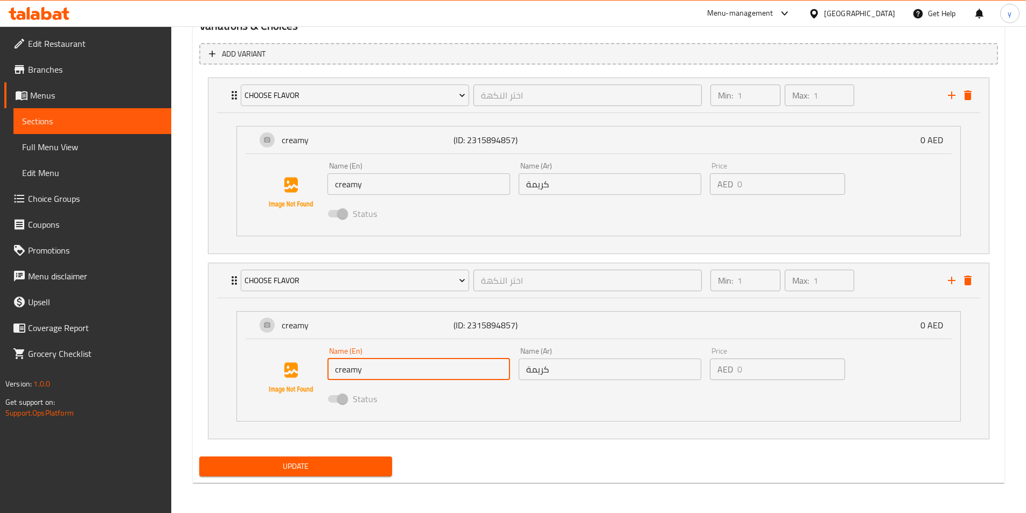
click at [433, 364] on input "creamy" at bounding box center [419, 370] width 183 height 22
click at [428, 380] on div "Name (En) creamy Name (En)" at bounding box center [418, 363] width 191 height 41
click at [440, 374] on input "creamy" at bounding box center [419, 370] width 183 height 22
click at [635, 371] on input "كريمة" at bounding box center [610, 370] width 183 height 22
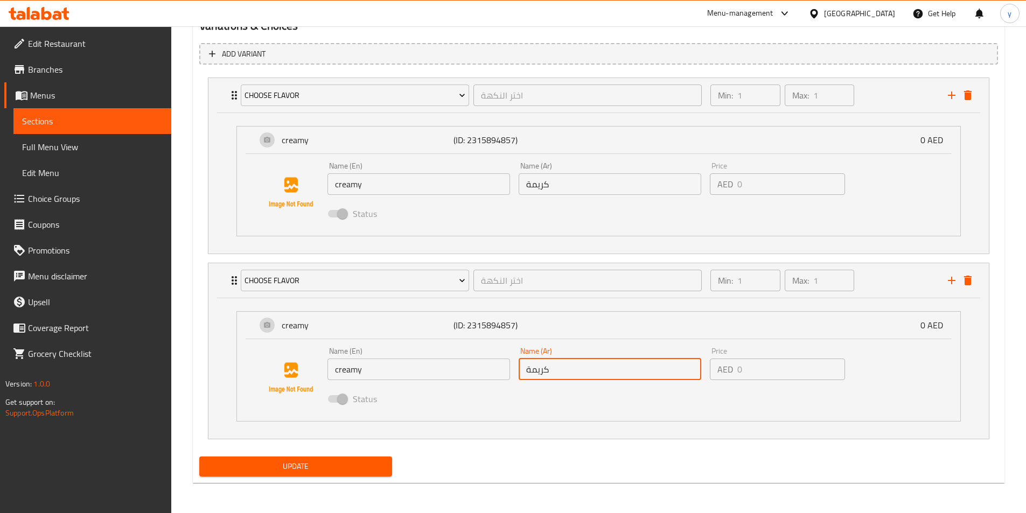
drag, startPoint x: 626, startPoint y: 371, endPoint x: 413, endPoint y: 372, distance: 213.3
click at [413, 372] on div "Name (En) creamy Name (En) Name (Ar) كريمة Name (Ar) Price AED 0 Price Status" at bounding box center [610, 378] width 574 height 71
click at [967, 288] on button "delete" at bounding box center [968, 281] width 16 height 16
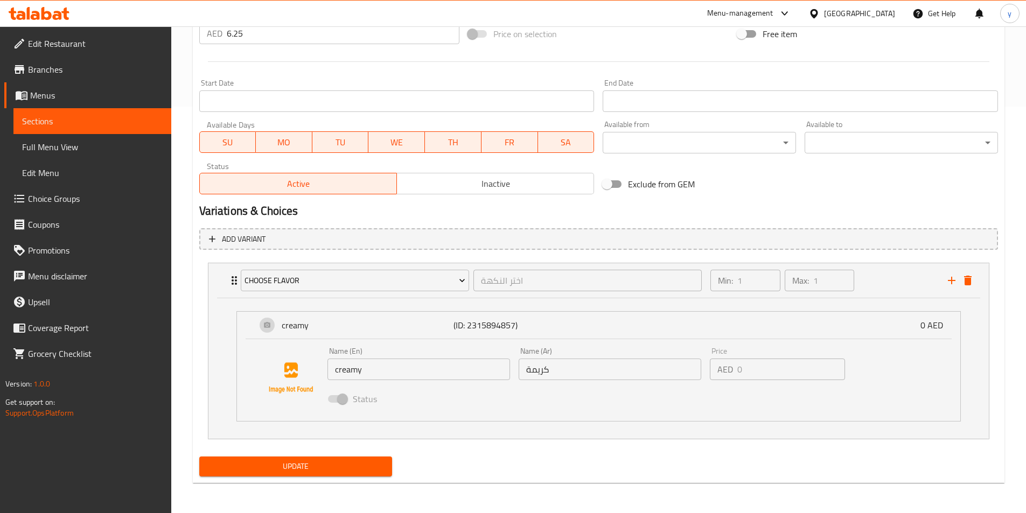
click at [876, 398] on div "Status" at bounding box center [610, 399] width 574 height 29
click at [820, 342] on div "Name (En) creamy Name (En) Name (Ar) كريمة Name (Ar) Price AED 0 Price Status" at bounding box center [598, 378] width 689 height 73
click at [340, 398] on span at bounding box center [337, 399] width 18 height 8
click at [839, 331] on div "creamy (ID: 2315894857) 0 AED" at bounding box center [601, 325] width 691 height 27
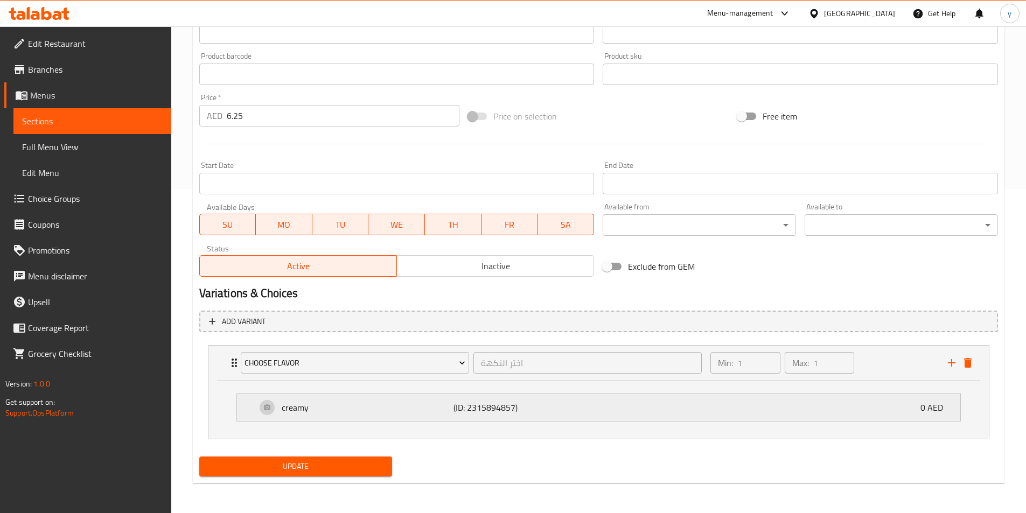
scroll to position [324, 0]
click at [872, 399] on div "creamy (ID: 2315894857) 0 AED" at bounding box center [601, 407] width 691 height 27
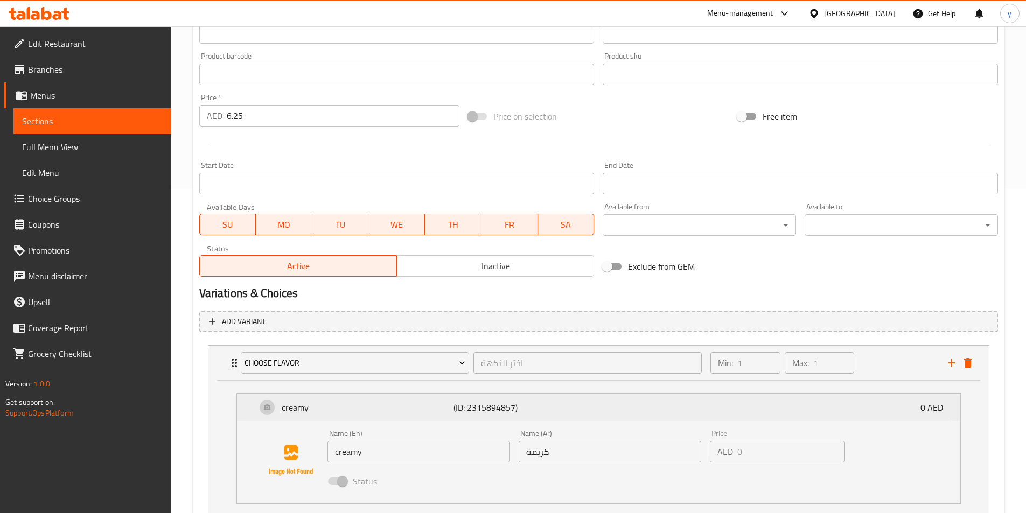
scroll to position [407, 0]
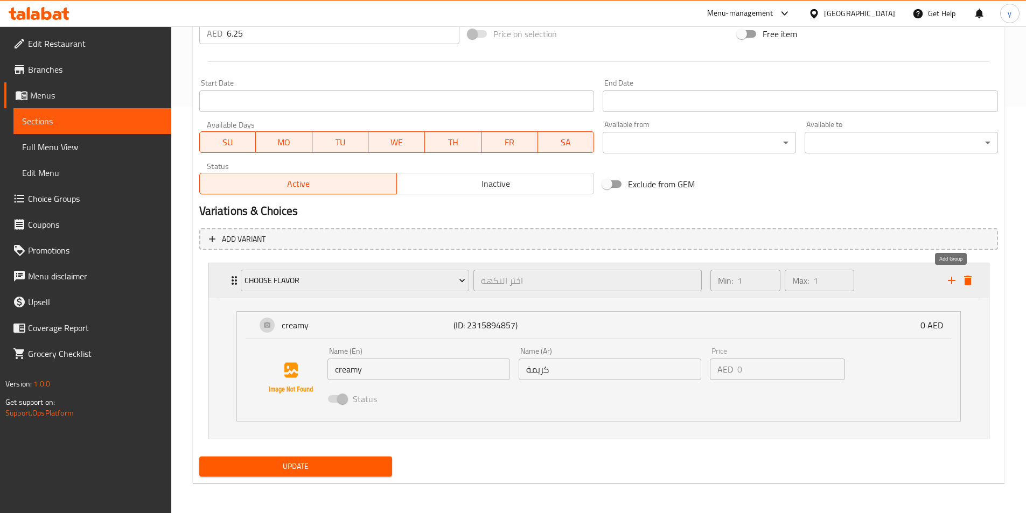
click at [953, 287] on icon "add" at bounding box center [951, 280] width 13 height 13
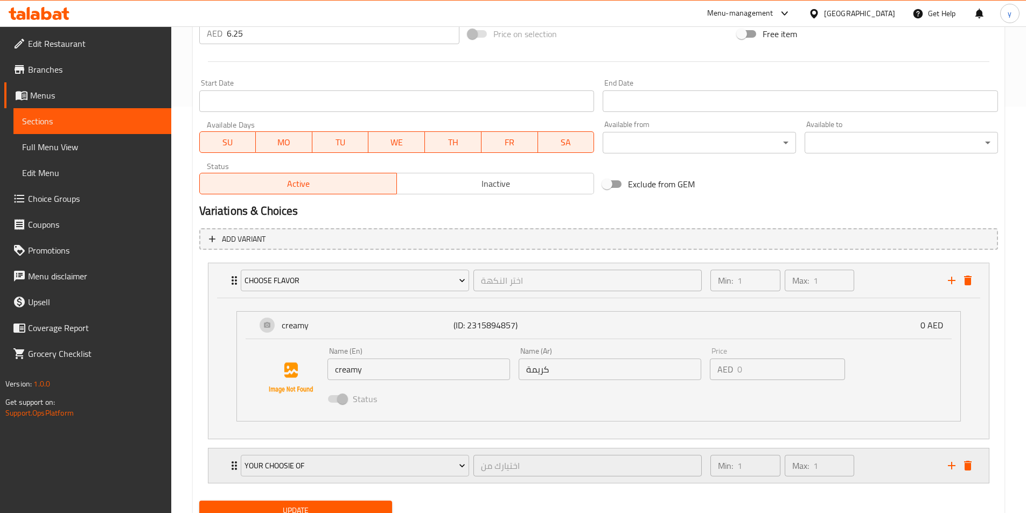
scroll to position [451, 0]
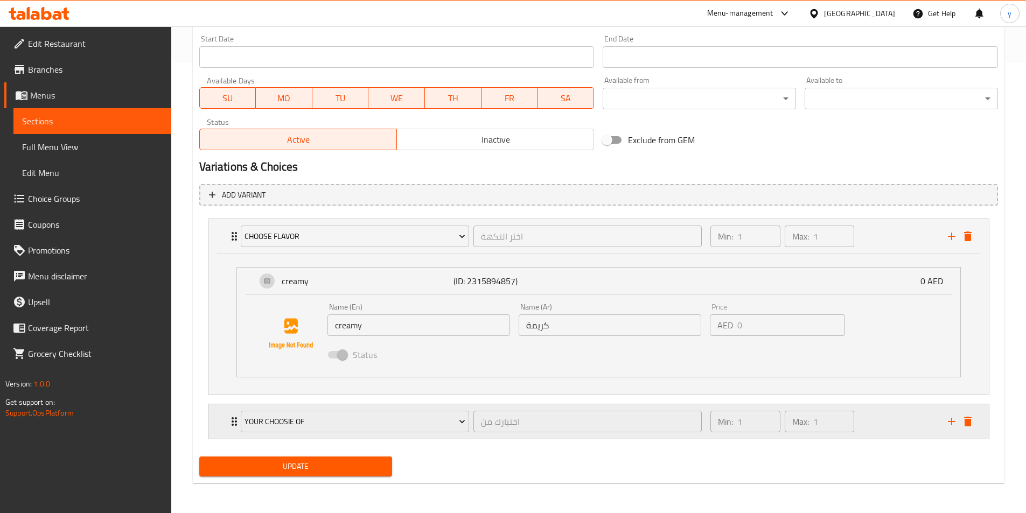
click at [908, 422] on div "Min: 1 ​ Max: 1 ​" at bounding box center [822, 422] width 237 height 34
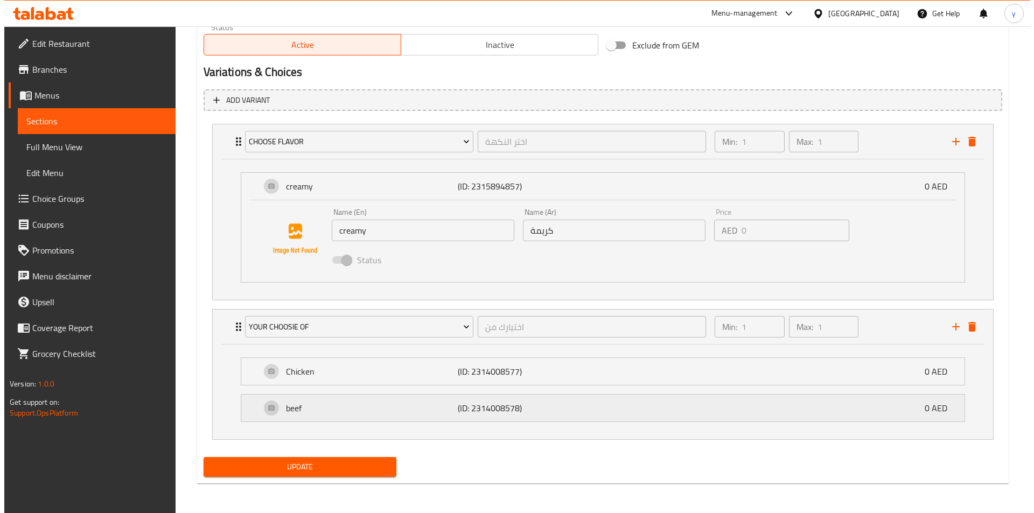
scroll to position [546, 0]
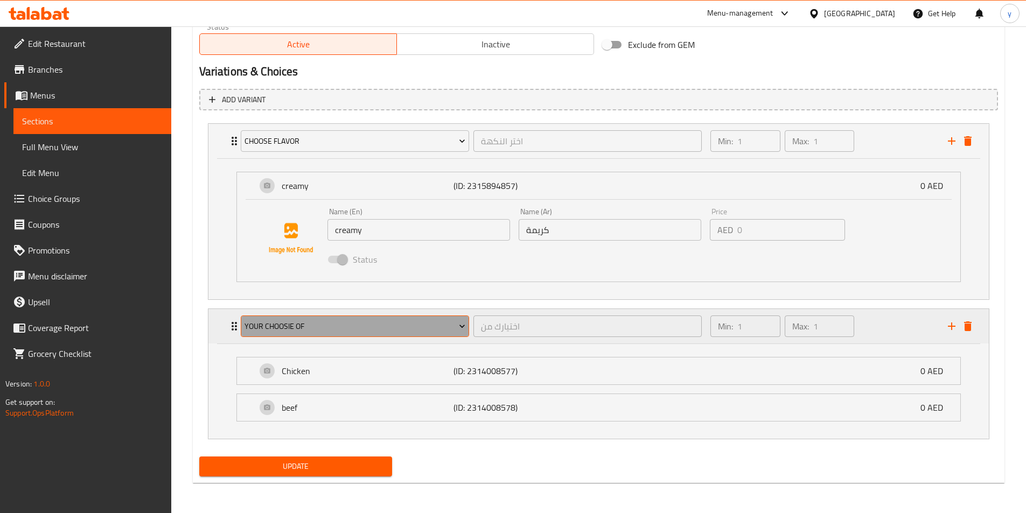
click at [351, 328] on span "your choosie of" at bounding box center [355, 326] width 221 height 13
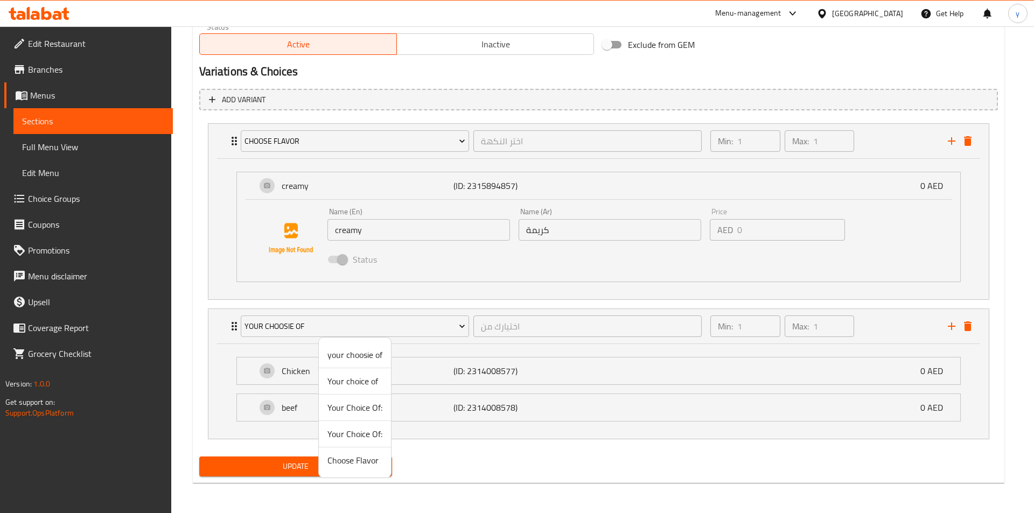
click at [365, 467] on span "Choose Flavor" at bounding box center [355, 460] width 55 height 13
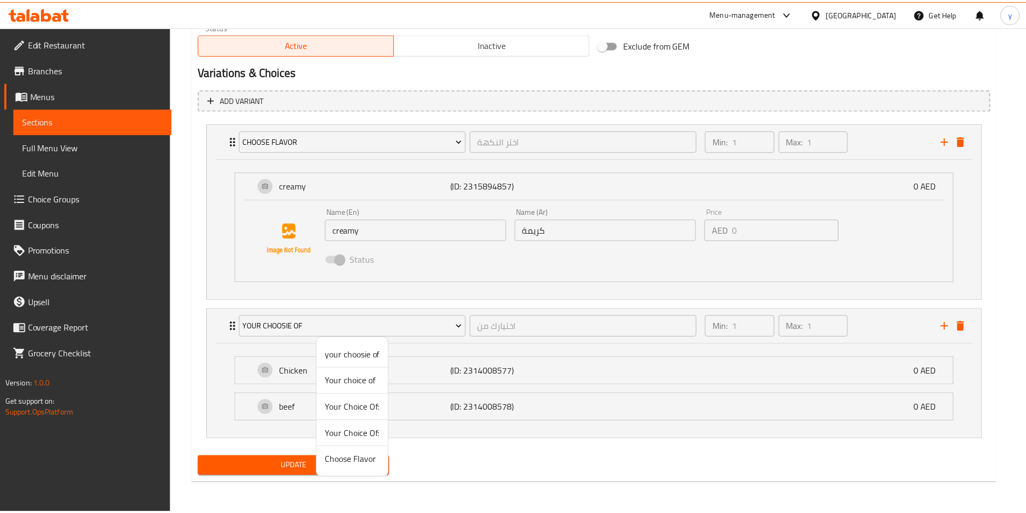
scroll to position [451, 0]
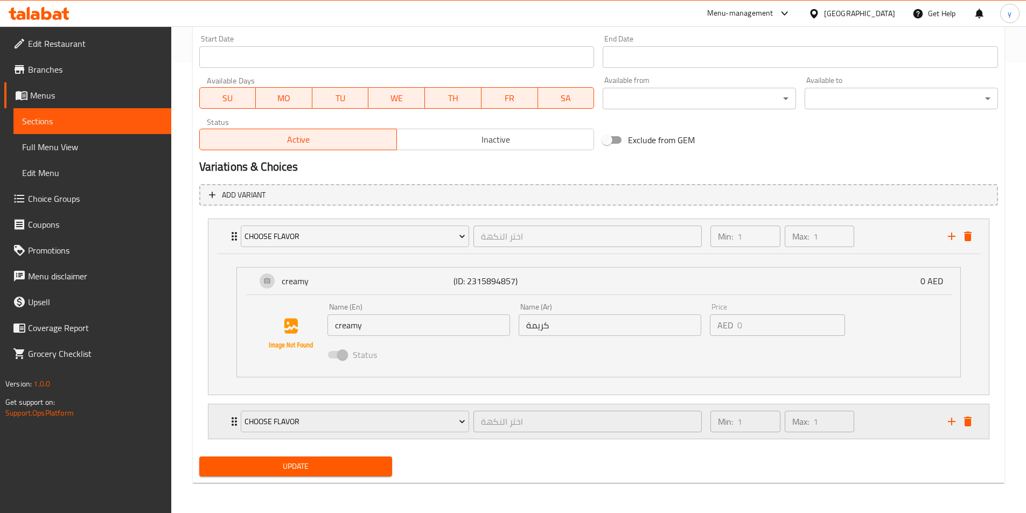
click at [906, 420] on div "Min: 1 ​ Max: 1 ​" at bounding box center [822, 422] width 237 height 34
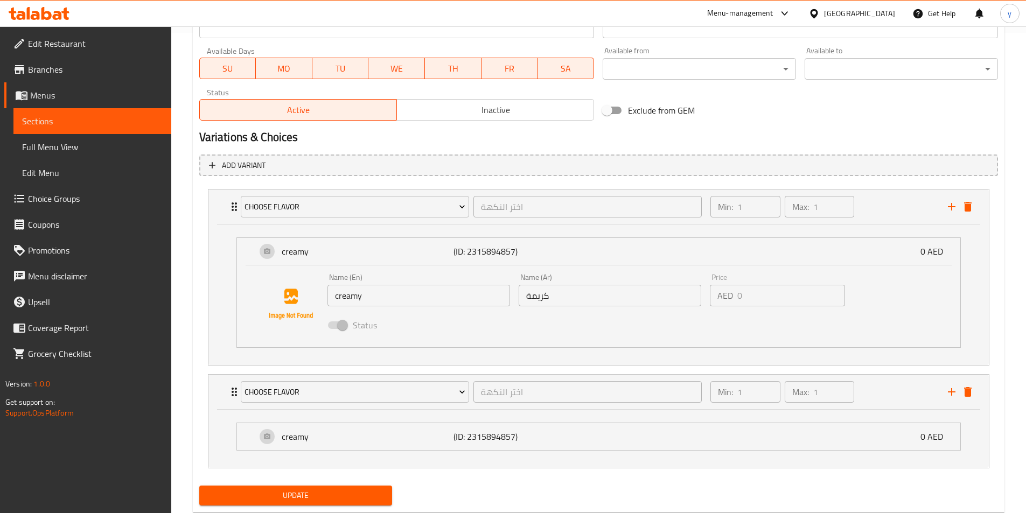
scroll to position [510, 0]
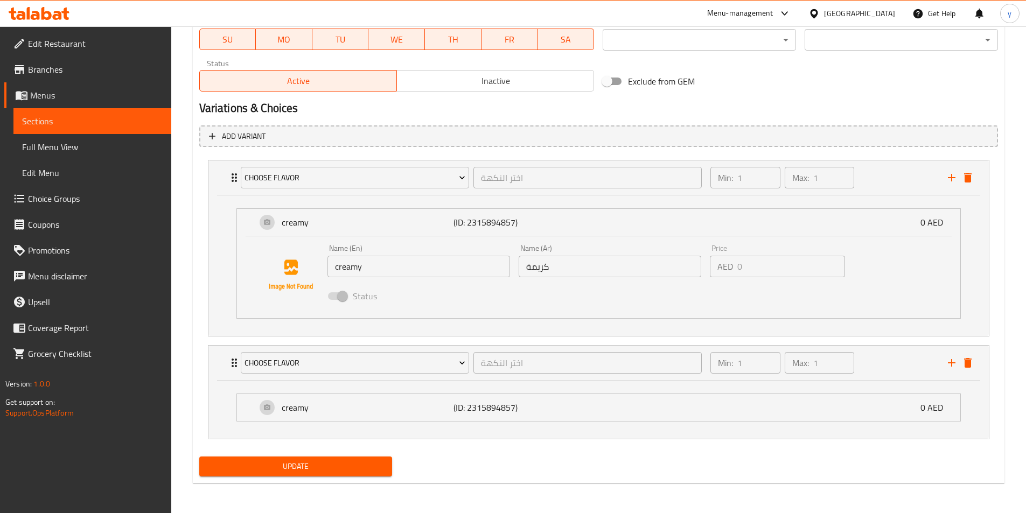
click at [678, 423] on li "creamy (ID: 2315894857) 0 AED Name (En) creamy Name (En) Name (Ar) كريمة Name (…" at bounding box center [599, 407] width 742 height 37
click at [641, 444] on li "Choose Flavor اختر النكهة ​ Min: 1 ​ Max: 1 ​ creamy (ID: 2315894857) 0 AED Nam…" at bounding box center [598, 392] width 799 height 103
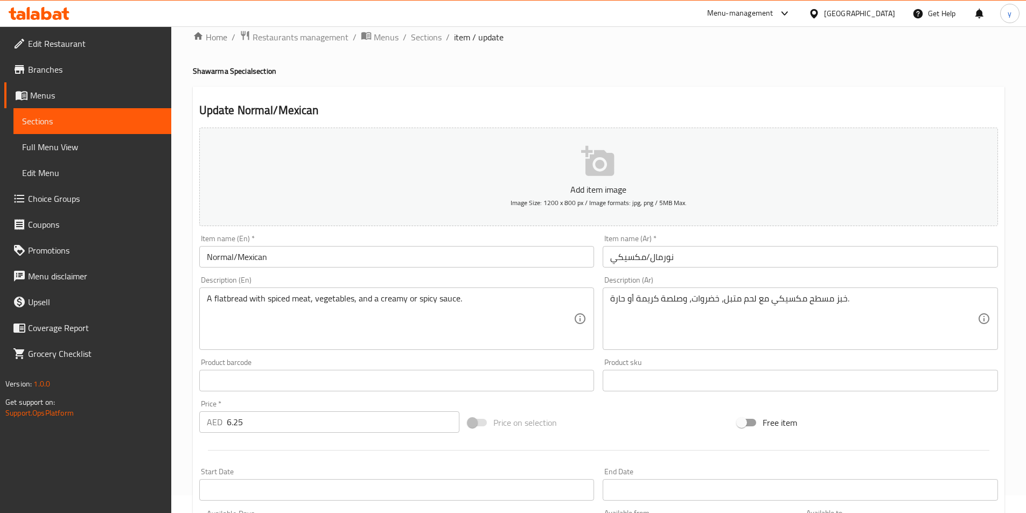
scroll to position [0, 0]
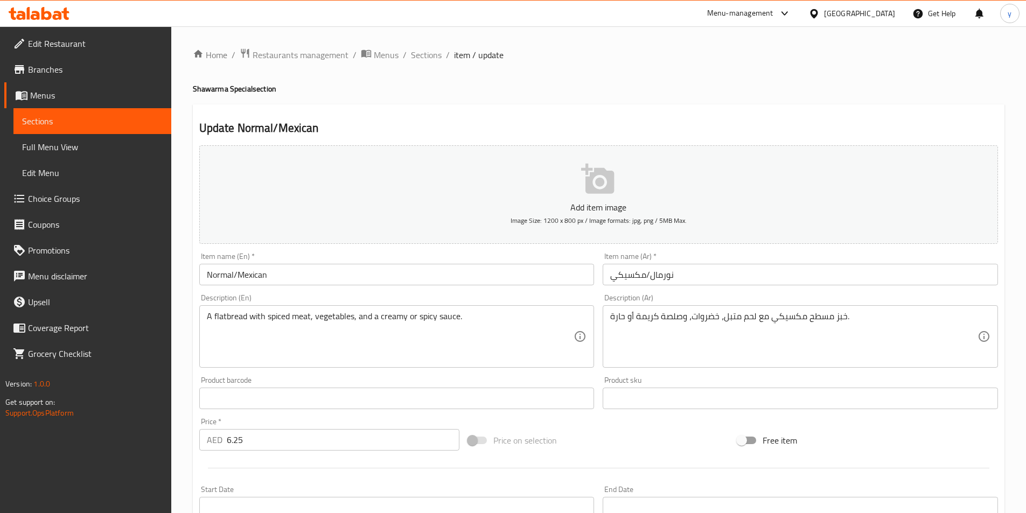
click at [73, 120] on span "Sections" at bounding box center [92, 121] width 141 height 13
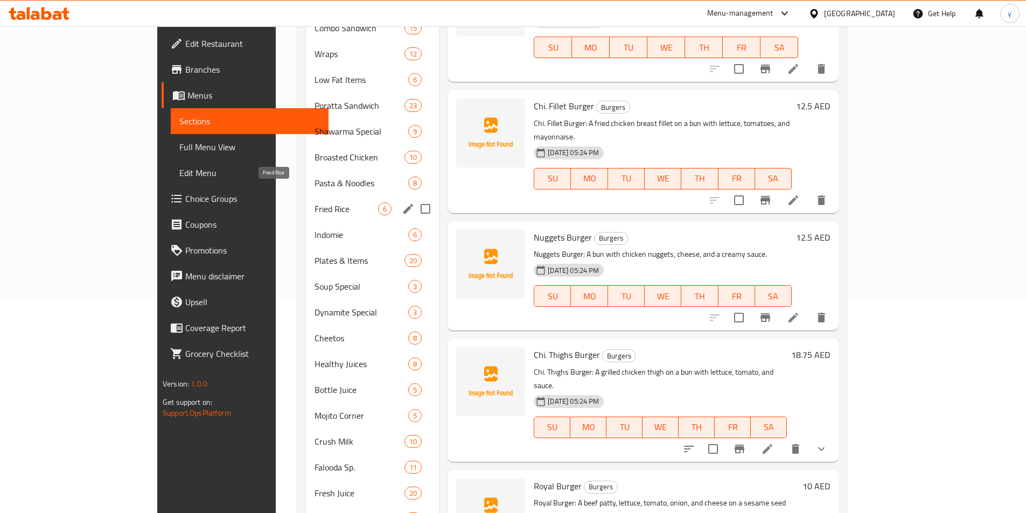
scroll to position [194, 0]
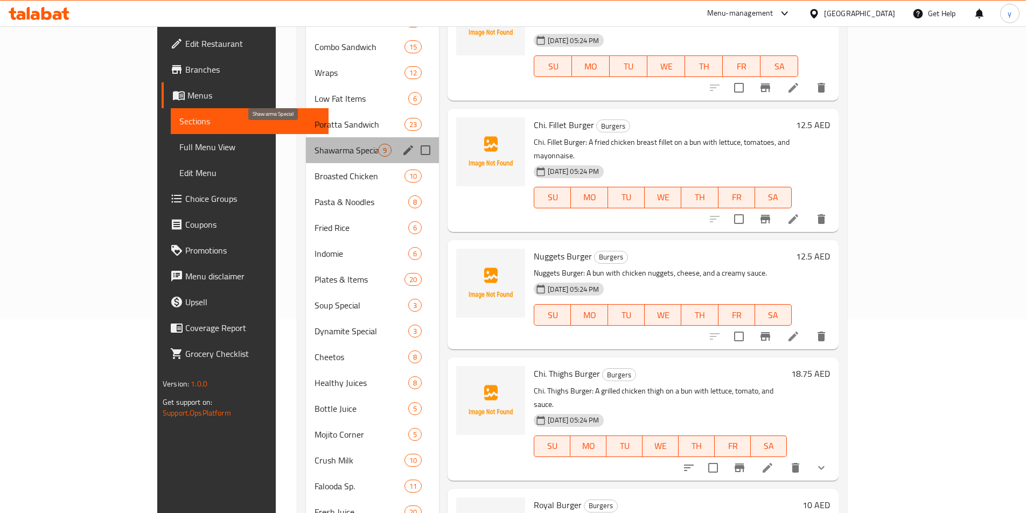
click at [315, 144] on span "Shawarma Special" at bounding box center [347, 150] width 64 height 13
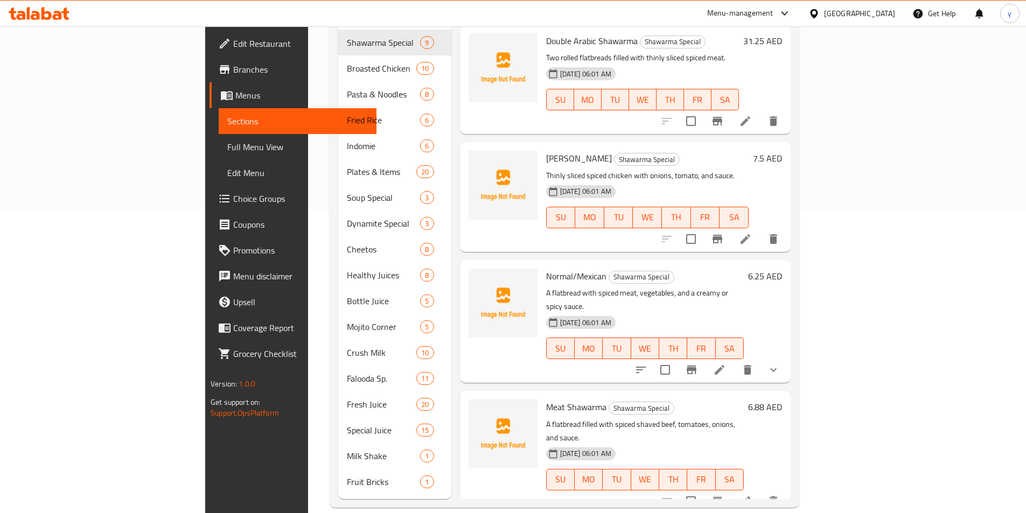
scroll to position [99, 0]
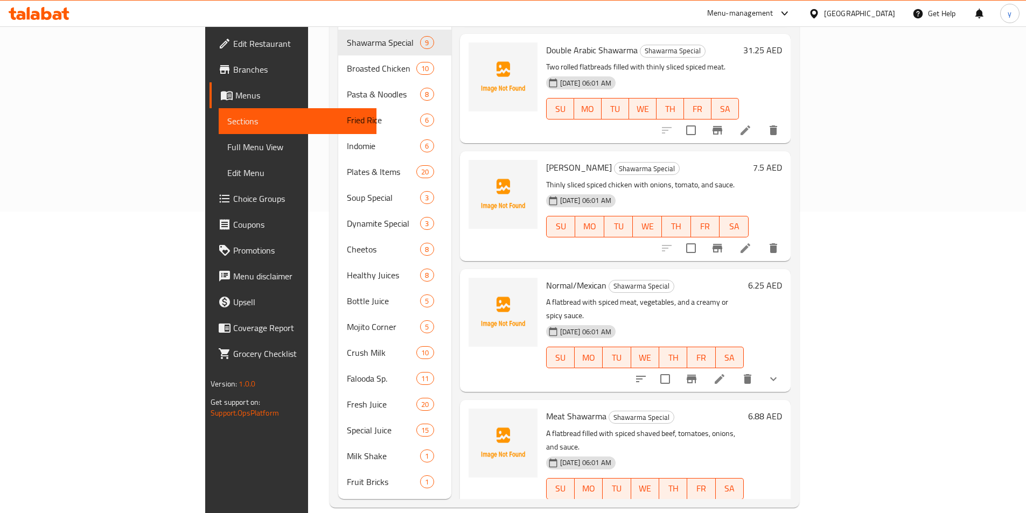
click at [726, 373] on icon at bounding box center [719, 379] width 13 height 13
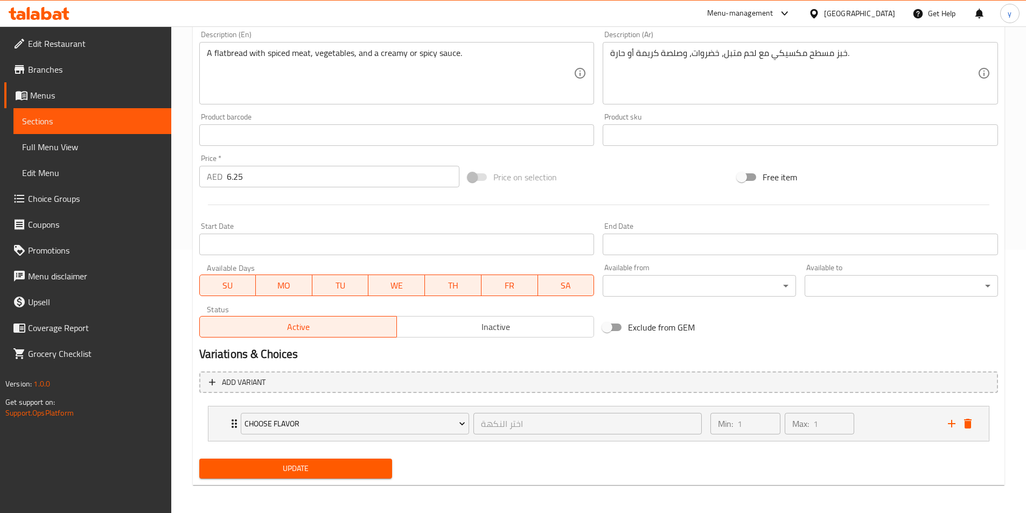
scroll to position [266, 0]
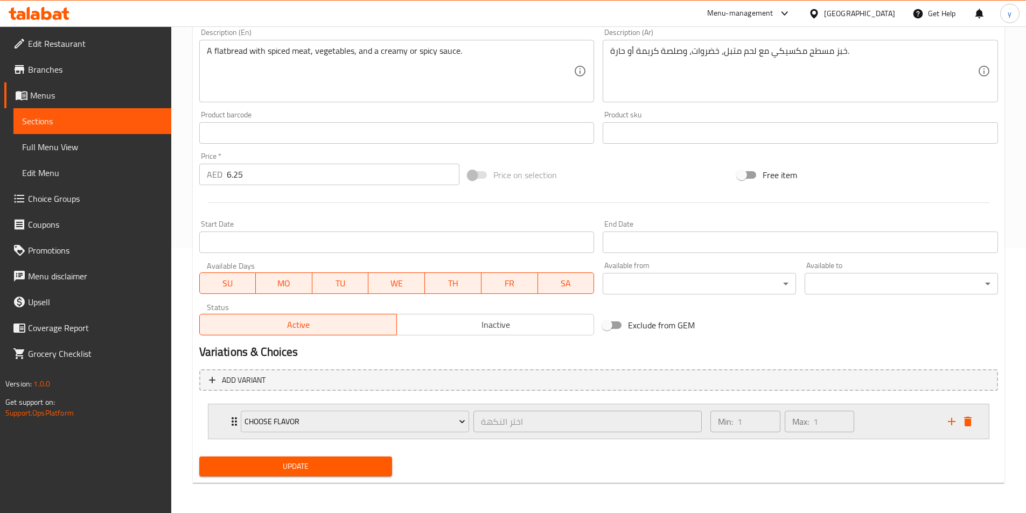
click at [903, 421] on div "Min: 1 ​ Max: 1 ​" at bounding box center [822, 422] width 237 height 34
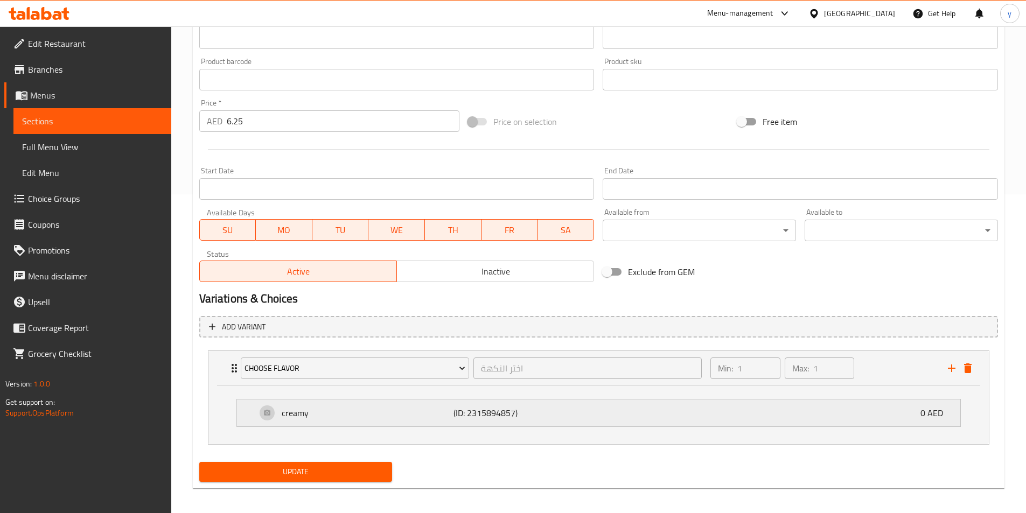
scroll to position [324, 0]
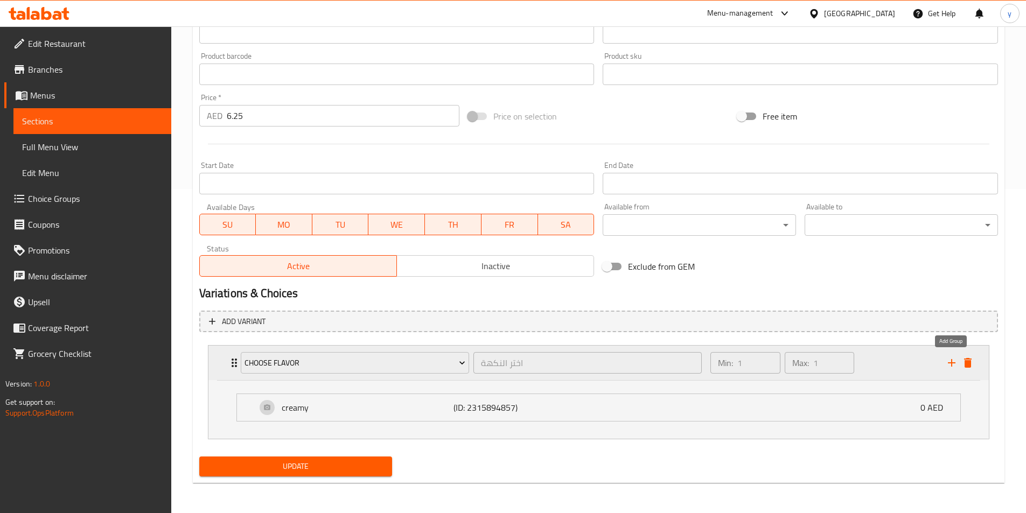
click at [952, 363] on icon "add" at bounding box center [952, 363] width 8 height 8
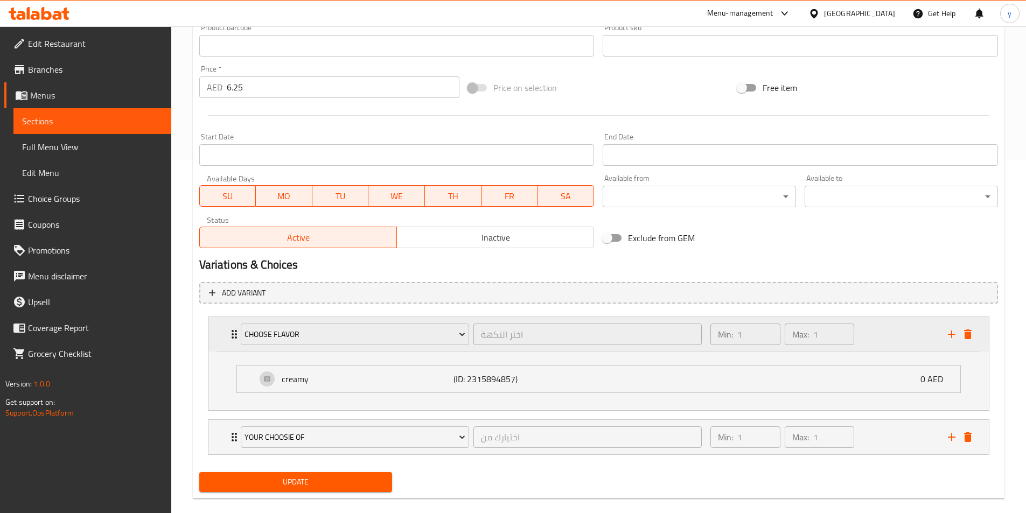
scroll to position [368, 0]
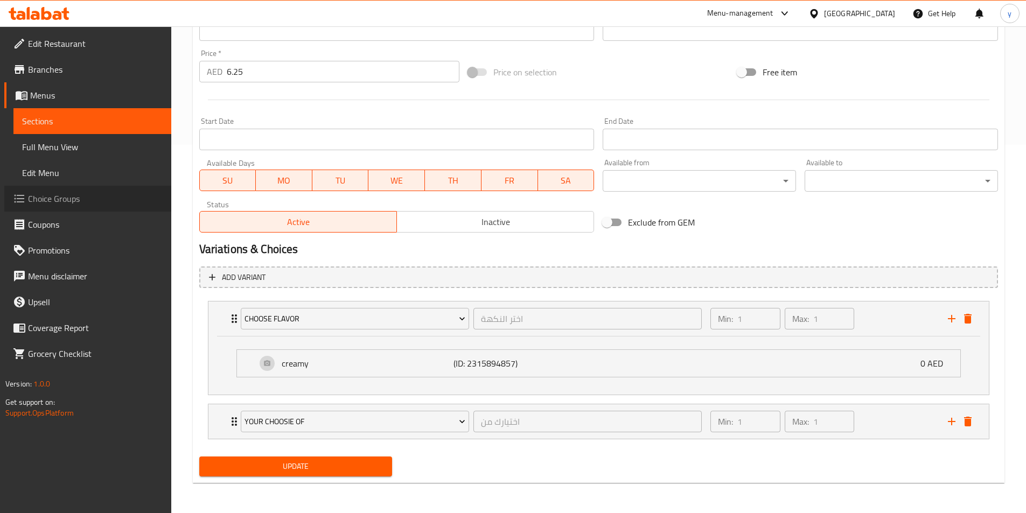
click at [71, 199] on span "Choice Groups" at bounding box center [95, 198] width 135 height 13
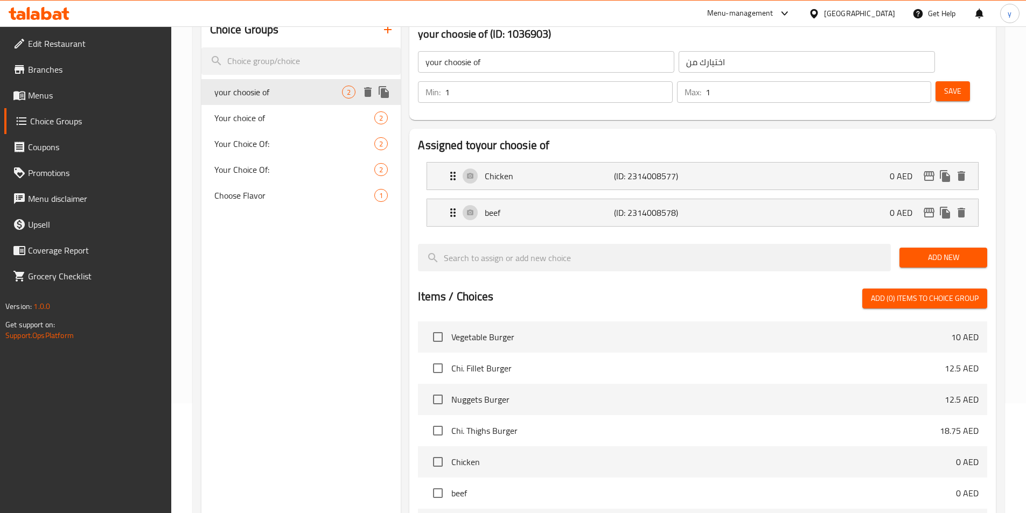
scroll to position [45, 0]
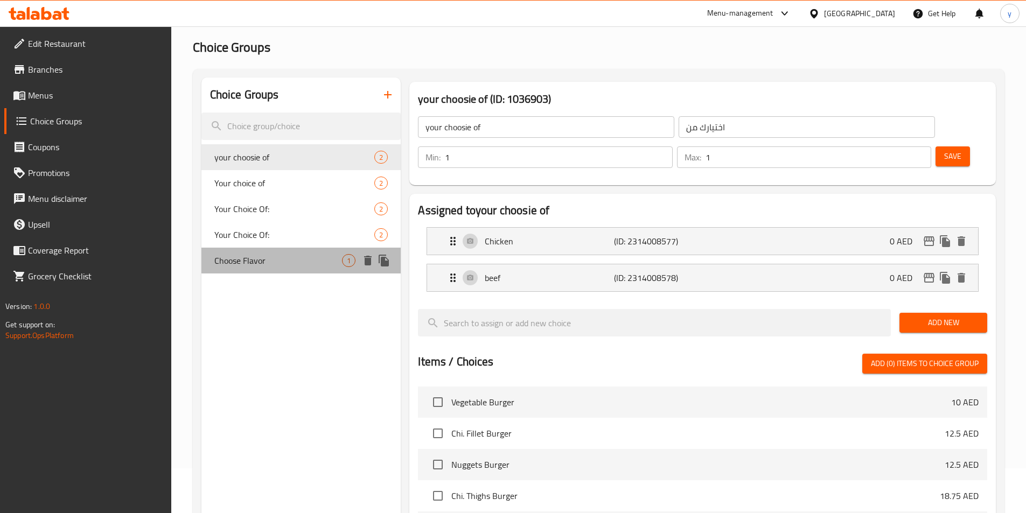
click at [324, 262] on span "Choose Flavor" at bounding box center [278, 260] width 128 height 13
type input "Choose Flavor"
type input "اختر النكهة"
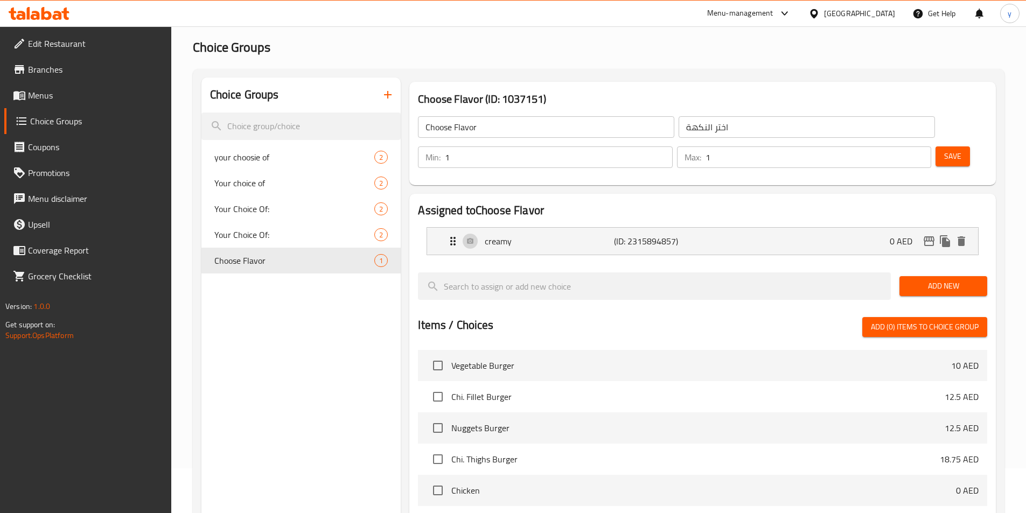
click at [920, 280] on span "Add New" at bounding box center [943, 286] width 71 height 13
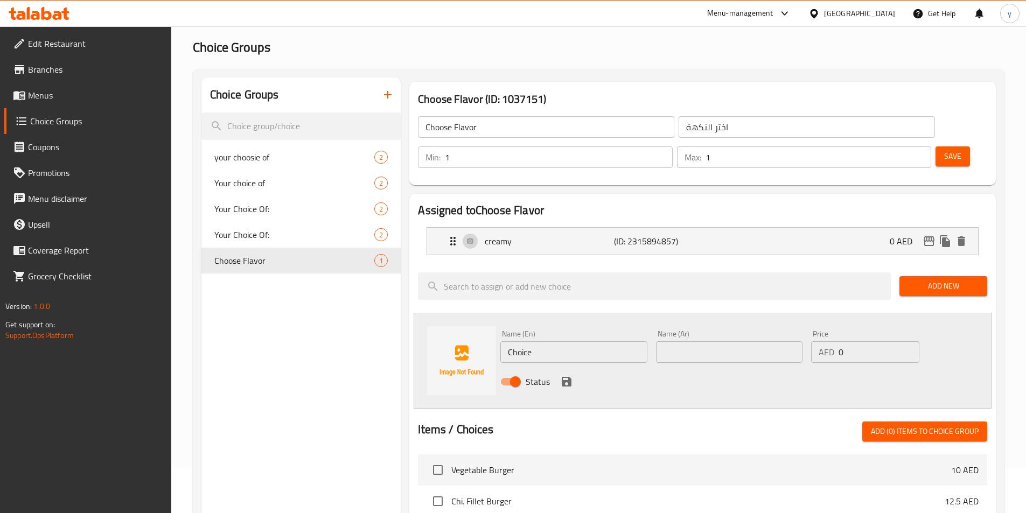
click at [525, 342] on input "Choice" at bounding box center [573, 353] width 147 height 22
type input "Spicy"
click at [684, 342] on input "سبايسي" at bounding box center [729, 353] width 147 height 22
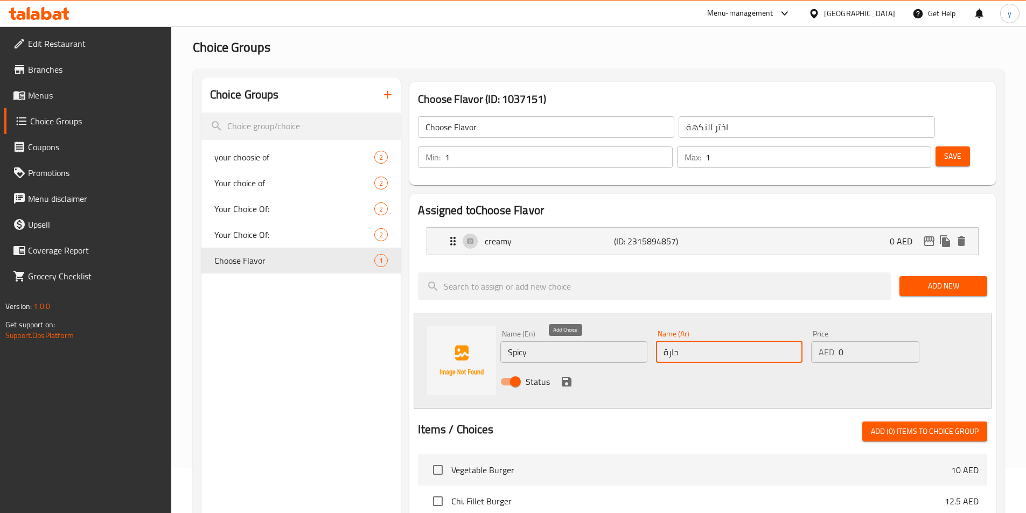
type input "حارة"
click at [563, 375] on icon "save" at bounding box center [566, 381] width 13 height 13
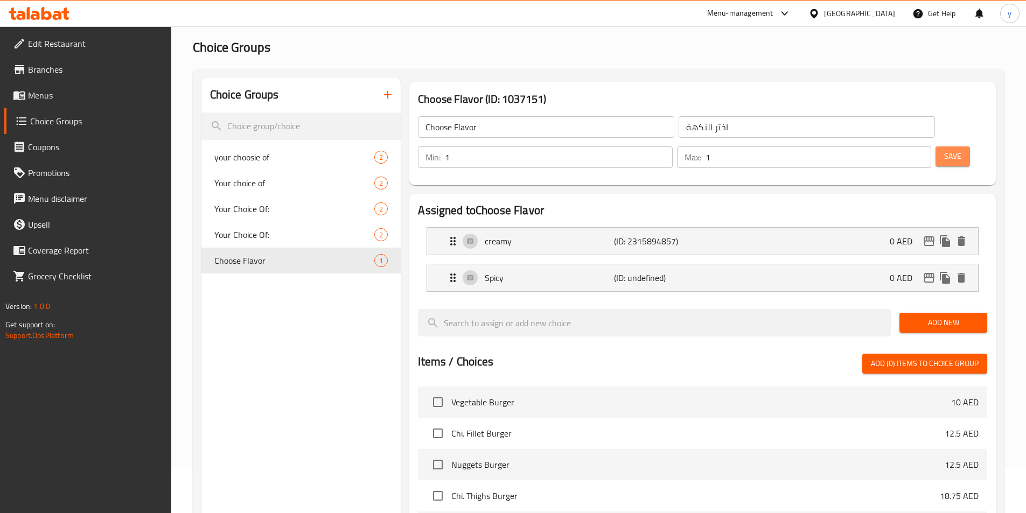
click at [945, 147] on button "Save" at bounding box center [953, 157] width 34 height 20
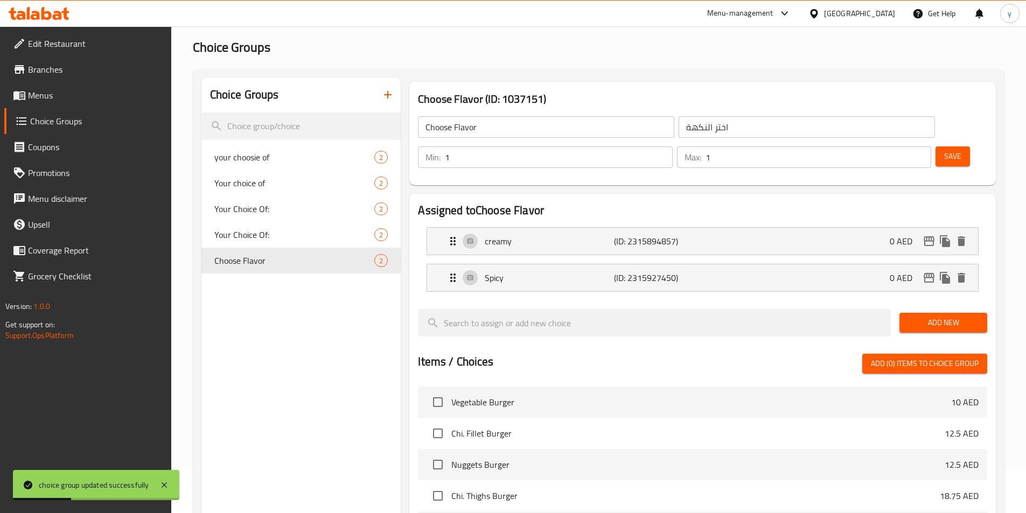
click at [69, 93] on span "Menus" at bounding box center [95, 95] width 135 height 13
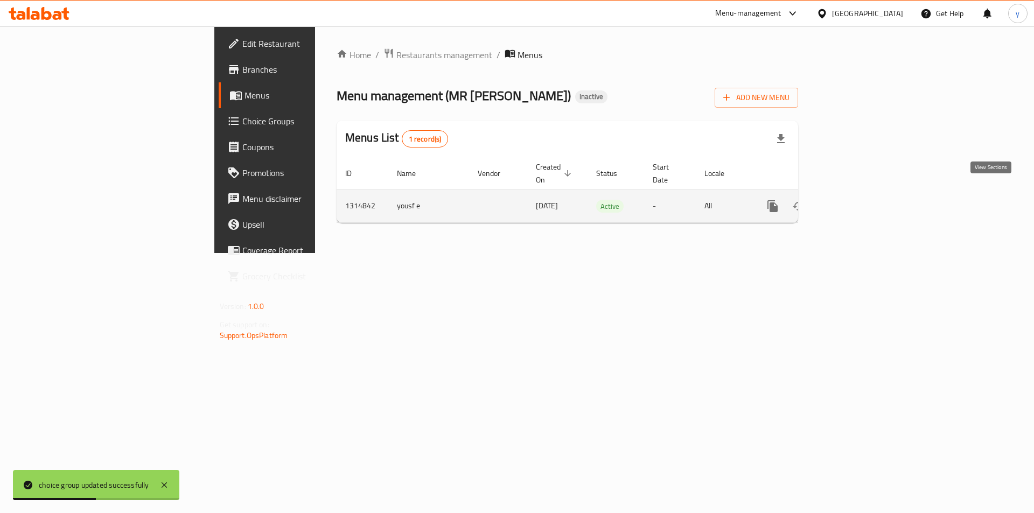
click at [857, 200] on icon "enhanced table" at bounding box center [850, 206] width 13 height 13
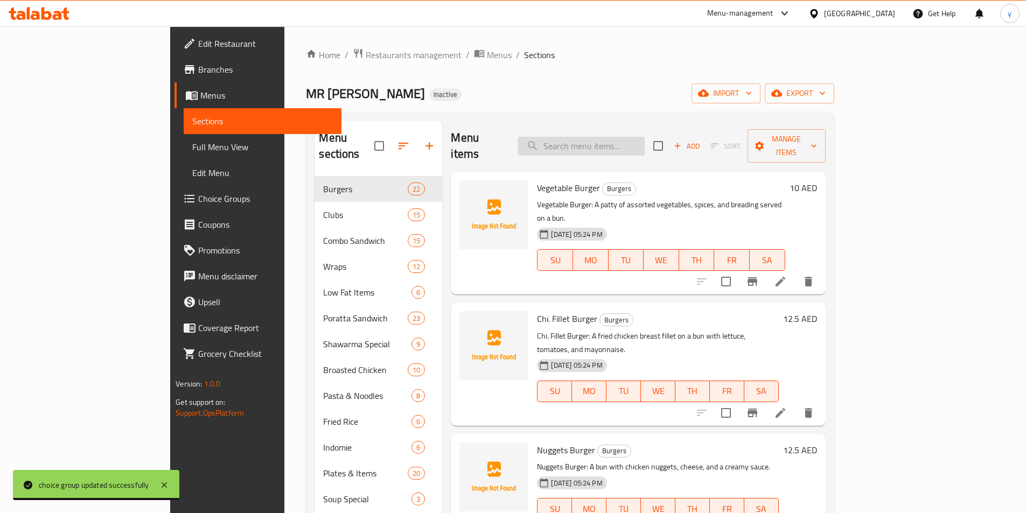
click at [623, 137] on input "search" at bounding box center [581, 146] width 127 height 19
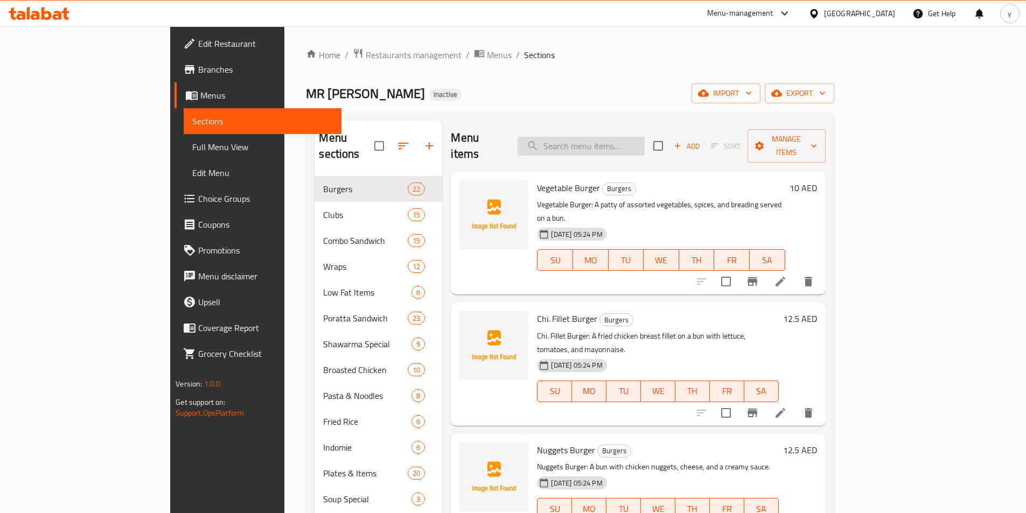
paste input "Normal/Mexican"
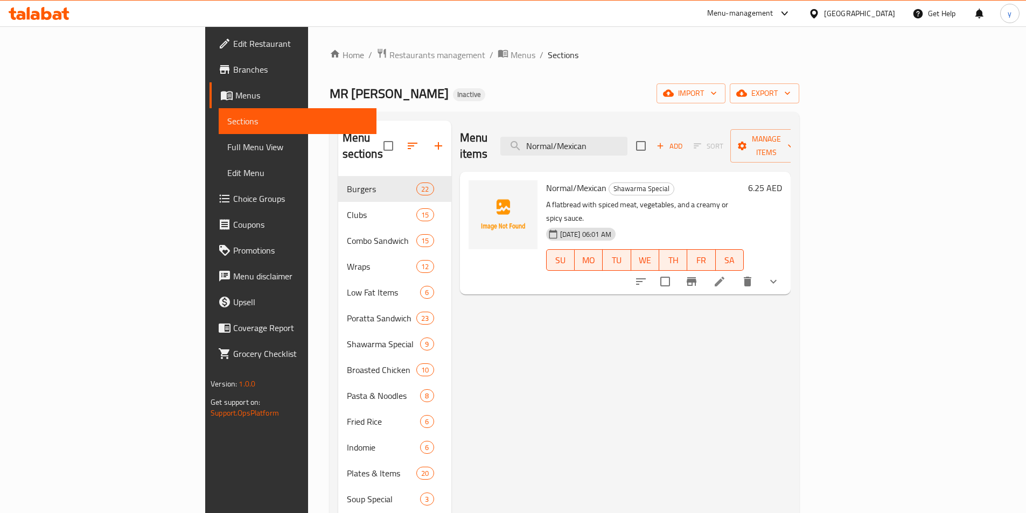
type input "Normal/Mexican"
click at [735, 272] on li at bounding box center [720, 281] width 30 height 19
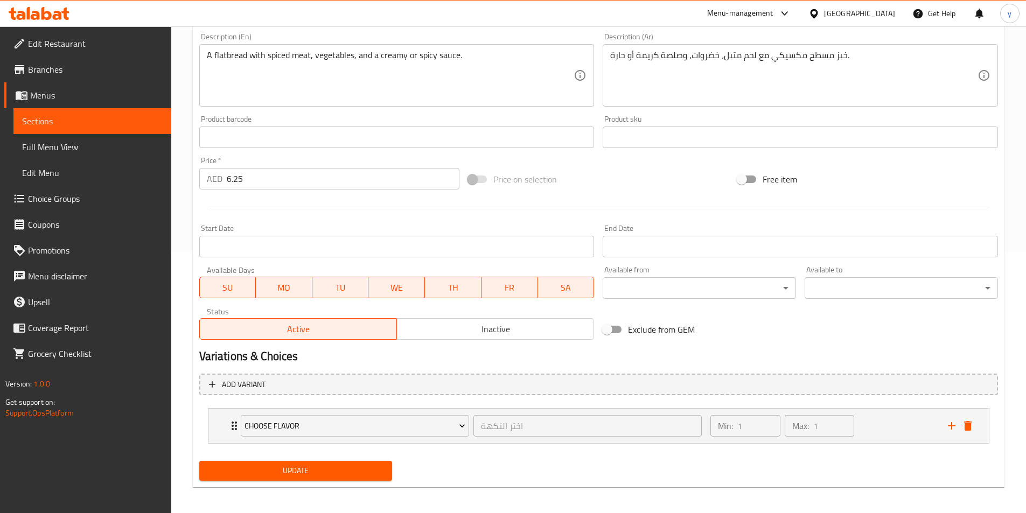
scroll to position [266, 0]
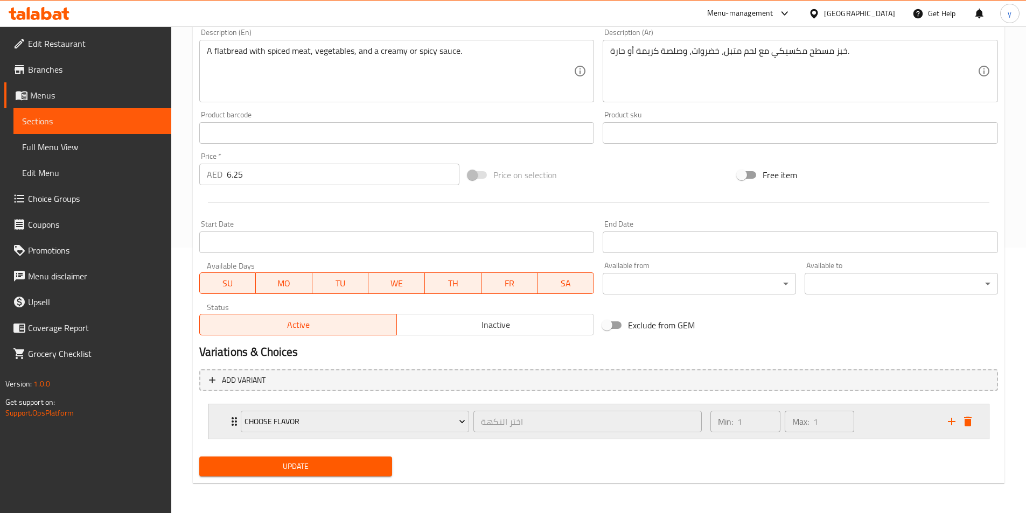
click at [875, 421] on div "Min: 1 ​ Max: 1 ​" at bounding box center [822, 422] width 237 height 34
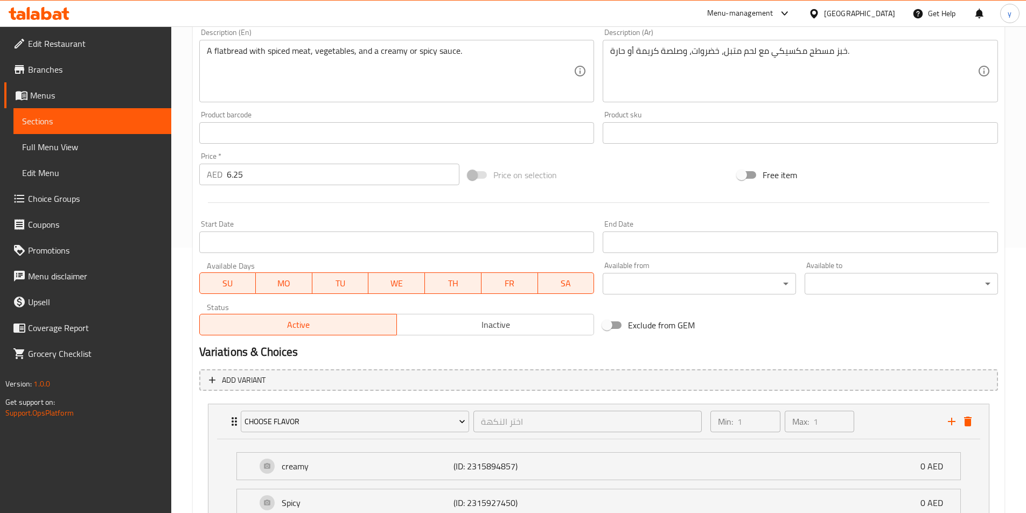
scroll to position [361, 0]
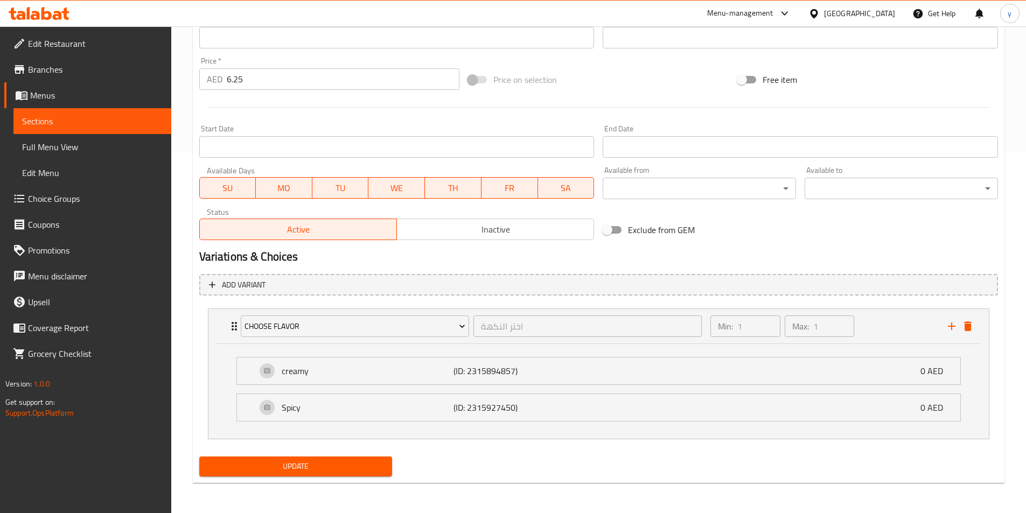
click at [90, 143] on span "Full Menu View" at bounding box center [92, 147] width 141 height 13
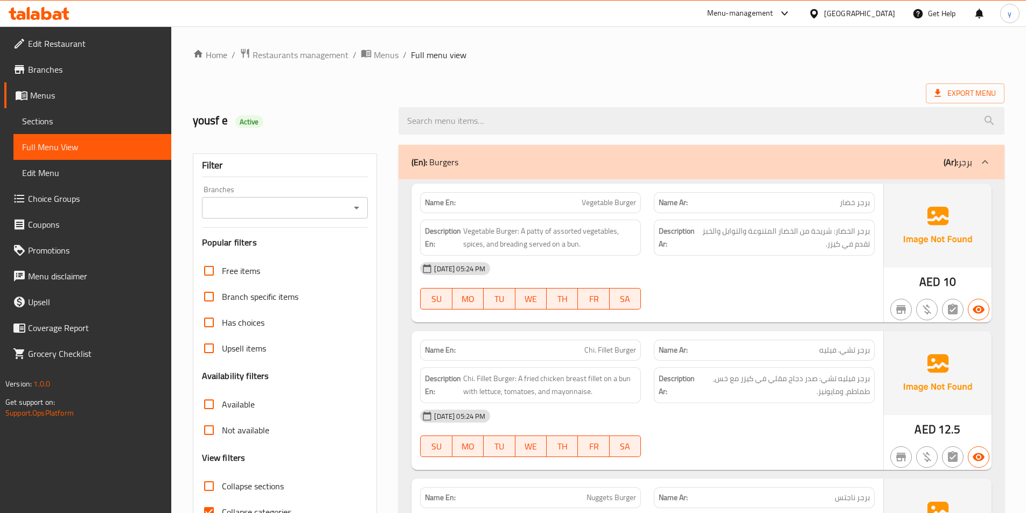
click at [822, 163] on div "(En): Burgers (Ar): برجر" at bounding box center [692, 162] width 561 height 13
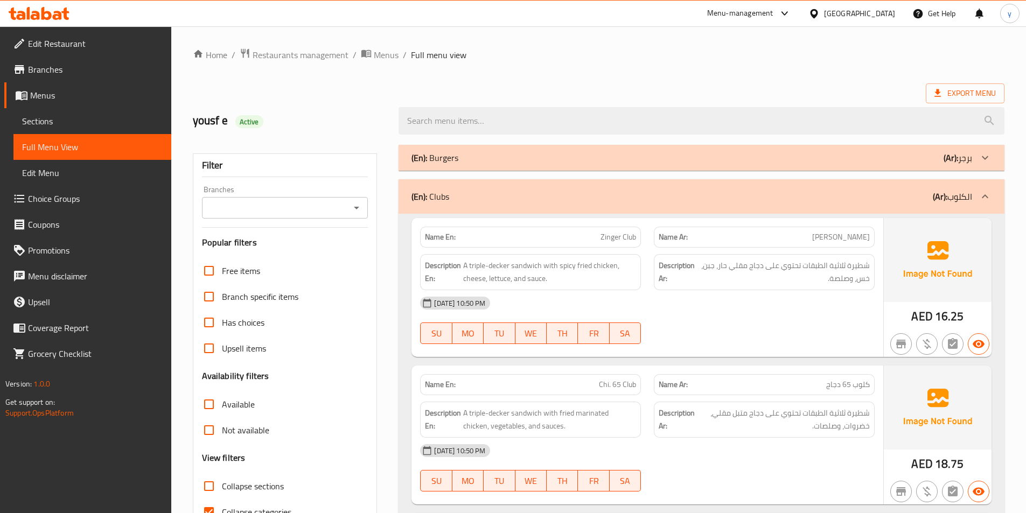
click at [843, 198] on div "(En): Clubs (Ar): الكلوب" at bounding box center [692, 196] width 561 height 13
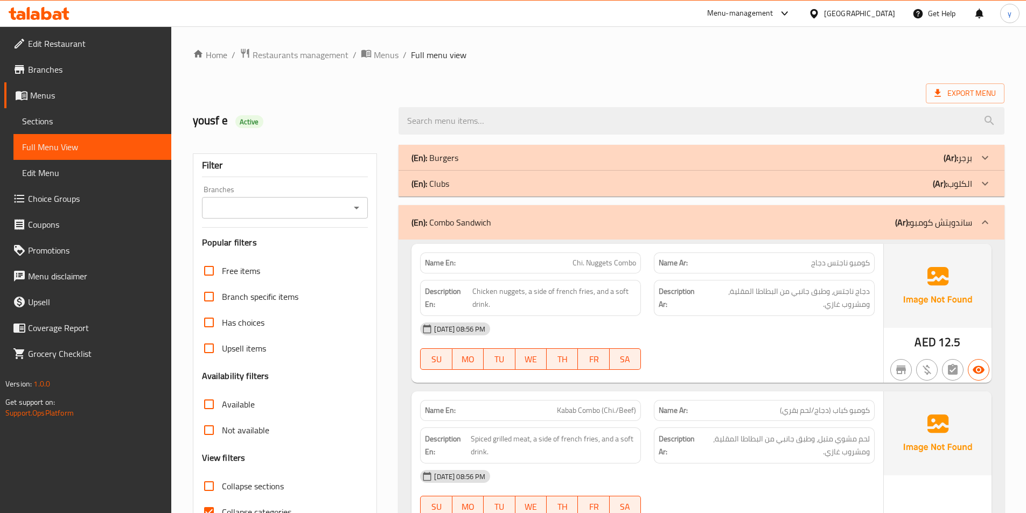
click at [830, 221] on div "(En): Combo Sandwich (Ar): ساندويتش كومبو" at bounding box center [692, 222] width 561 height 13
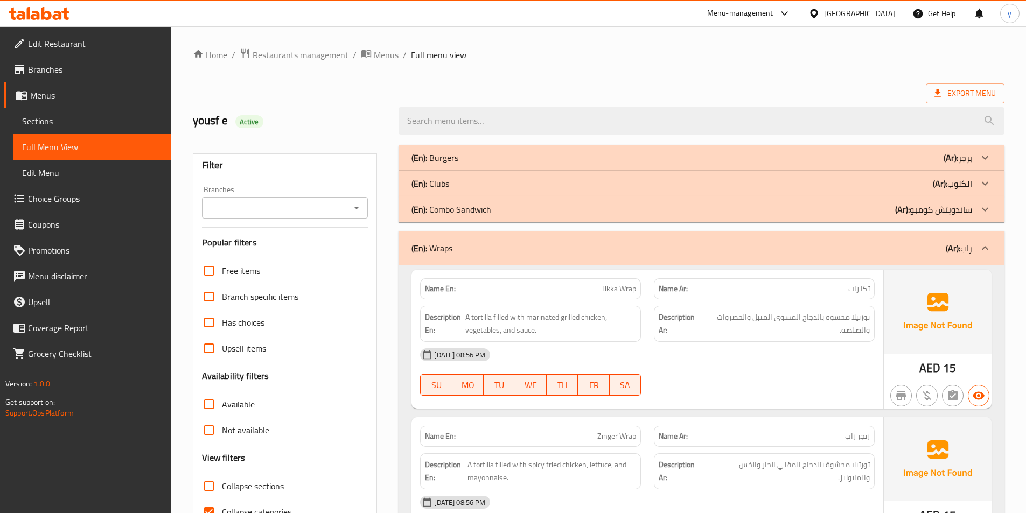
click at [826, 255] on div "(En): Wraps (Ar): راب" at bounding box center [702, 248] width 606 height 34
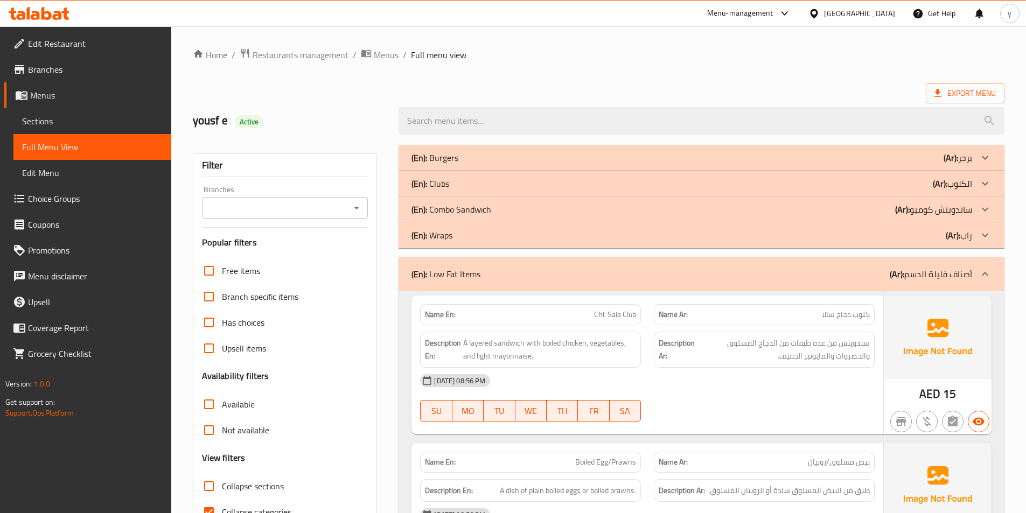
click at [823, 270] on div "(En): Low Fat Items (Ar): أصناف قليلة الدسم" at bounding box center [692, 274] width 561 height 13
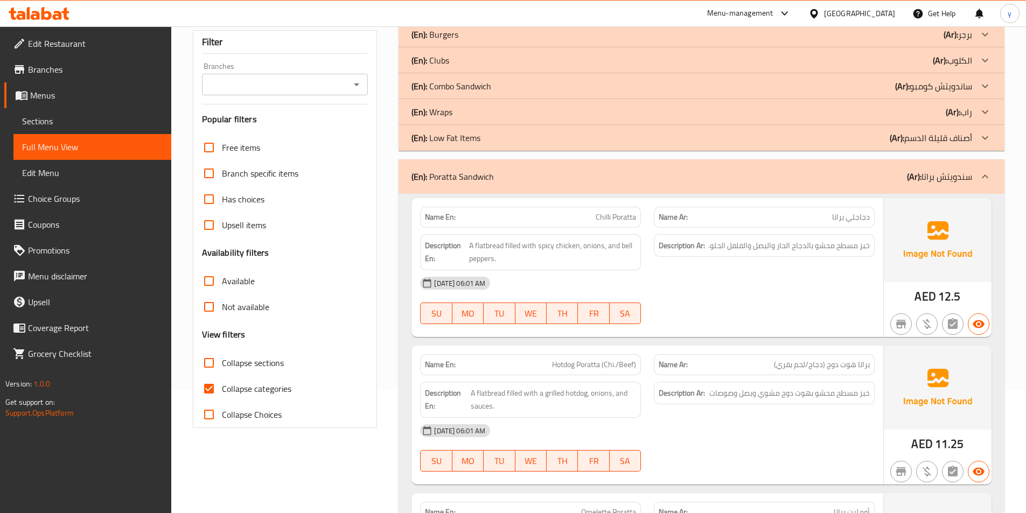
scroll to position [162, 0]
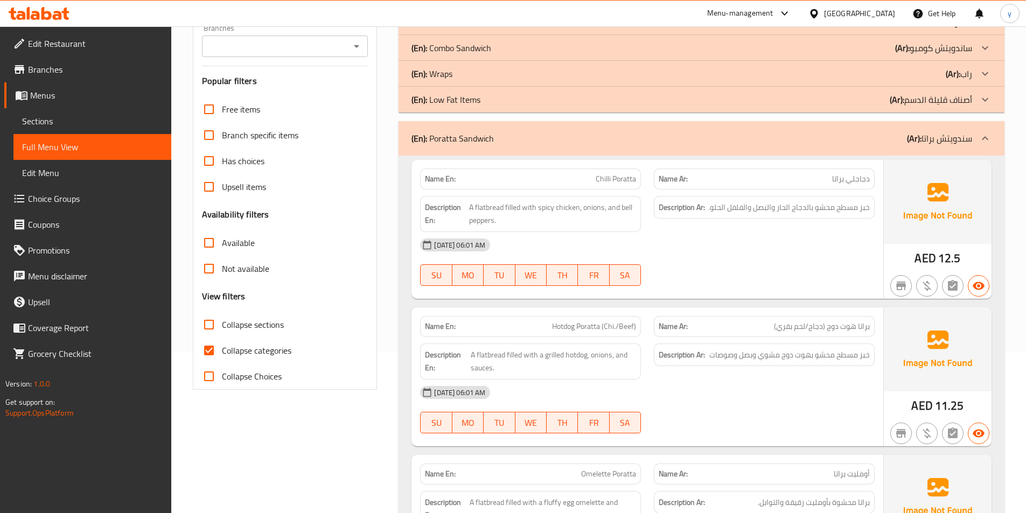
click at [293, 351] on div "Collapse categories" at bounding box center [285, 351] width 166 height 26
click at [214, 353] on input "Collapse categories" at bounding box center [209, 351] width 26 height 26
checkbox input "false"
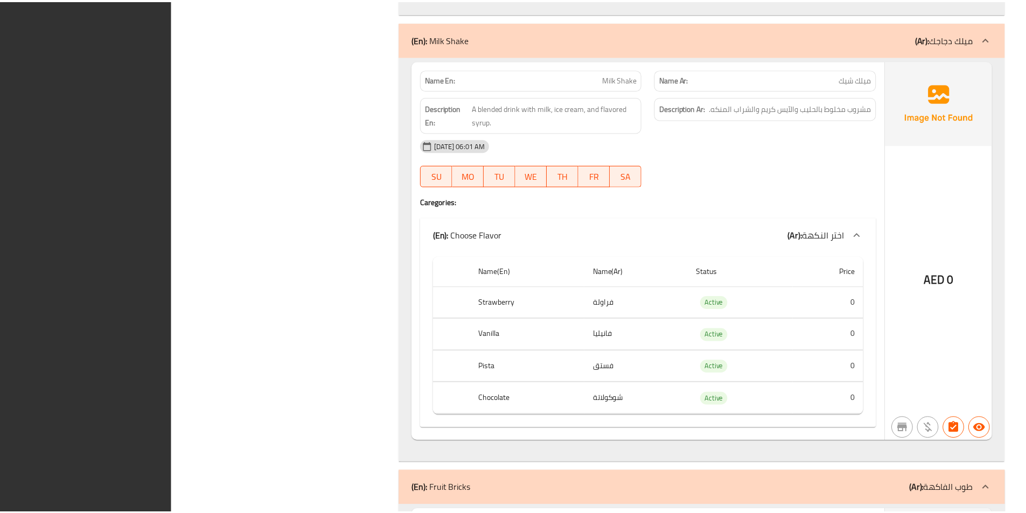
scroll to position [33750, 0]
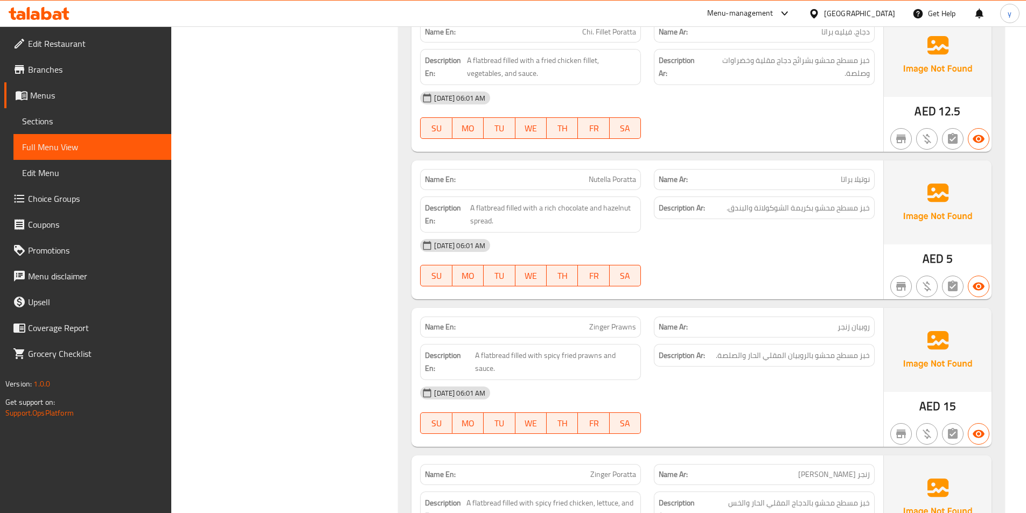
scroll to position [0, 0]
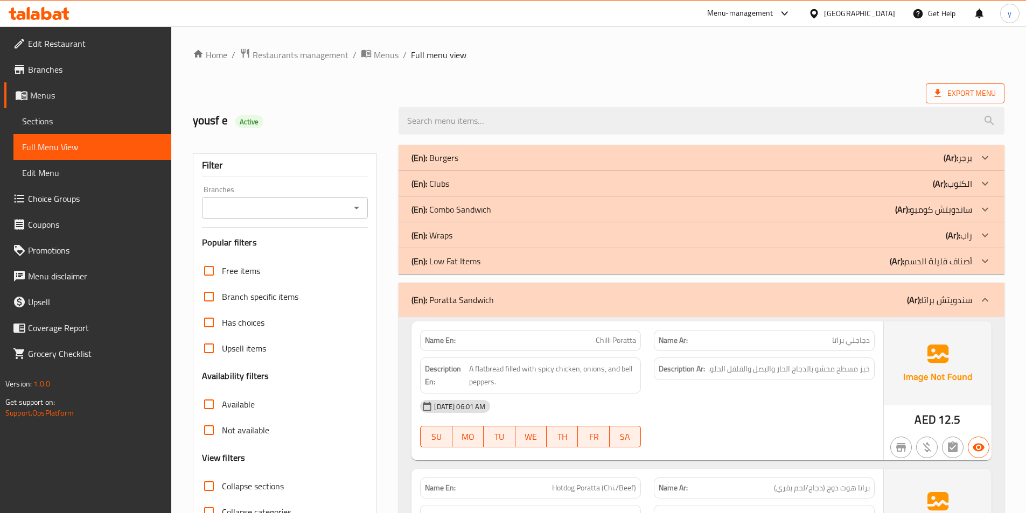
click at [947, 91] on span "Export Menu" at bounding box center [965, 93] width 61 height 13
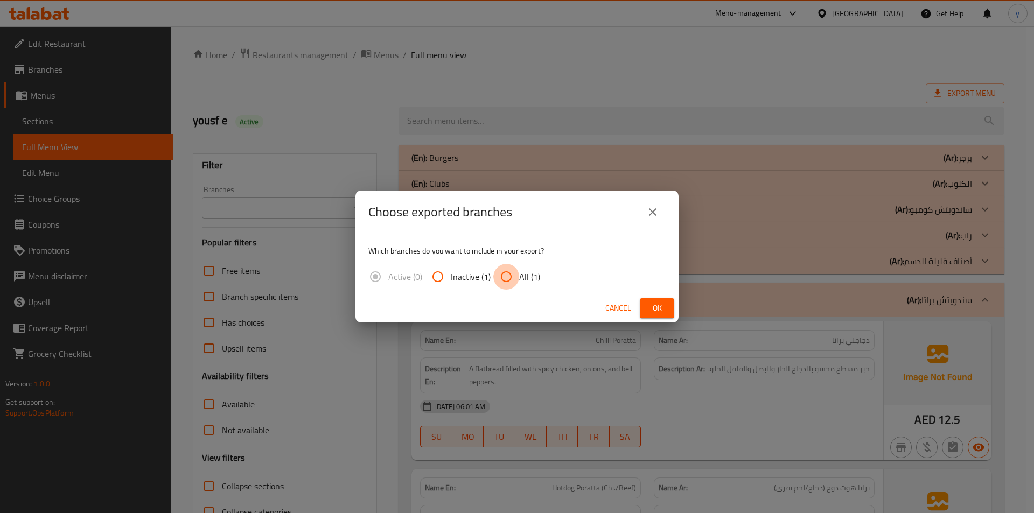
click at [499, 275] on input "All (1)" at bounding box center [506, 277] width 26 height 26
radio input "true"
click at [662, 304] on span "Ok" at bounding box center [657, 308] width 17 height 13
